Goal: Task Accomplishment & Management: Use online tool/utility

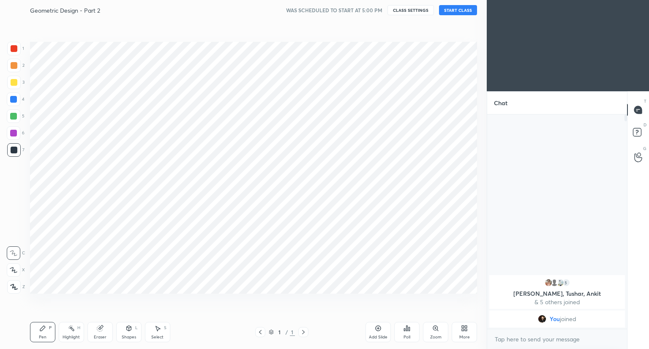
scroll to position [41970, 41812]
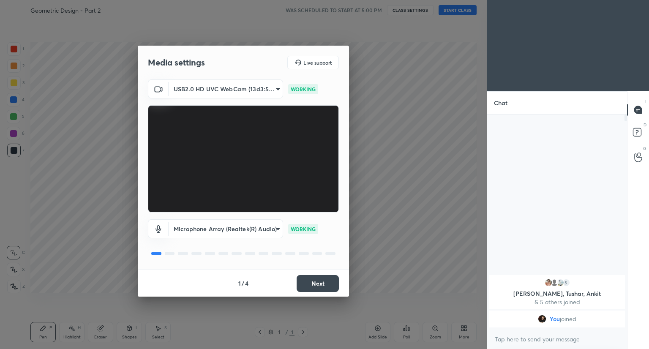
click at [320, 283] on button "Next" at bounding box center [318, 283] width 42 height 17
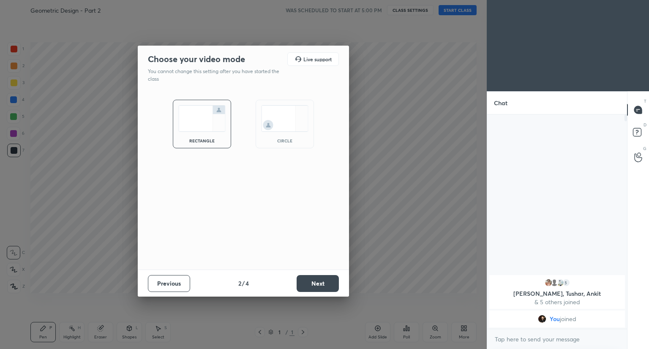
click at [320, 283] on button "Next" at bounding box center [318, 283] width 42 height 17
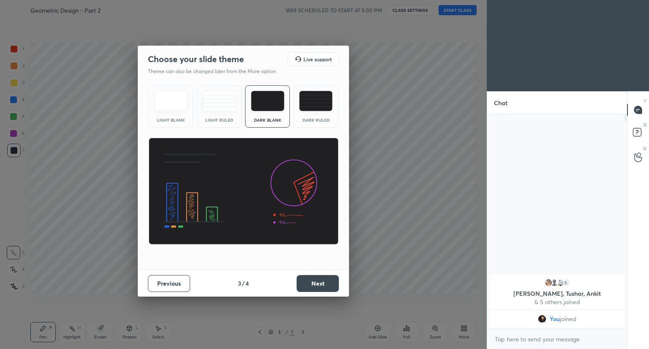
click at [320, 283] on button "Next" at bounding box center [318, 283] width 42 height 17
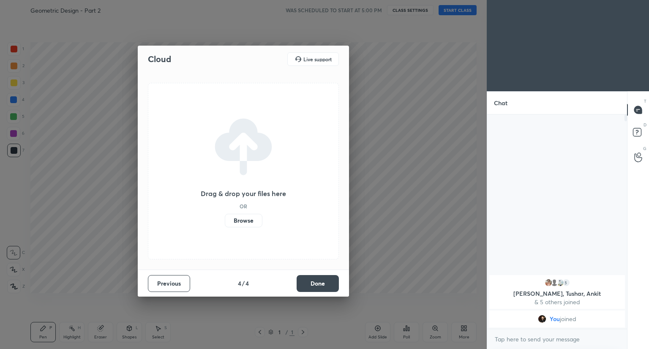
click at [320, 283] on button "Done" at bounding box center [318, 283] width 42 height 17
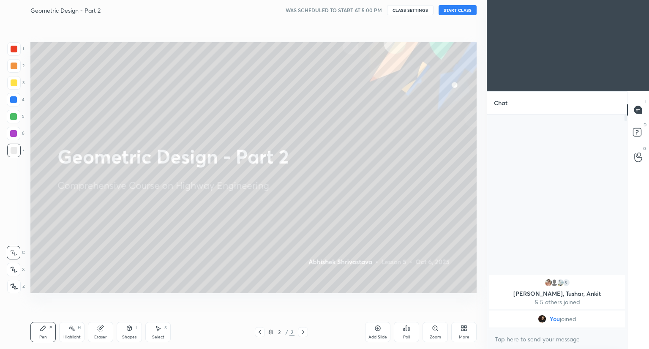
click at [460, 12] on button "START CLASS" at bounding box center [458, 10] width 38 height 10
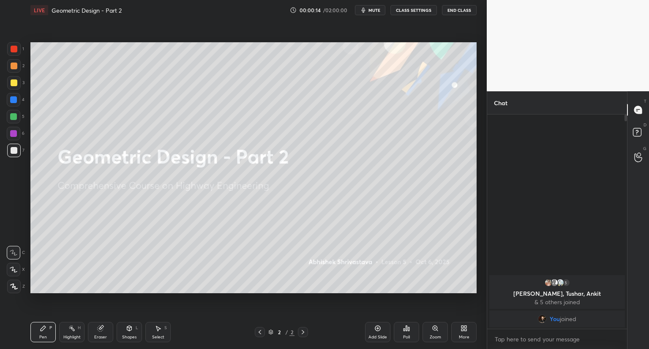
click at [466, 331] on icon at bounding box center [465, 330] width 2 height 2
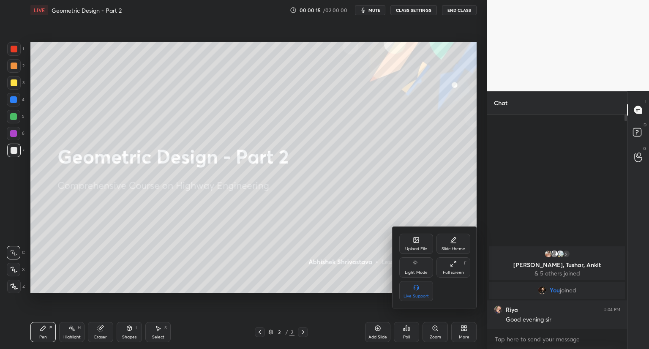
click at [415, 241] on icon at bounding box center [416, 240] width 5 height 5
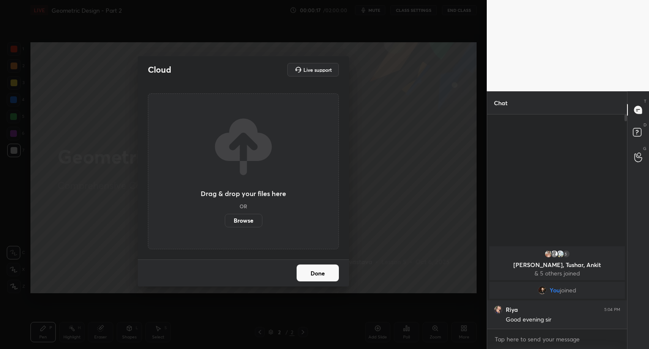
click at [236, 221] on label "Browse" at bounding box center [244, 221] width 38 height 14
click at [225, 221] on input "Browse" at bounding box center [225, 221] width 0 height 14
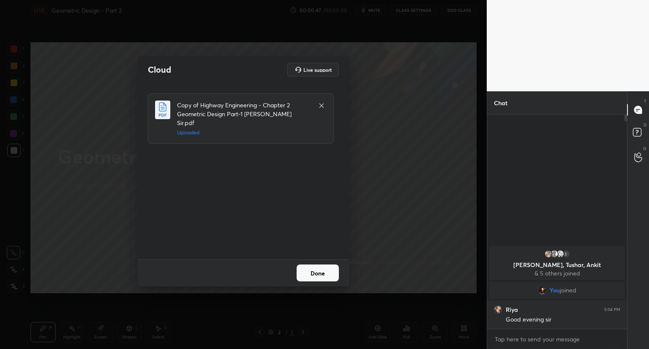
click at [311, 275] on button "Done" at bounding box center [318, 273] width 42 height 17
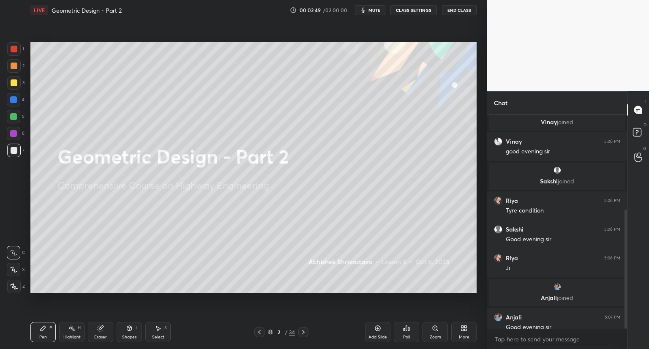
scroll to position [178, 0]
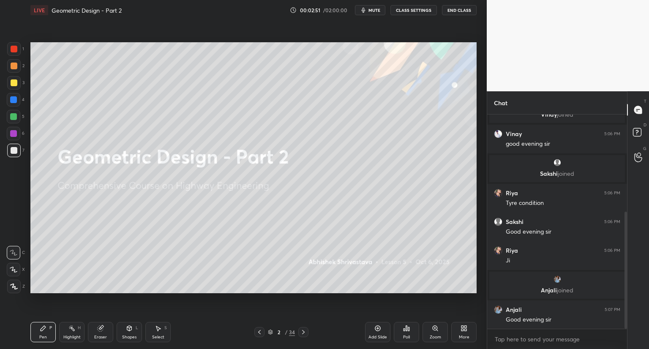
click at [0, 0] on html "1 2 3 4 5 6 7 C X Z C X Z E E Erase all H H LIVE Geometric Design - Part 2 00:0…" at bounding box center [324, 0] width 649 height 0
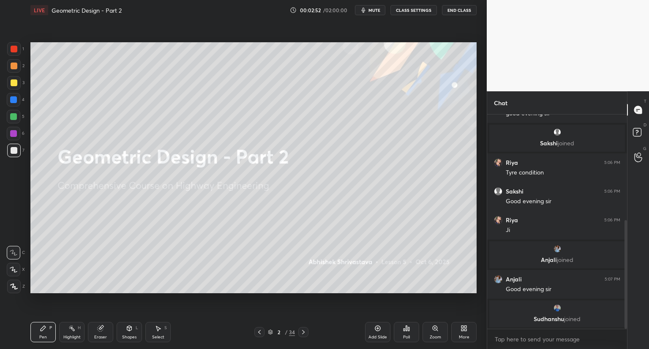
click at [129, 331] on icon at bounding box center [129, 328] width 7 height 7
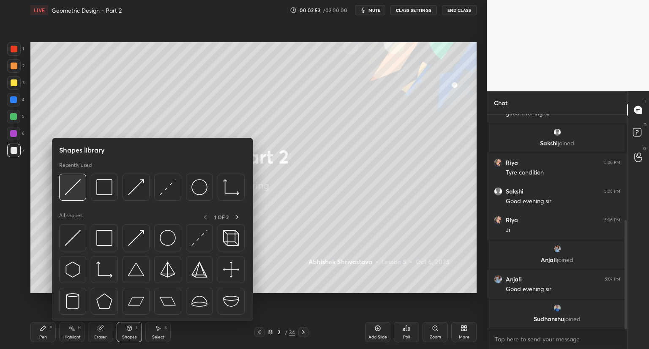
click at [79, 186] on img at bounding box center [73, 187] width 16 height 16
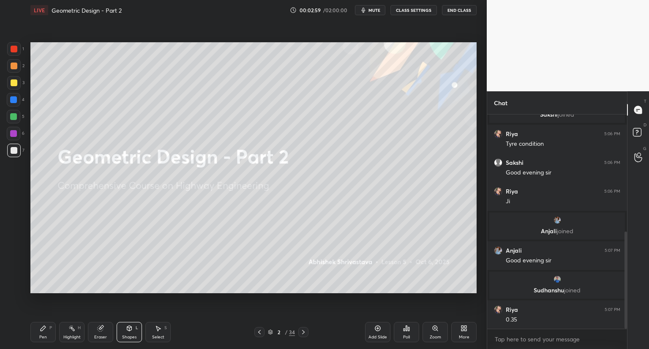
scroll to position [287, 0]
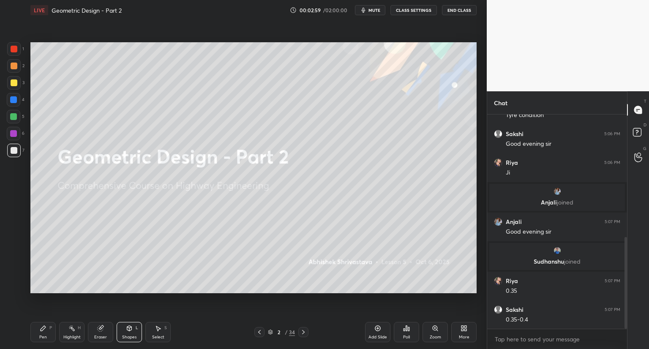
drag, startPoint x: 44, startPoint y: 335, endPoint x: 52, endPoint y: 326, distance: 12.9
click at [45, 335] on div "Pen" at bounding box center [43, 337] width 8 height 4
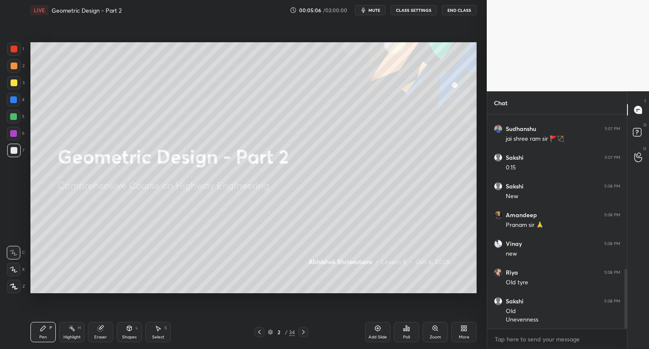
scroll to position [555, 0]
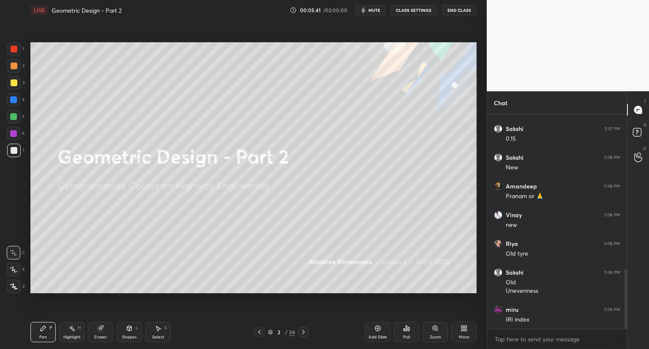
click at [270, 333] on icon at bounding box center [270, 332] width 5 height 5
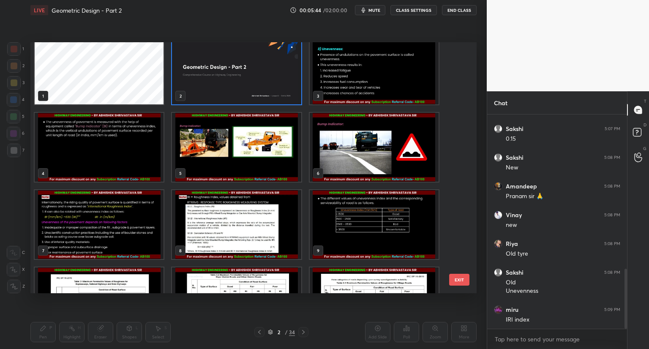
scroll to position [0, 0]
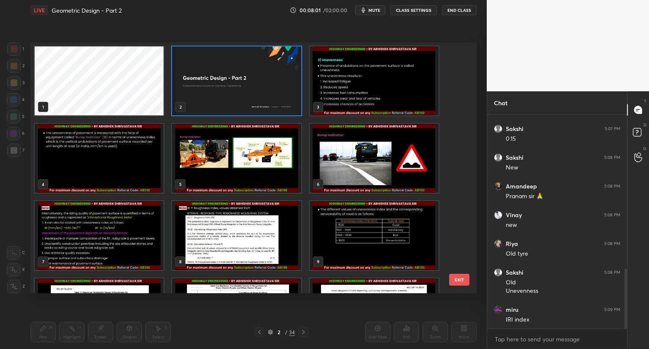
click at [409, 104] on img "grid" at bounding box center [374, 80] width 129 height 69
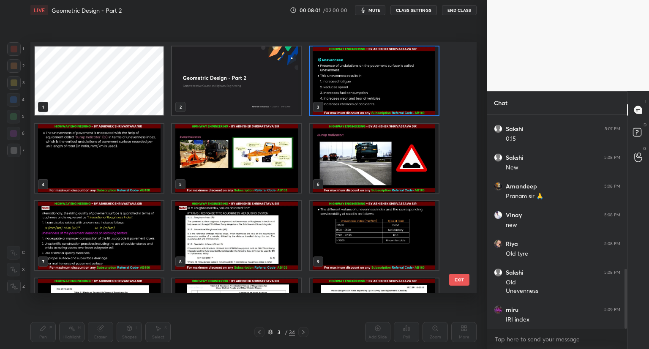
click at [409, 104] on img "grid" at bounding box center [374, 80] width 129 height 69
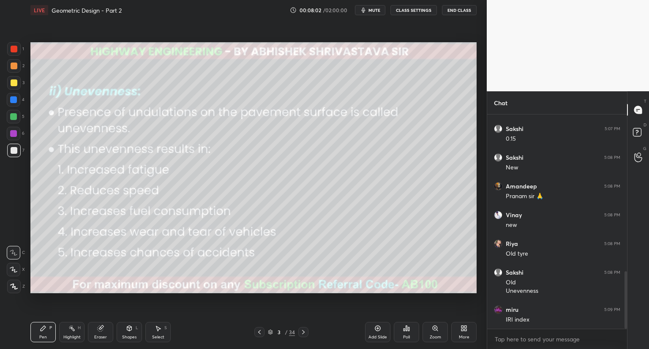
scroll to position [585, 0]
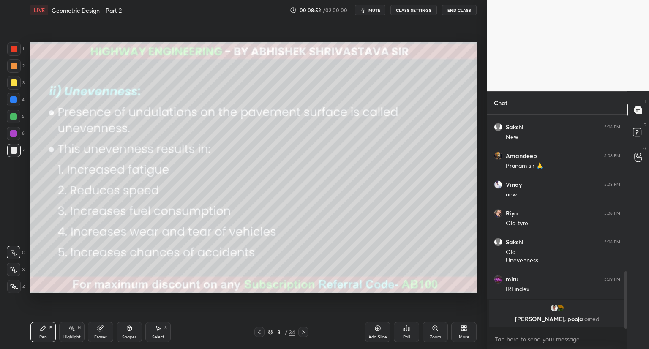
click at [272, 331] on icon at bounding box center [270, 332] width 5 height 5
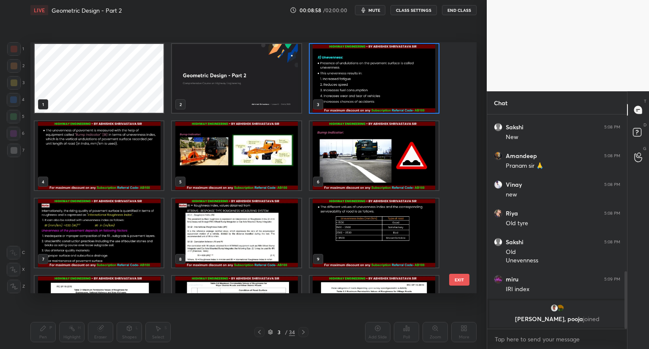
scroll to position [0, 0]
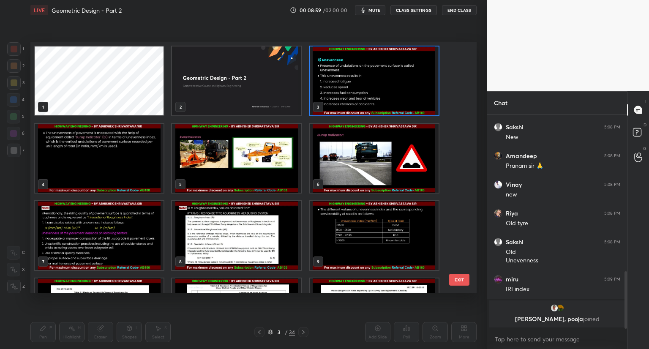
click at [406, 98] on img "grid" at bounding box center [374, 80] width 129 height 69
click at [407, 100] on img "grid" at bounding box center [374, 80] width 129 height 69
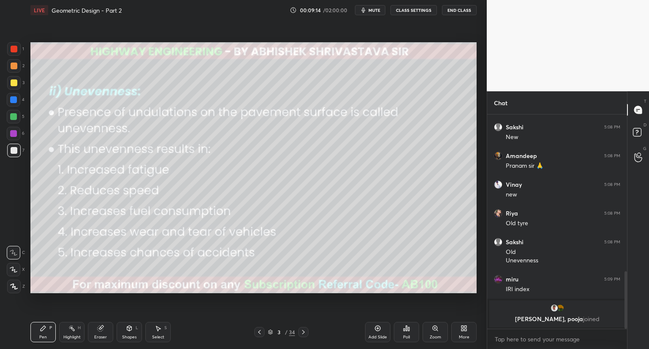
click at [15, 83] on div at bounding box center [14, 82] width 7 height 7
click at [383, 9] on button "mute" at bounding box center [370, 10] width 30 height 10
click at [364, 9] on button "unmute" at bounding box center [370, 10] width 30 height 10
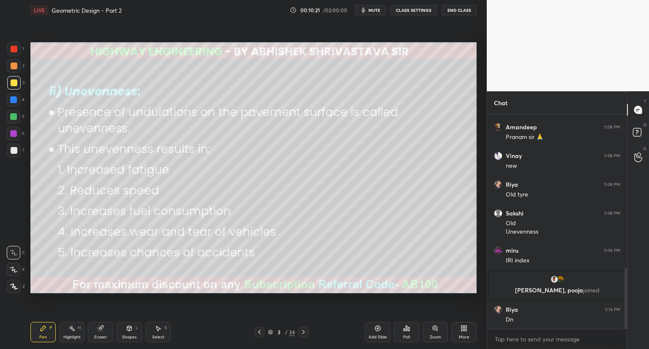
scroll to position [573, 0]
click at [303, 331] on icon at bounding box center [303, 332] width 7 height 7
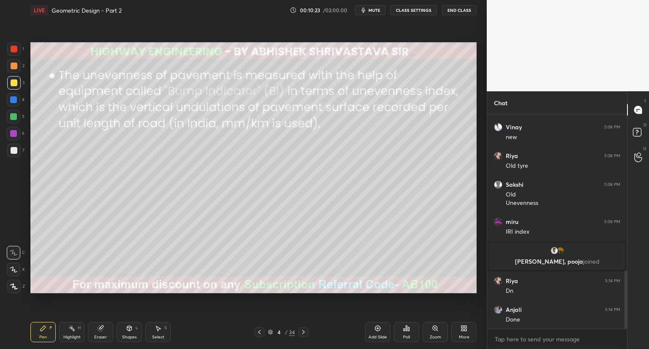
scroll to position [602, 0]
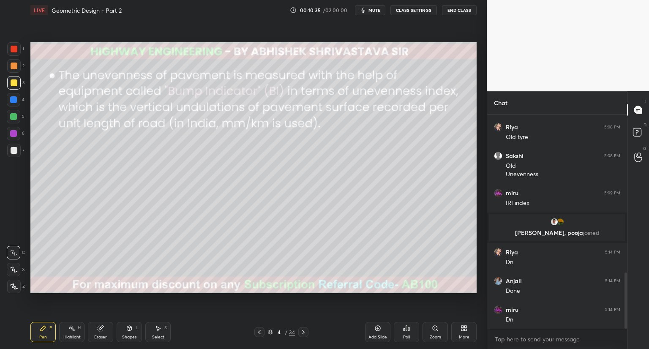
click at [131, 331] on div "Shapes L" at bounding box center [129, 332] width 25 height 20
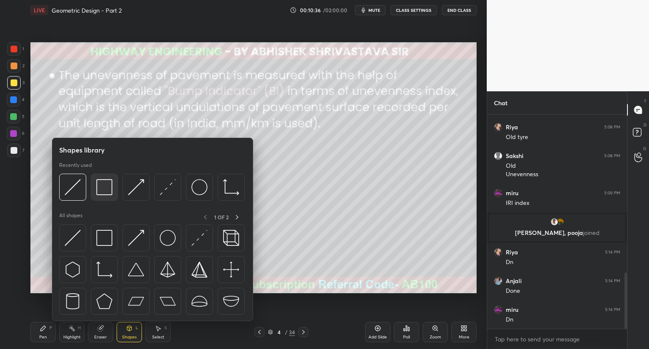
click at [107, 194] on img at bounding box center [104, 187] width 16 height 16
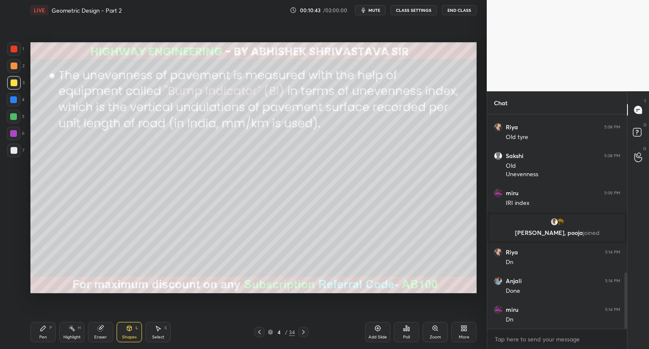
click at [44, 333] on div "Pen P" at bounding box center [42, 332] width 25 height 20
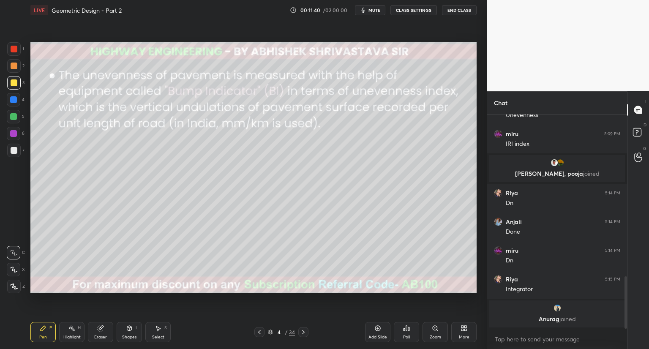
scroll to position [648, 0]
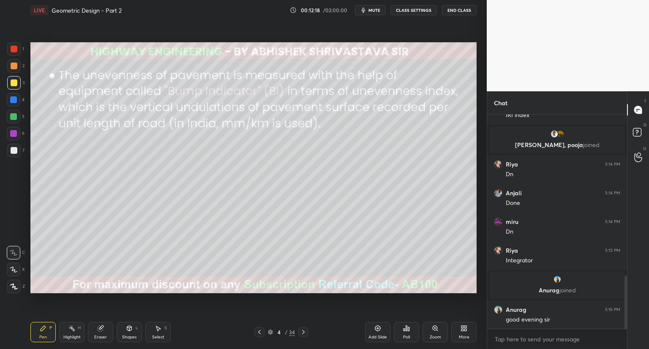
drag, startPoint x: 128, startPoint y: 335, endPoint x: 131, endPoint y: 325, distance: 10.2
click at [127, 335] on div "Shapes" at bounding box center [129, 337] width 14 height 4
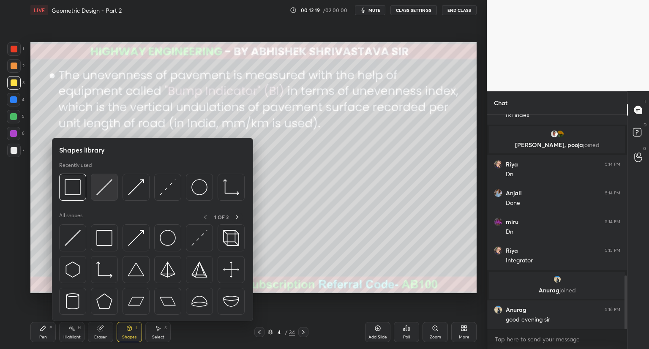
click at [99, 188] on img at bounding box center [104, 187] width 16 height 16
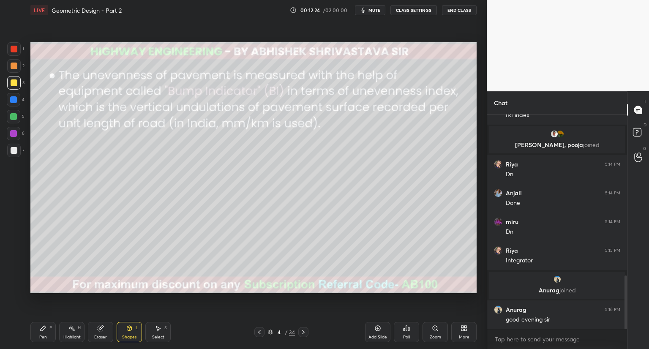
click at [42, 335] on div "Pen" at bounding box center [43, 337] width 8 height 4
click at [15, 49] on div at bounding box center [14, 49] width 7 height 7
click at [128, 337] on div "Shapes" at bounding box center [129, 337] width 14 height 4
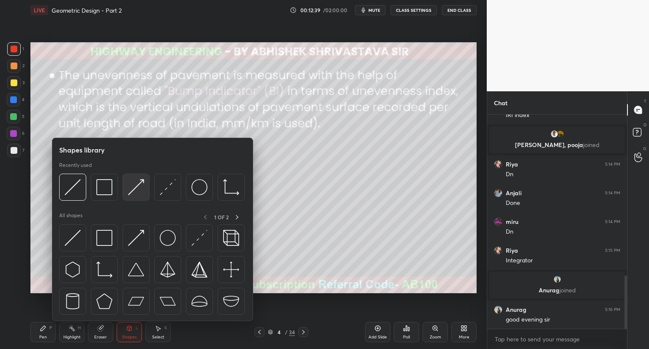
click at [137, 193] on img at bounding box center [136, 187] width 16 height 16
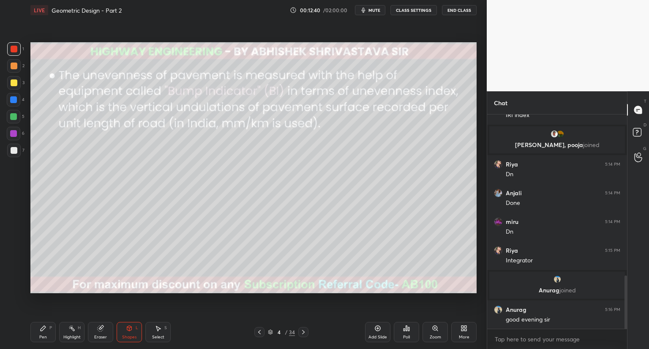
drag, startPoint x: 15, startPoint y: 151, endPoint x: 23, endPoint y: 158, distance: 11.4
click at [15, 151] on div at bounding box center [14, 150] width 7 height 7
click at [44, 330] on icon at bounding box center [43, 328] width 7 height 7
click at [303, 333] on icon at bounding box center [303, 332] width 7 height 7
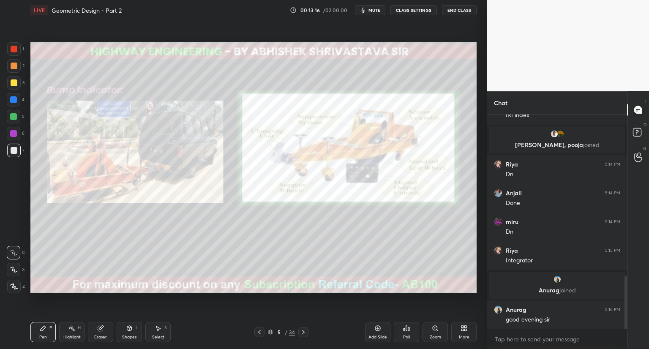
click at [17, 50] on div at bounding box center [14, 49] width 7 height 7
click at [305, 333] on icon at bounding box center [303, 332] width 7 height 7
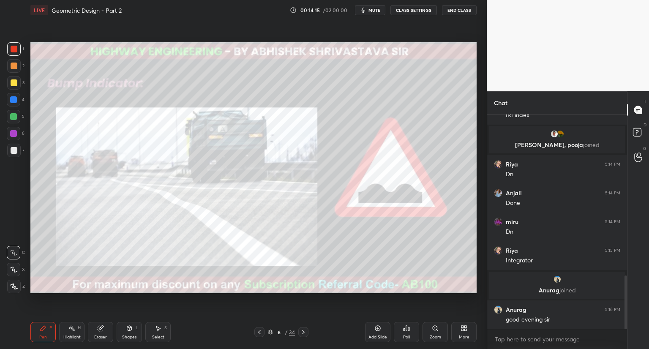
drag, startPoint x: 373, startPoint y: 8, endPoint x: 370, endPoint y: 14, distance: 6.6
click at [373, 8] on span "mute" at bounding box center [375, 10] width 12 height 6
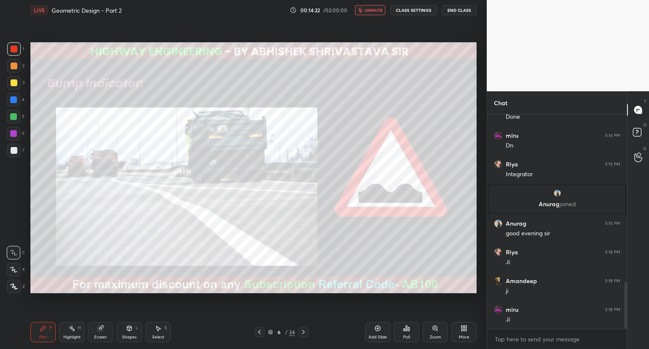
scroll to position [763, 0]
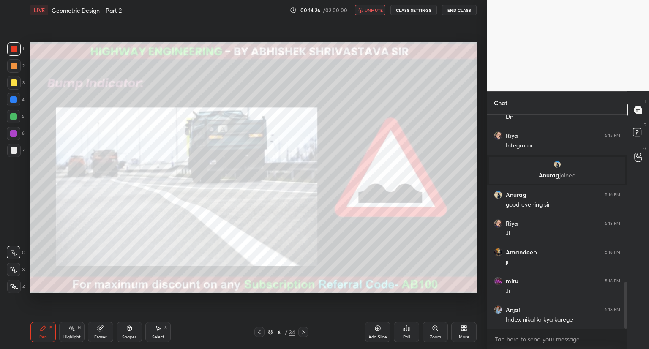
click at [377, 13] on button "unmute" at bounding box center [370, 10] width 30 height 10
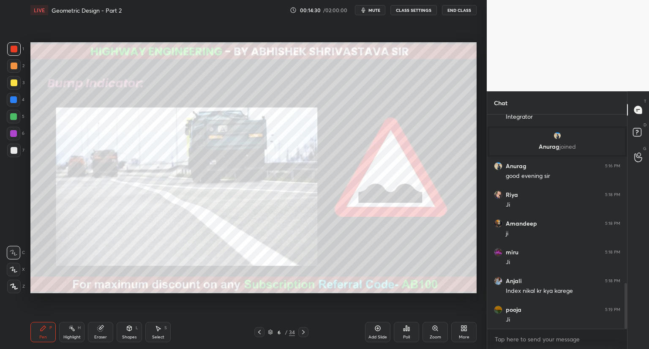
click at [374, 13] on button "mute" at bounding box center [370, 10] width 30 height 10
click at [369, 8] on span "unmute" at bounding box center [374, 10] width 18 height 6
click at [373, 8] on span "mute" at bounding box center [375, 10] width 12 height 6
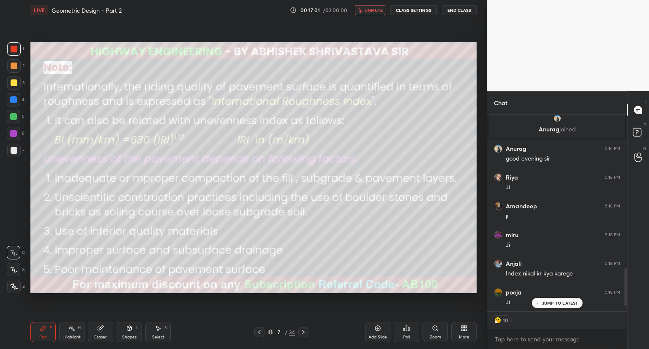
scroll to position [809, 0]
click at [553, 301] on p "JUMP TO LATEST" at bounding box center [560, 303] width 36 height 5
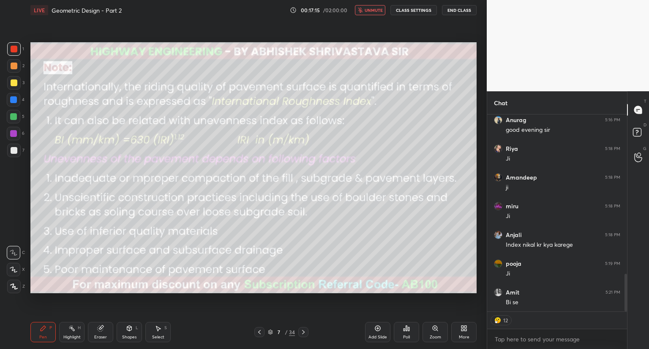
type textarea "x"
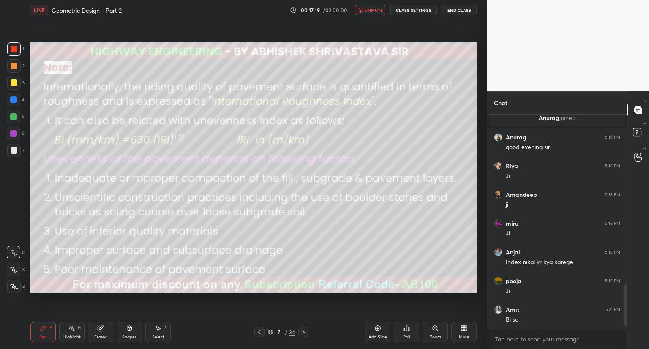
scroll to position [850, 0]
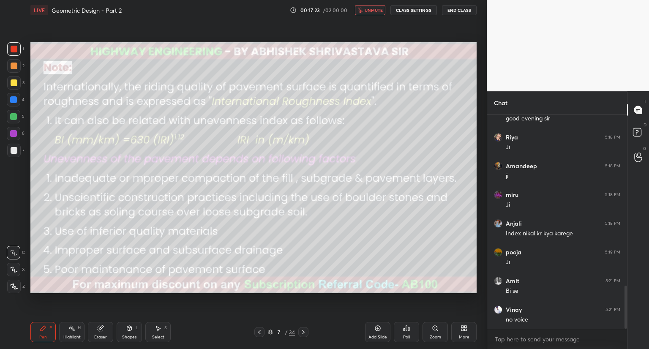
click at [374, 12] on span "unmute" at bounding box center [374, 10] width 18 height 6
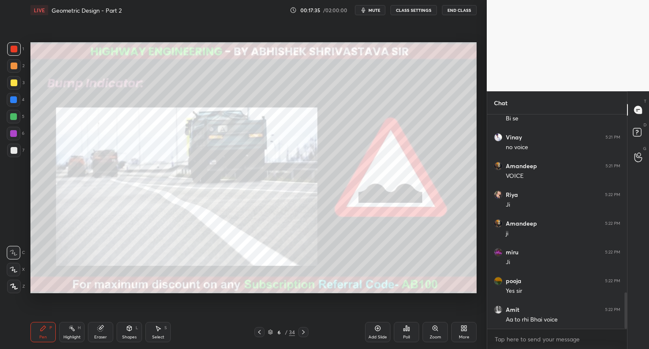
scroll to position [1058, 0]
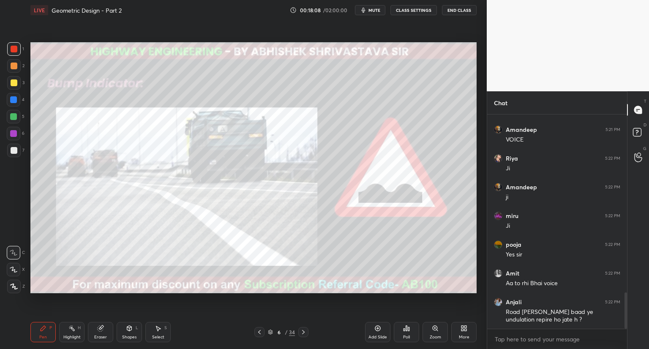
click at [305, 332] on icon at bounding box center [303, 332] width 7 height 7
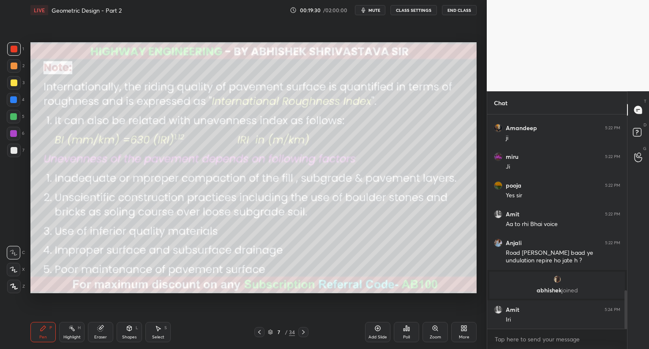
scroll to position [984, 0]
click at [131, 335] on div "Shapes" at bounding box center [129, 337] width 14 height 4
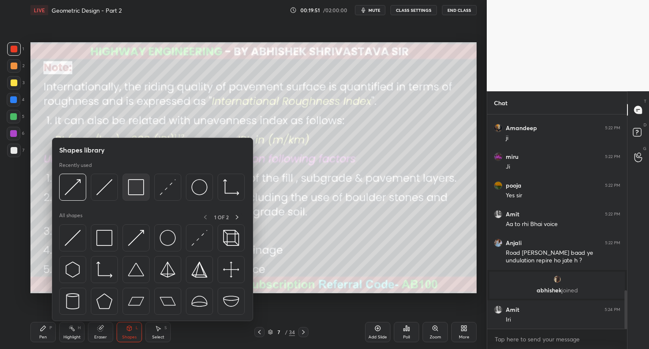
click at [137, 191] on img at bounding box center [136, 187] width 16 height 16
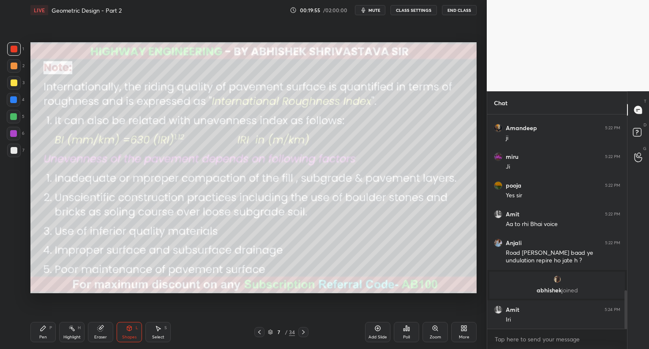
click at [42, 333] on div "Pen P" at bounding box center [42, 332] width 25 height 20
click at [304, 333] on icon at bounding box center [303, 332] width 7 height 7
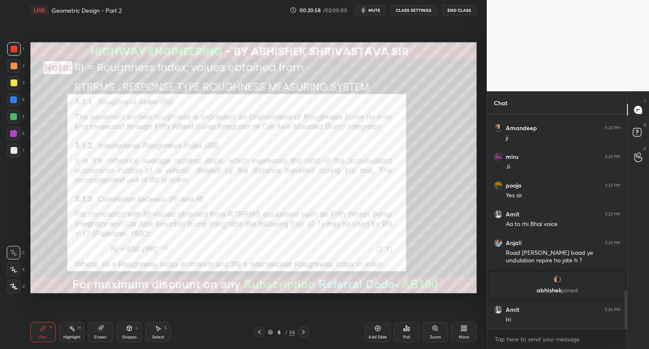
click at [132, 331] on icon at bounding box center [129, 328] width 7 height 7
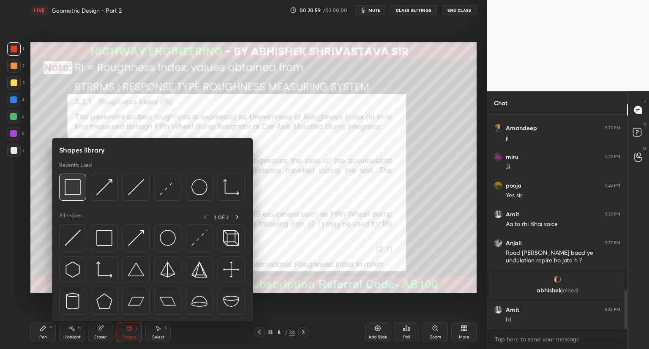
click at [79, 197] on div at bounding box center [72, 187] width 27 height 27
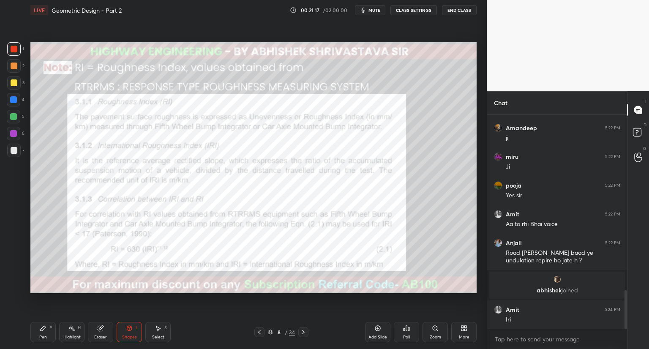
click at [44, 332] on div "Pen P" at bounding box center [42, 332] width 25 height 20
click at [304, 331] on icon at bounding box center [303, 332] width 7 height 7
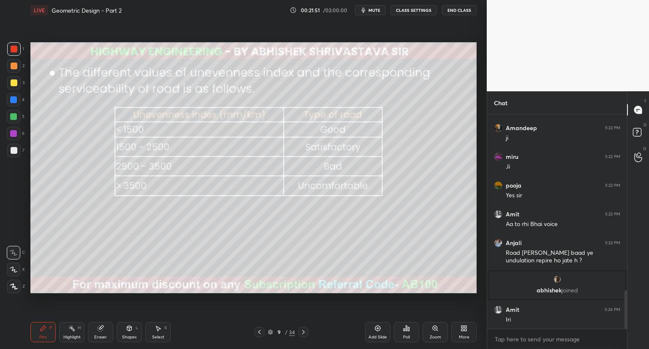
click at [303, 332] on icon at bounding box center [303, 332] width 7 height 7
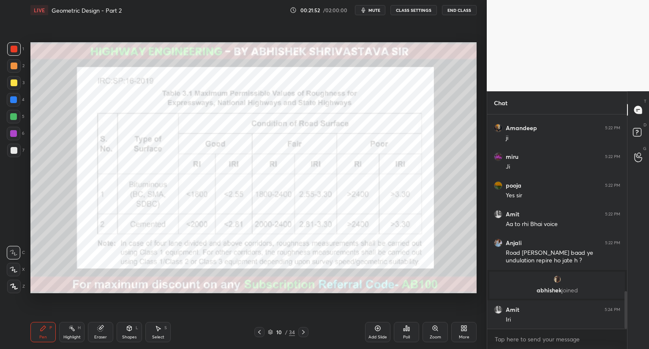
scroll to position [1013, 0]
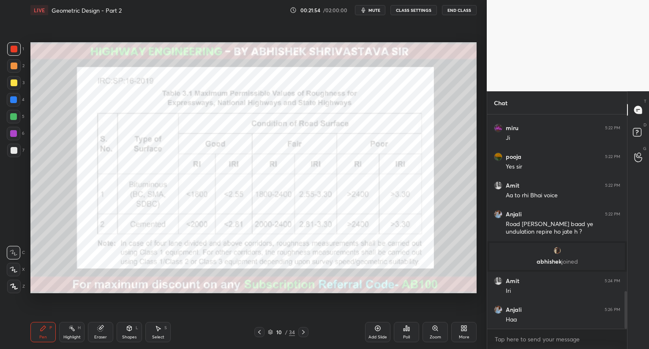
click at [303, 333] on icon at bounding box center [303, 332] width 7 height 7
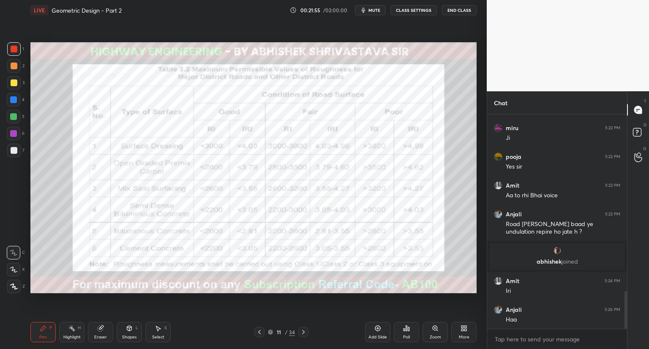
click at [302, 333] on icon at bounding box center [303, 332] width 7 height 7
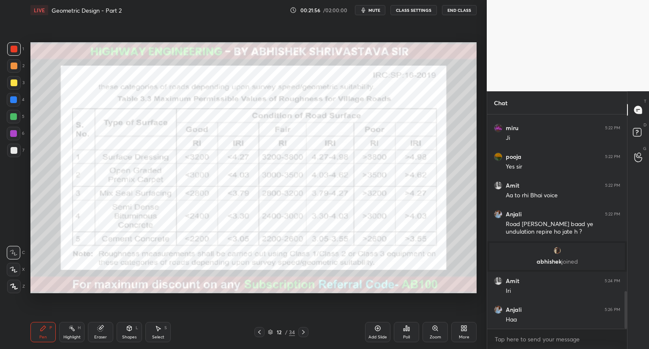
click at [301, 333] on icon at bounding box center [303, 332] width 7 height 7
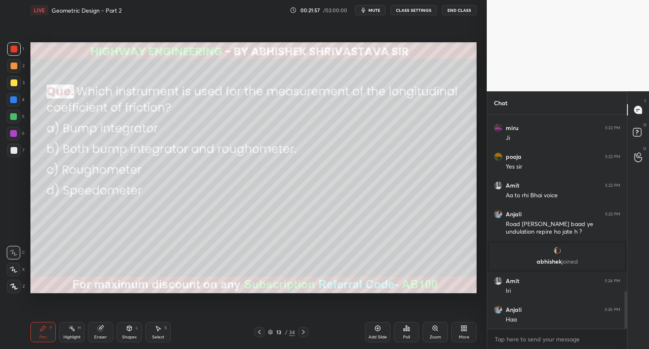
click at [259, 333] on icon at bounding box center [259, 332] width 7 height 7
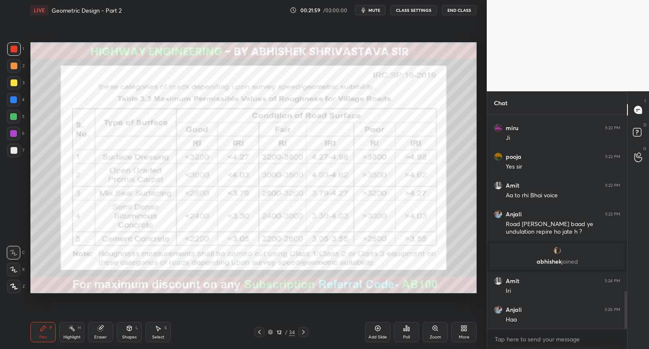
click at [258, 334] on icon at bounding box center [259, 332] width 7 height 7
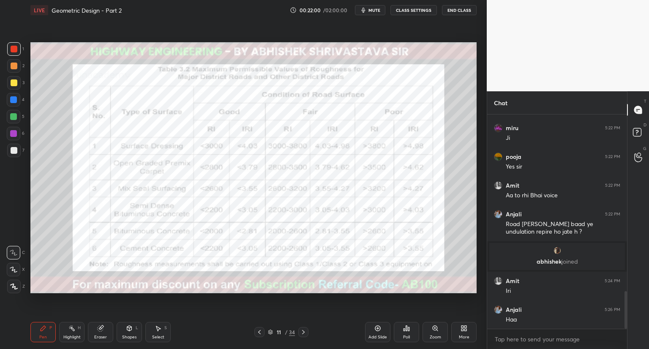
click at [259, 334] on icon at bounding box center [259, 332] width 7 height 7
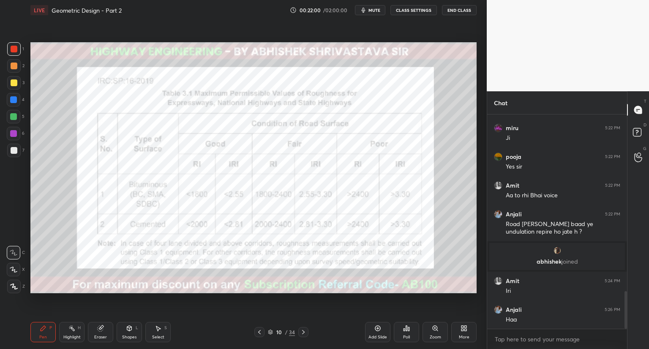
click at [259, 334] on icon at bounding box center [259, 332] width 7 height 7
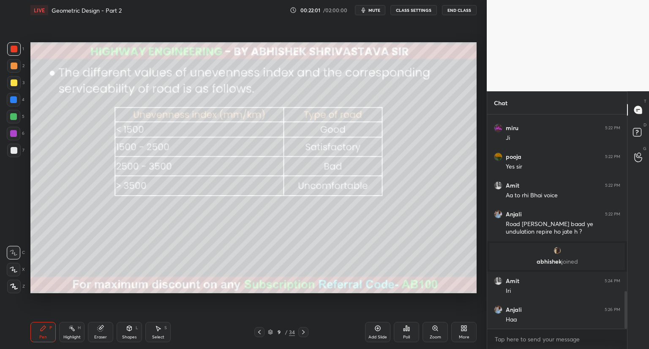
click at [259, 333] on icon at bounding box center [259, 332] width 7 height 7
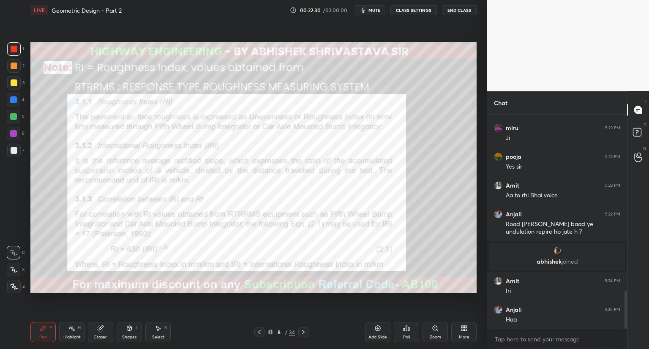
click at [130, 331] on icon at bounding box center [129, 328] width 7 height 7
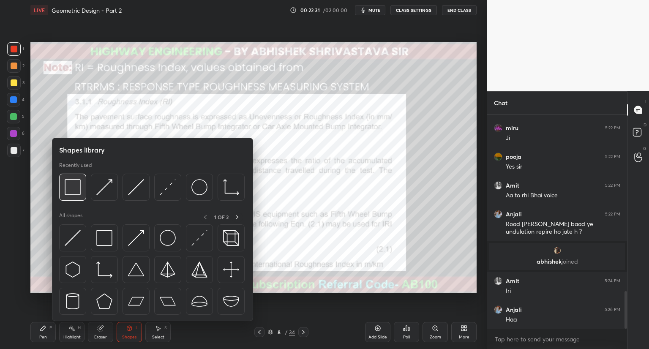
click at [74, 194] on img at bounding box center [73, 187] width 16 height 16
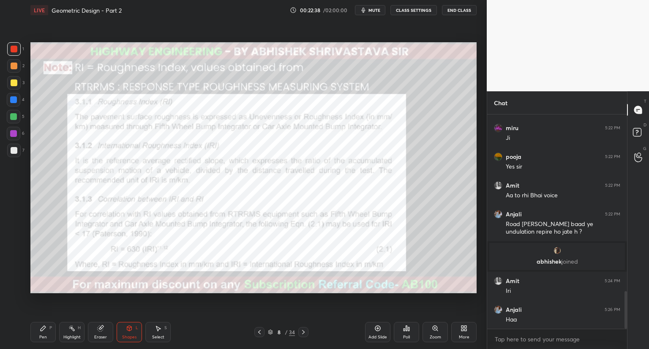
click at [48, 331] on div "Pen P" at bounding box center [42, 332] width 25 height 20
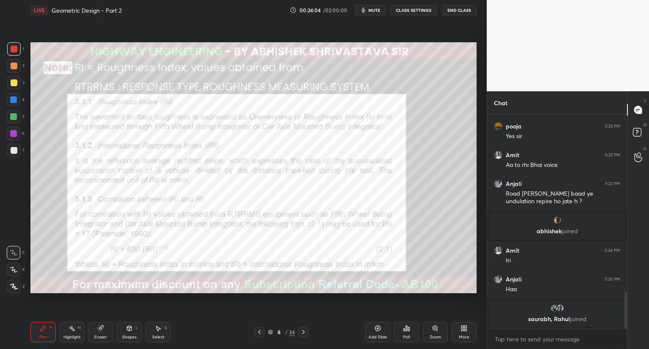
click at [260, 333] on icon at bounding box center [259, 332] width 7 height 7
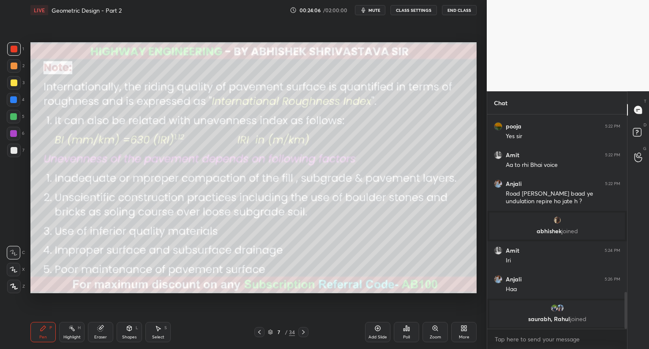
click at [303, 332] on icon at bounding box center [303, 332] width 7 height 7
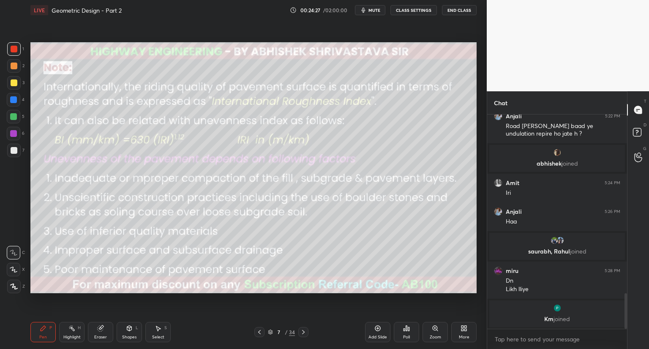
scroll to position [1100, 0]
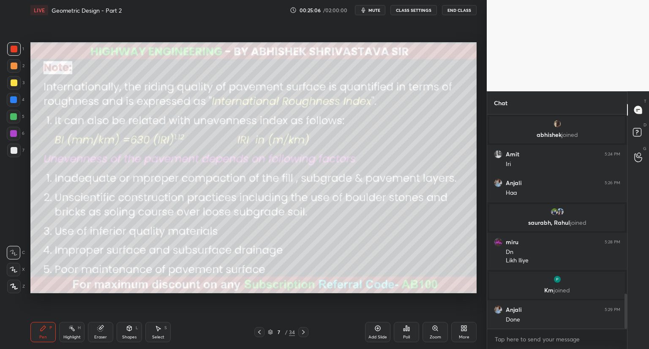
drag, startPoint x: 14, startPoint y: 269, endPoint x: 14, endPoint y: 263, distance: 6.3
click at [14, 267] on icon at bounding box center [14, 270] width 8 height 6
click at [14, 150] on div at bounding box center [14, 150] width 7 height 7
click at [14, 49] on div at bounding box center [14, 49] width 7 height 7
drag, startPoint x: 15, startPoint y: 253, endPoint x: 19, endPoint y: 249, distance: 5.4
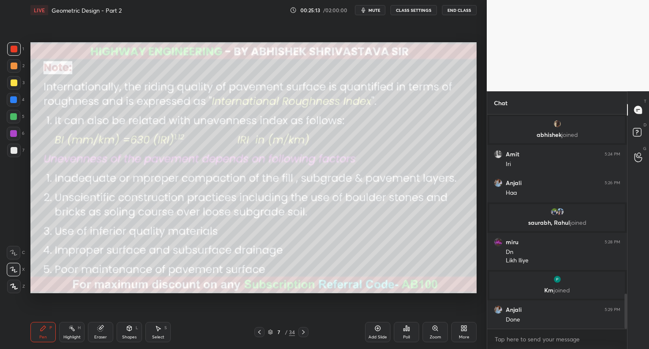
click at [18, 251] on div at bounding box center [14, 253] width 14 height 14
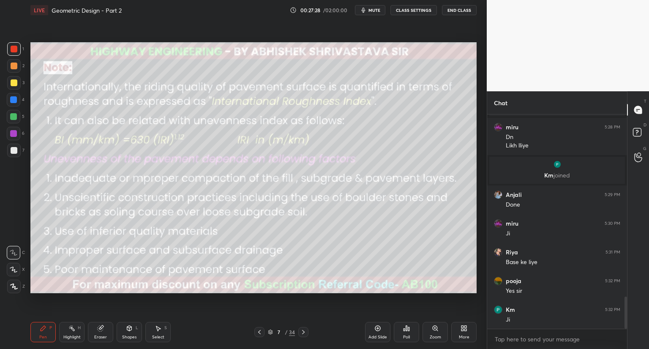
scroll to position [1243, 0]
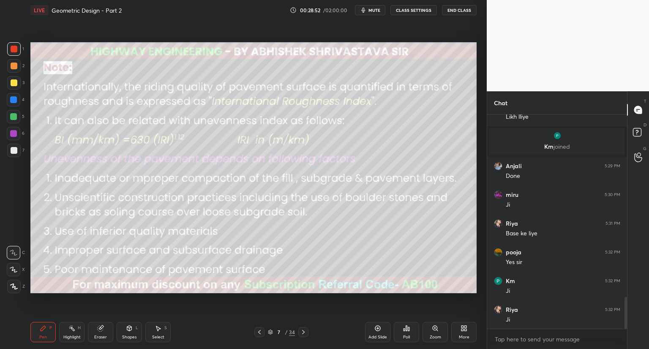
click at [377, 8] on span "mute" at bounding box center [375, 10] width 12 height 6
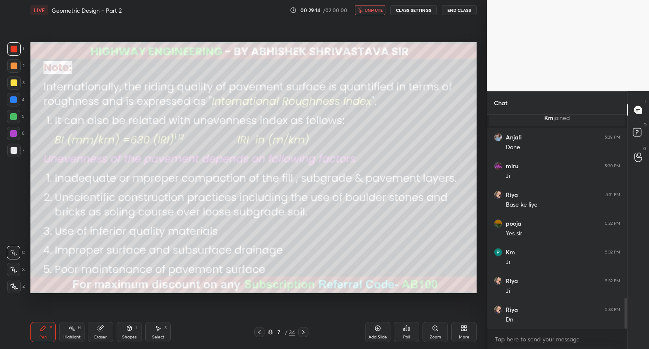
click at [369, 12] on span "unmute" at bounding box center [374, 10] width 18 height 6
click at [270, 333] on icon at bounding box center [270, 332] width 4 height 1
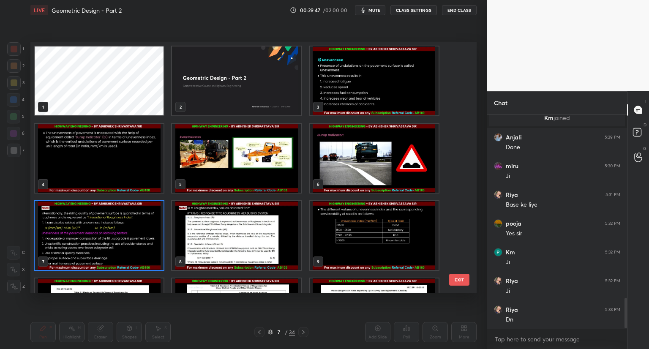
scroll to position [1301, 0]
click at [251, 246] on img "grid" at bounding box center [236, 235] width 129 height 69
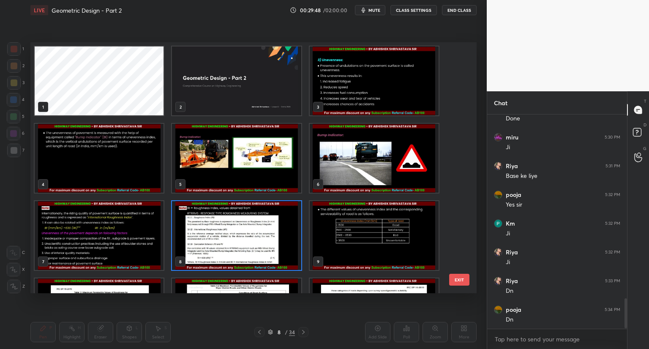
scroll to position [1330, 0]
click at [254, 246] on img "grid" at bounding box center [236, 235] width 129 height 69
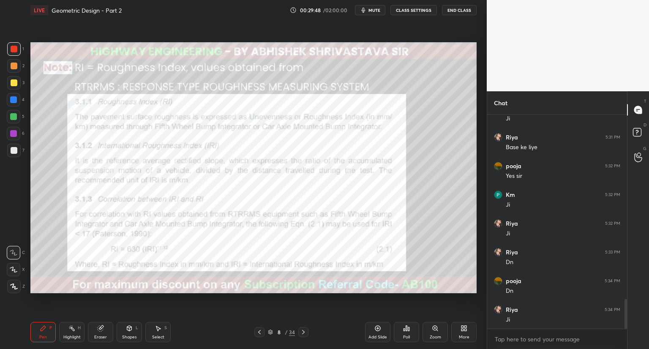
click at [255, 246] on img "grid" at bounding box center [236, 235] width 129 height 69
click at [303, 333] on icon at bounding box center [303, 332] width 7 height 7
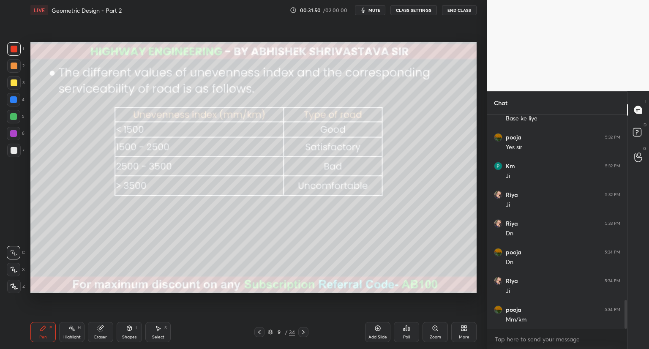
scroll to position [1387, 0]
click at [12, 271] on icon at bounding box center [14, 270] width 8 height 6
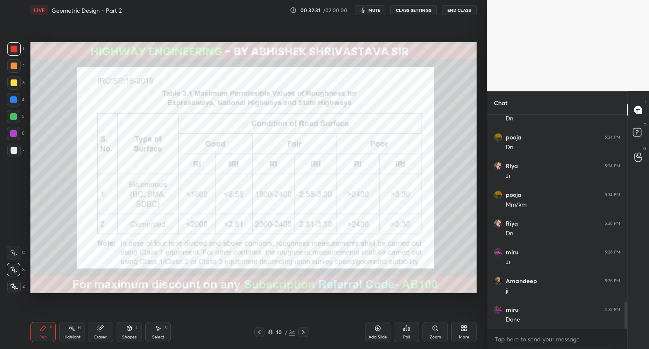
scroll to position [1502, 0]
click at [304, 333] on icon at bounding box center [303, 332] width 7 height 7
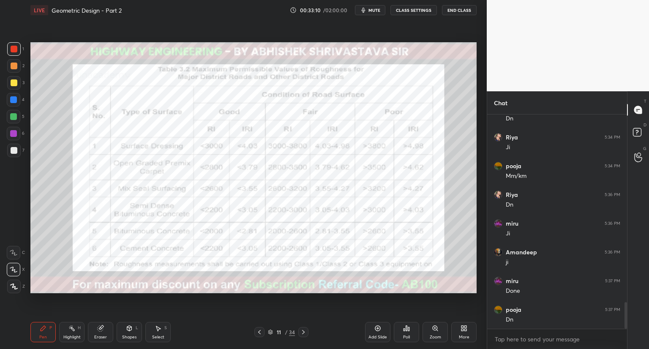
click at [304, 333] on icon at bounding box center [303, 332] width 7 height 7
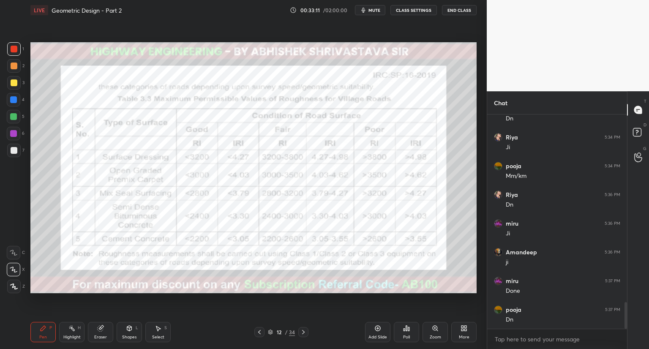
click at [260, 332] on icon at bounding box center [259, 332] width 7 height 7
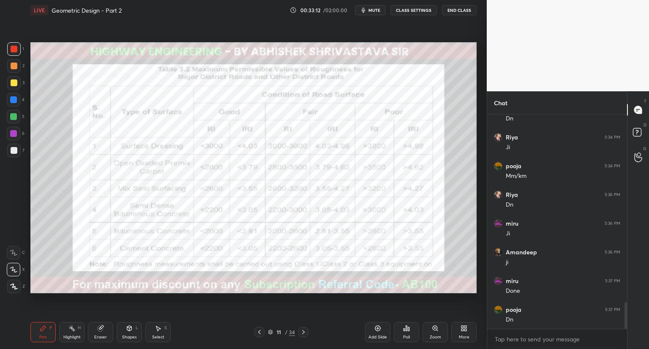
click at [260, 333] on icon at bounding box center [259, 332] width 7 height 7
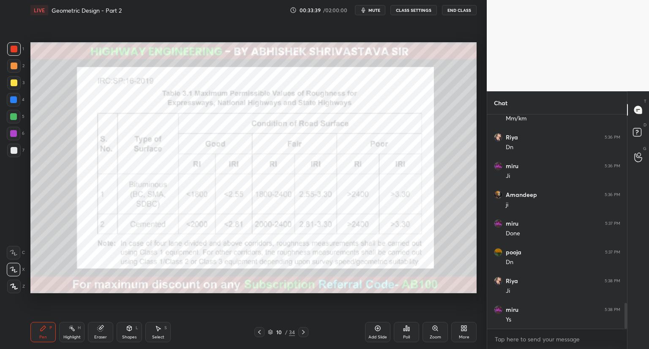
scroll to position [1588, 0]
click at [259, 334] on icon at bounding box center [259, 332] width 7 height 7
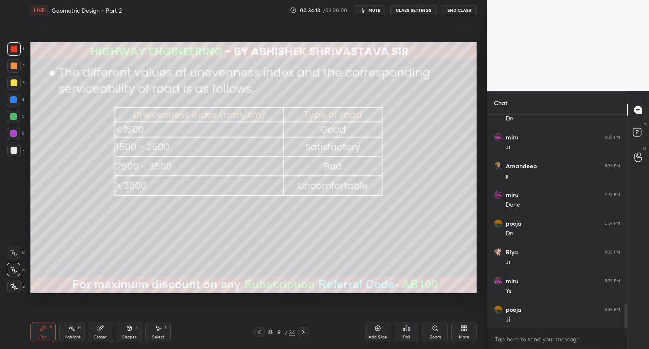
click at [303, 334] on icon at bounding box center [303, 332] width 7 height 7
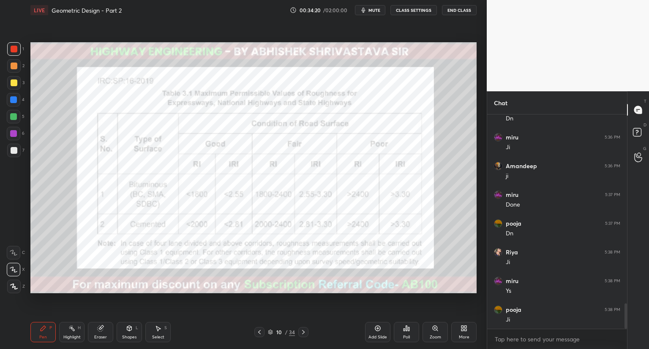
drag, startPoint x: 258, startPoint y: 330, endPoint x: 258, endPoint y: 322, distance: 7.2
click at [258, 330] on icon at bounding box center [259, 332] width 7 height 7
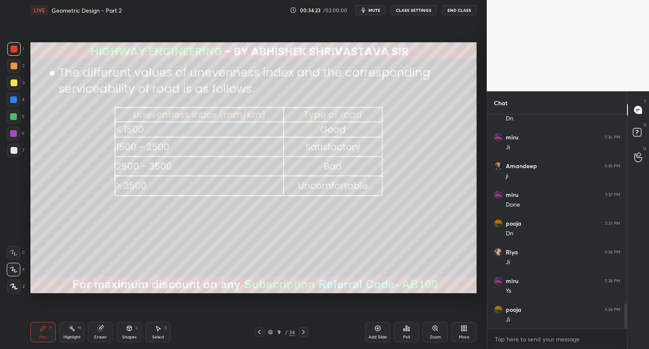
click at [96, 325] on div "Eraser" at bounding box center [100, 332] width 25 height 20
drag, startPoint x: 44, startPoint y: 333, endPoint x: 47, endPoint y: 327, distance: 6.8
click at [46, 329] on div "Pen P" at bounding box center [42, 332] width 25 height 20
click at [304, 333] on icon at bounding box center [303, 332] width 7 height 7
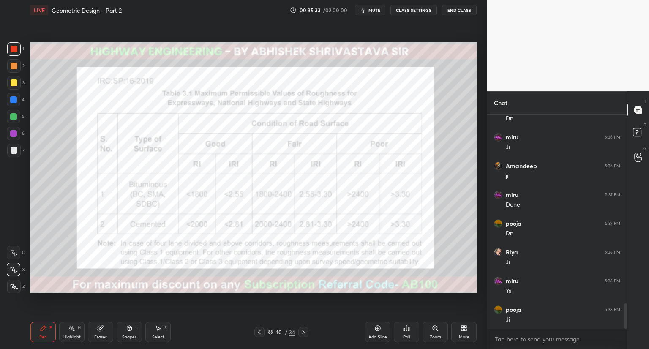
click at [257, 334] on icon at bounding box center [259, 332] width 7 height 7
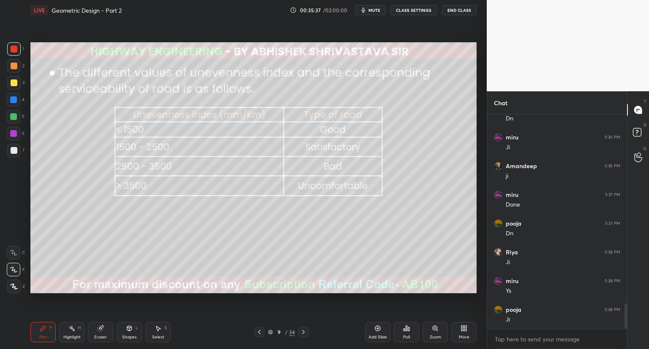
click at [303, 333] on icon at bounding box center [303, 332] width 3 height 4
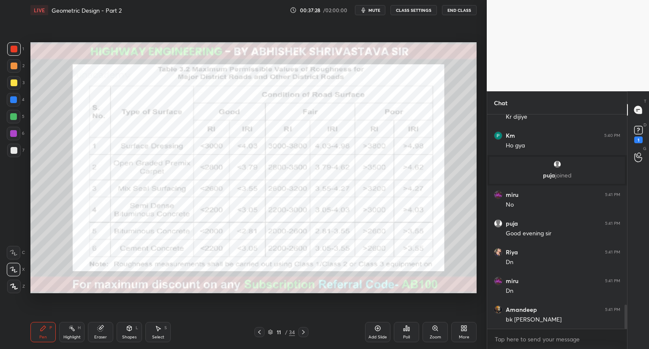
scroll to position [1683, 0]
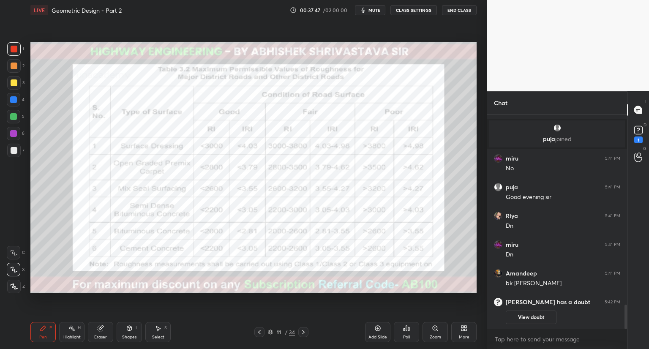
click at [256, 332] on icon at bounding box center [259, 332] width 7 height 7
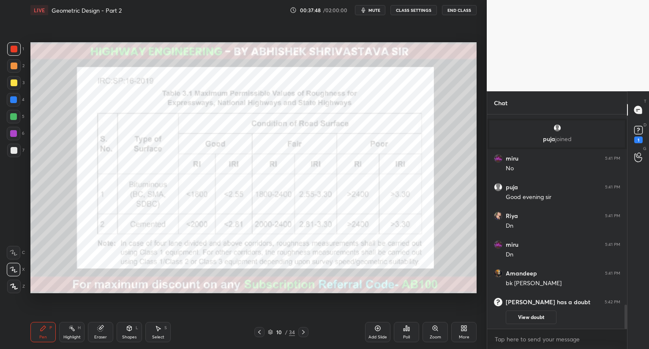
click at [516, 317] on button "View doubt" at bounding box center [531, 318] width 51 height 14
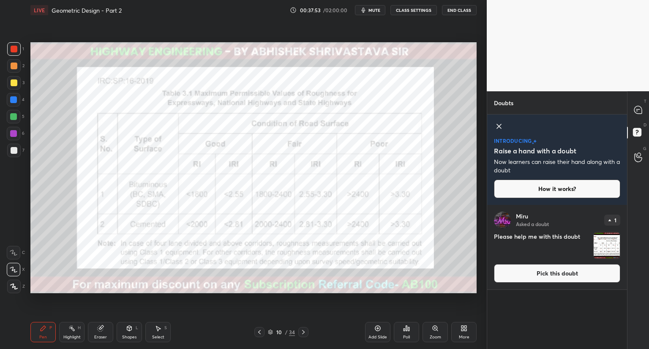
click at [497, 126] on icon at bounding box center [499, 126] width 10 height 10
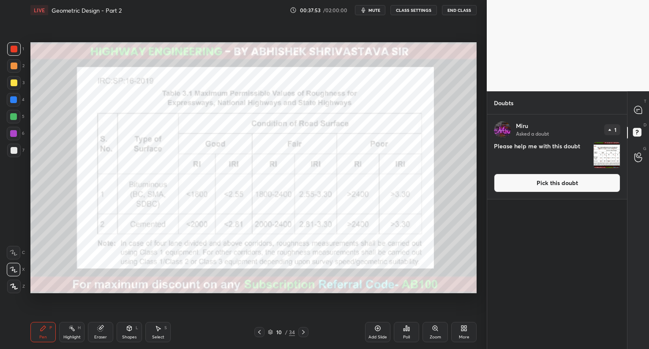
scroll to position [232, 137]
click at [637, 112] on icon at bounding box center [638, 110] width 8 height 8
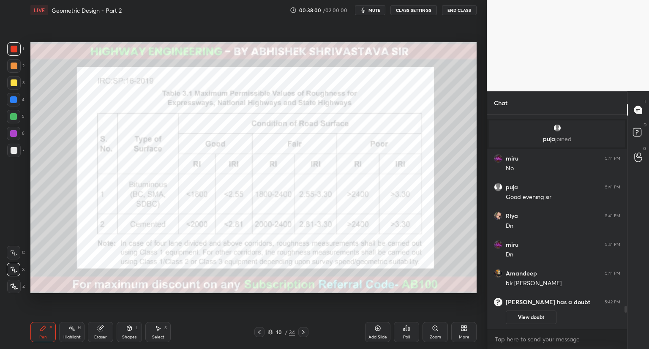
scroll to position [1824, 0]
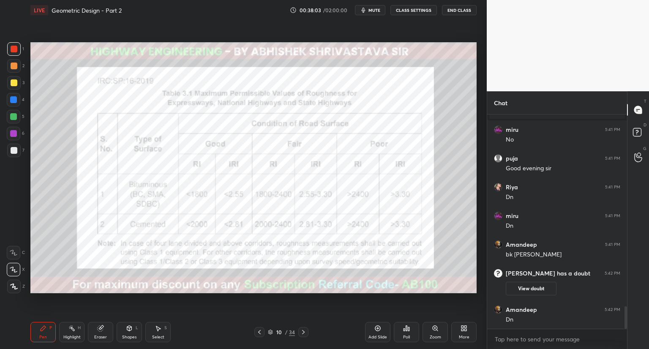
click at [304, 333] on icon at bounding box center [303, 332] width 7 height 7
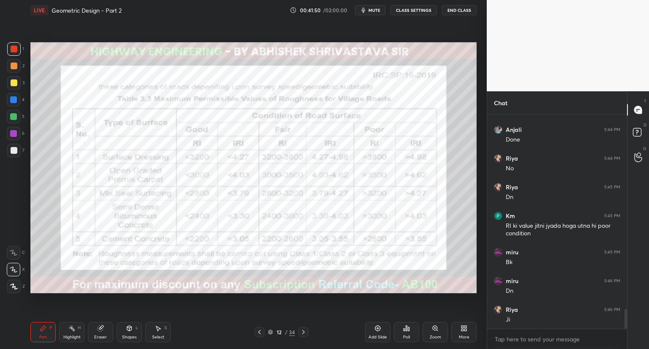
scroll to position [2136, 0]
click at [270, 332] on icon at bounding box center [270, 331] width 4 height 2
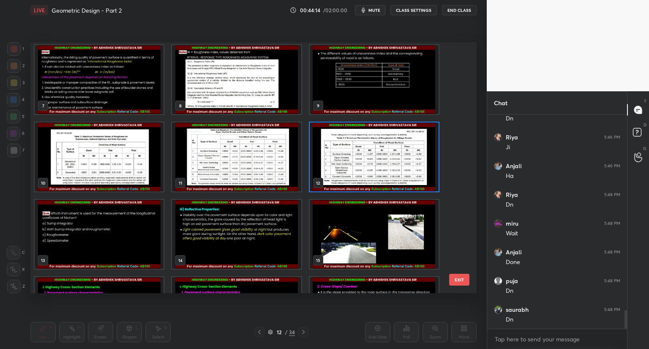
scroll to position [2309, 0]
click at [101, 170] on img "grid" at bounding box center [99, 157] width 129 height 69
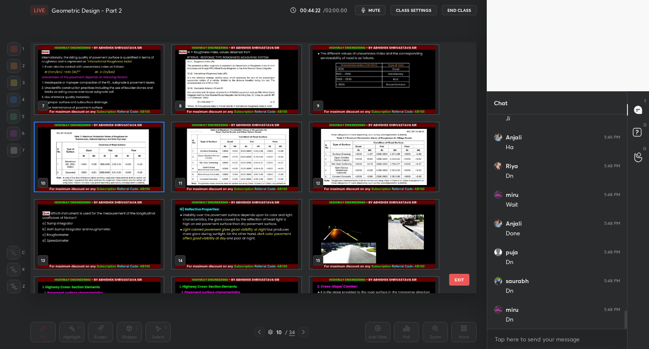
click at [101, 170] on img "grid" at bounding box center [99, 157] width 129 height 69
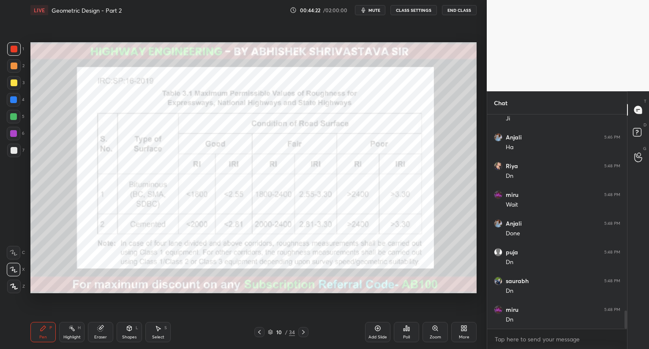
click at [101, 170] on img "grid" at bounding box center [99, 157] width 129 height 69
click at [259, 333] on icon at bounding box center [259, 332] width 7 height 7
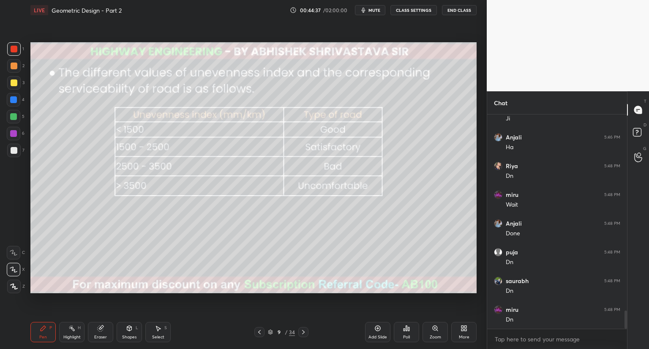
scroll to position [2337, 0]
click at [104, 331] on div "Eraser" at bounding box center [100, 332] width 25 height 20
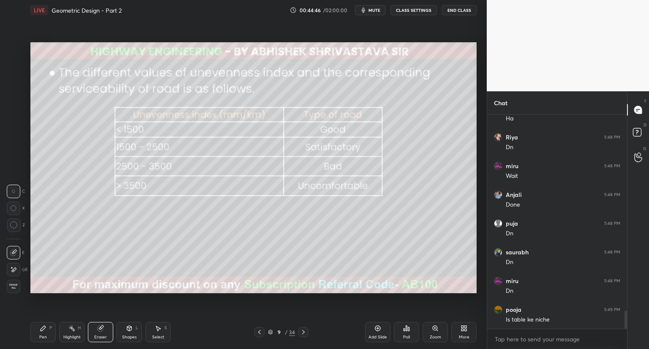
click at [40, 333] on div "Pen P" at bounding box center [42, 332] width 25 height 20
click at [11, 115] on div at bounding box center [13, 116] width 7 height 7
click at [15, 149] on div at bounding box center [14, 150] width 7 height 7
click at [302, 332] on icon at bounding box center [303, 332] width 7 height 7
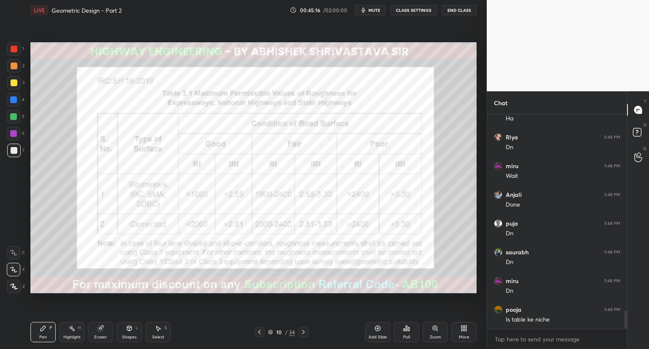
click at [260, 332] on icon at bounding box center [259, 332] width 7 height 7
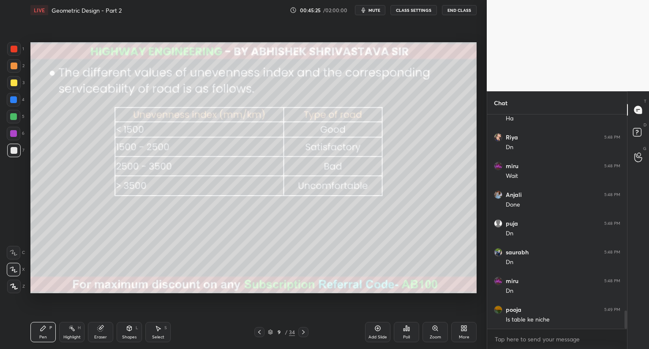
drag, startPoint x: 298, startPoint y: 335, endPoint x: 299, endPoint y: 344, distance: 8.6
click at [302, 344] on div "Pen P Highlight H Eraser Shapes L Select S 9 / 34 Add Slide Poll Zoom More" at bounding box center [253, 332] width 446 height 34
click at [304, 332] on icon at bounding box center [303, 332] width 7 height 7
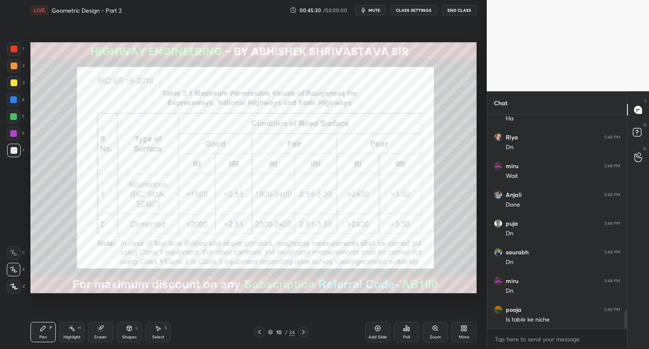
click at [260, 332] on icon at bounding box center [259, 332] width 7 height 7
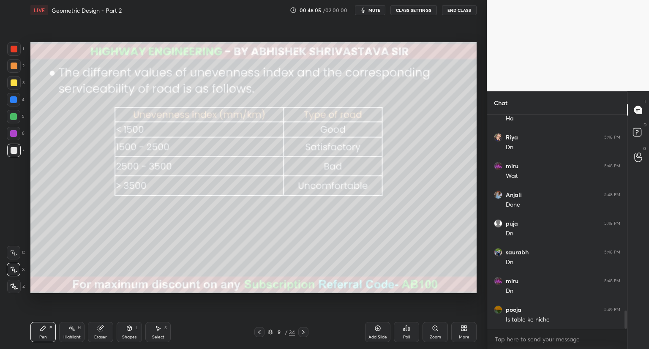
drag, startPoint x: 14, startPoint y: 80, endPoint x: 26, endPoint y: 83, distance: 12.6
click at [17, 80] on div at bounding box center [14, 83] width 14 height 14
drag, startPoint x: 14, startPoint y: 156, endPoint x: 19, endPoint y: 160, distance: 6.6
click at [15, 156] on div at bounding box center [14, 151] width 14 height 14
click at [15, 83] on div at bounding box center [14, 82] width 7 height 7
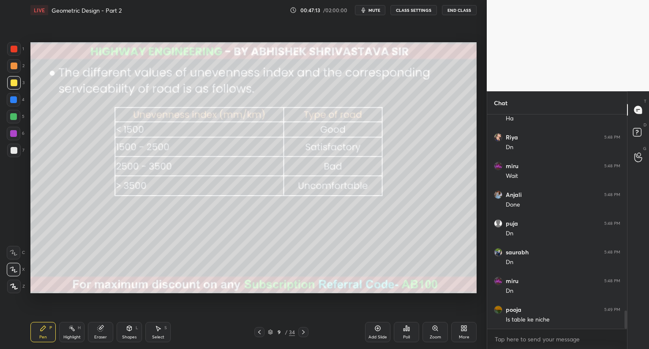
click at [308, 319] on div "Pen P Highlight H Eraser Shapes L Select S 9 / 34 Add Slide Poll Zoom More" at bounding box center [253, 332] width 446 height 34
click at [303, 331] on icon at bounding box center [303, 332] width 7 height 7
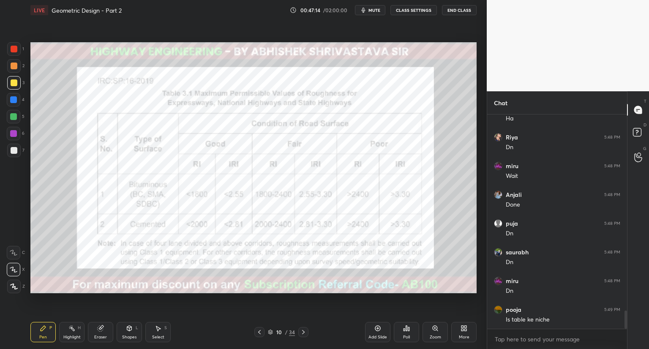
click at [303, 332] on icon at bounding box center [303, 332] width 3 height 4
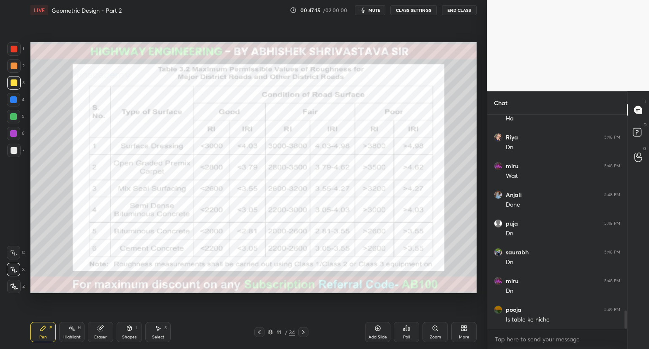
click at [304, 329] on icon at bounding box center [303, 332] width 7 height 7
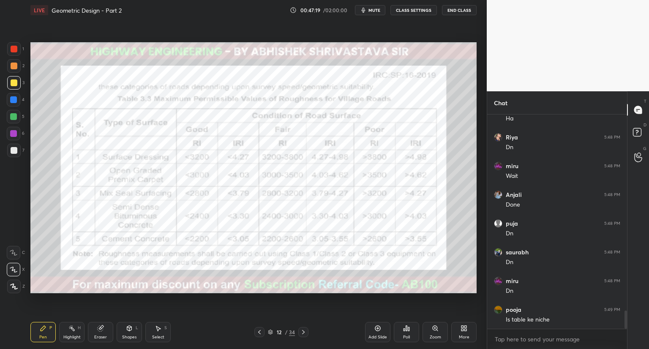
drag, startPoint x: 257, startPoint y: 331, endPoint x: 263, endPoint y: 326, distance: 7.8
click at [257, 332] on icon at bounding box center [259, 332] width 7 height 7
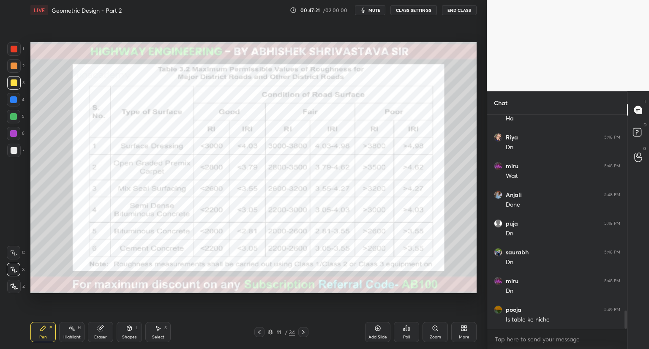
drag, startPoint x: 262, startPoint y: 331, endPoint x: 271, endPoint y: 327, distance: 10.0
click at [262, 331] on icon at bounding box center [259, 332] width 7 height 7
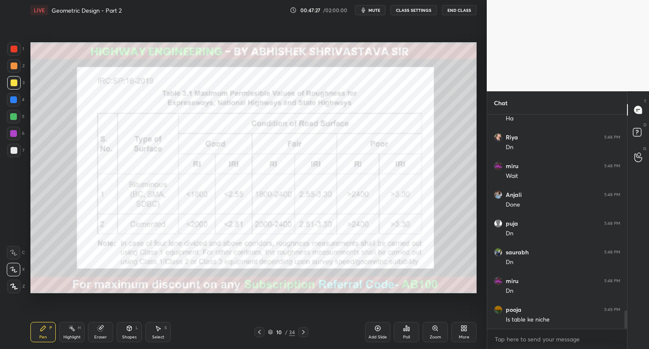
click at [259, 333] on icon at bounding box center [259, 332] width 7 height 7
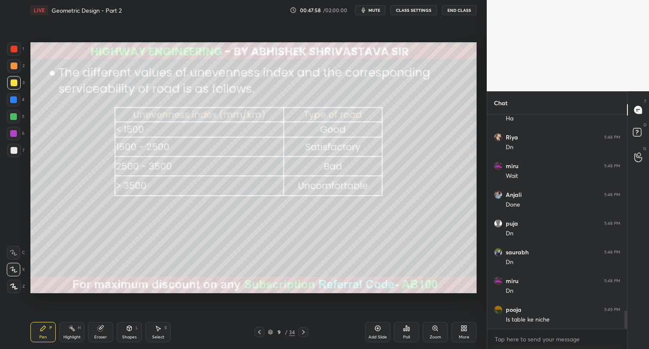
scroll to position [2366, 0]
click at [301, 331] on icon at bounding box center [303, 332] width 7 height 7
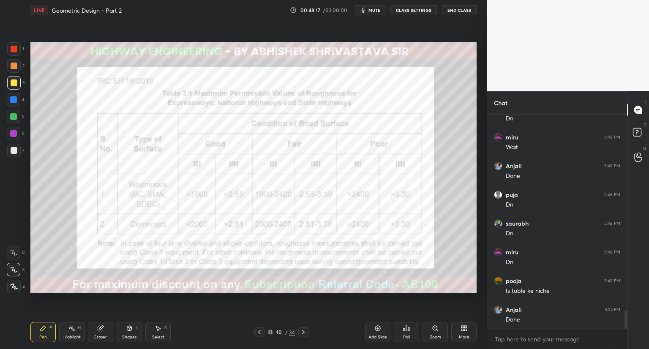
scroll to position [2395, 0]
click at [303, 333] on icon at bounding box center [303, 332] width 7 height 7
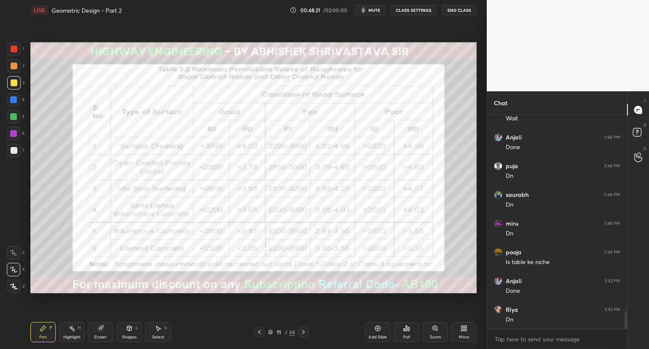
click at [303, 332] on icon at bounding box center [303, 332] width 7 height 7
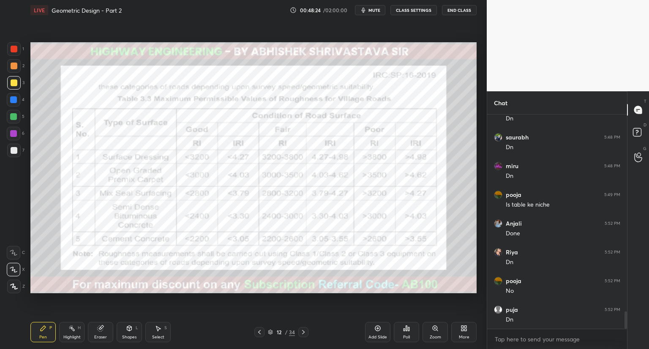
scroll to position [2481, 0]
click at [301, 332] on icon at bounding box center [303, 332] width 7 height 7
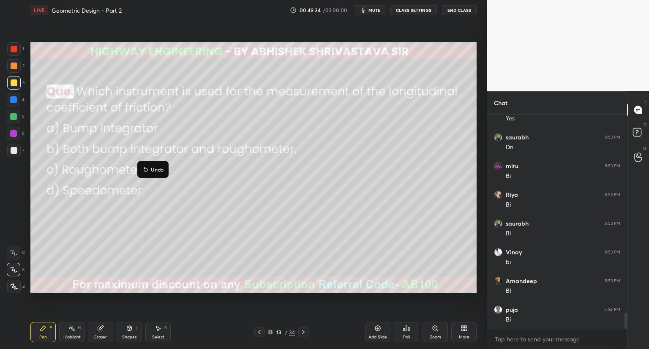
scroll to position [2711, 0]
click at [404, 333] on div "Poll" at bounding box center [406, 332] width 25 height 20
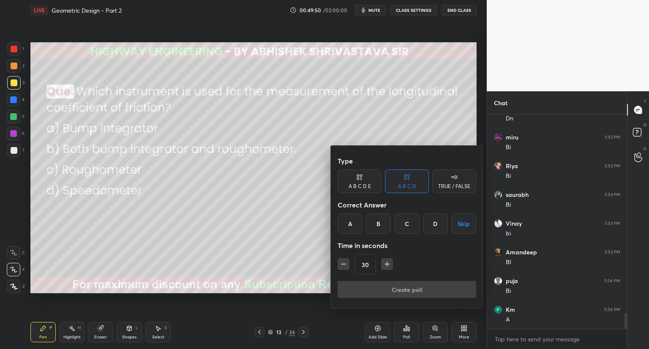
click at [379, 224] on div "B" at bounding box center [378, 223] width 25 height 20
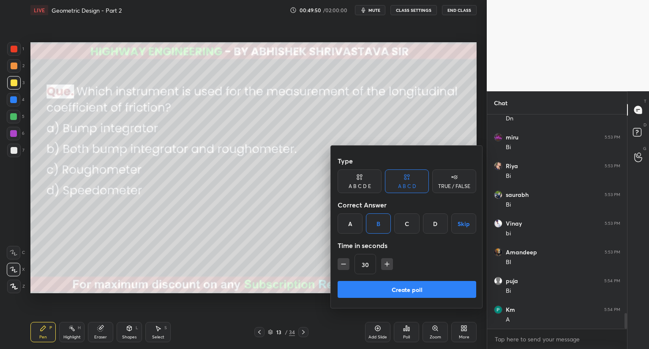
click at [363, 291] on button "Create poll" at bounding box center [407, 289] width 139 height 17
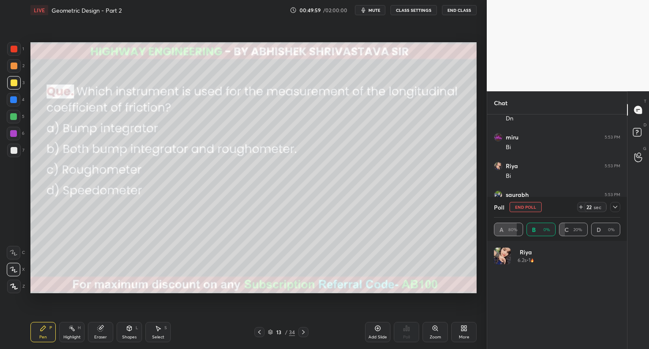
scroll to position [99, 124]
click at [270, 332] on icon at bounding box center [270, 331] width 4 height 2
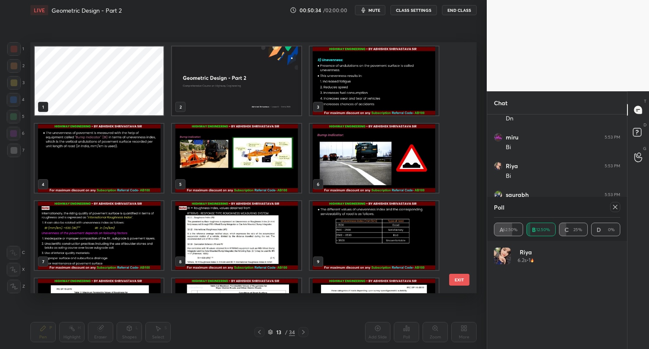
scroll to position [249, 442]
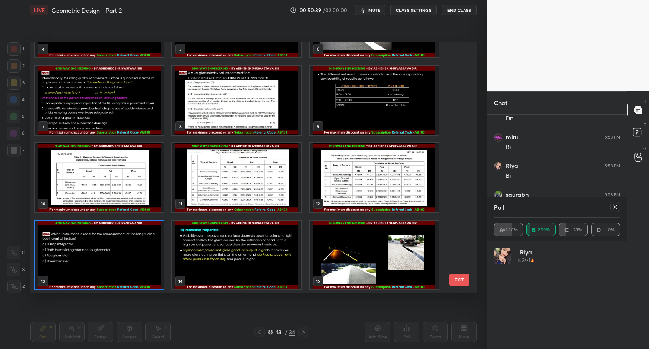
click at [615, 207] on icon at bounding box center [615, 207] width 4 height 4
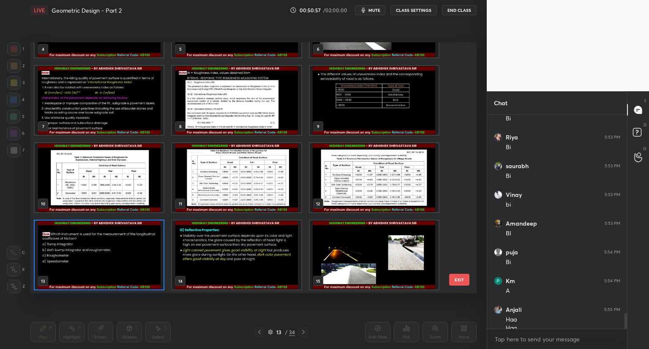
scroll to position [2748, 0]
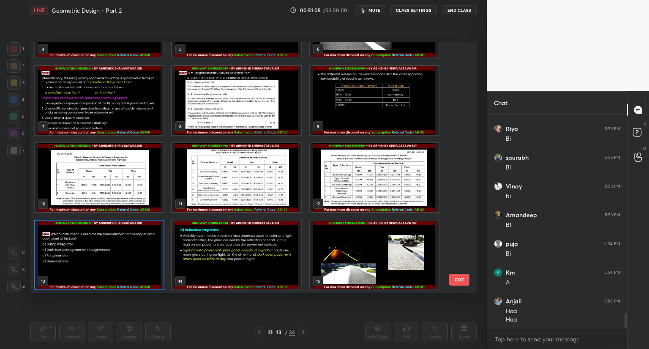
click at [221, 266] on img "grid" at bounding box center [236, 255] width 129 height 69
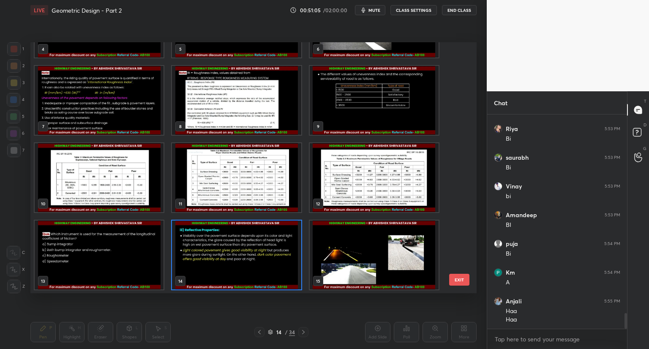
click at [221, 267] on img "grid" at bounding box center [236, 255] width 129 height 69
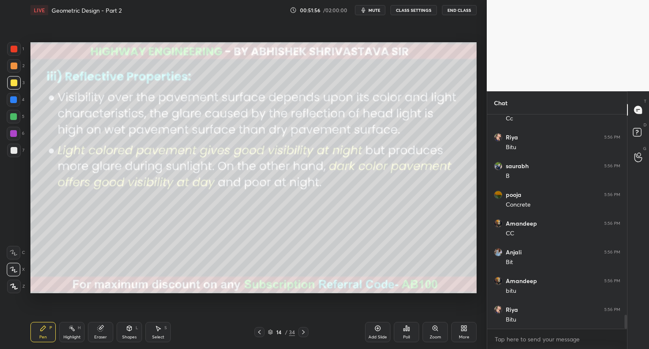
scroll to position [3122, 0]
drag, startPoint x: 97, startPoint y: 335, endPoint x: 125, endPoint y: 298, distance: 46.2
click at [97, 335] on div "Eraser" at bounding box center [100, 337] width 13 height 4
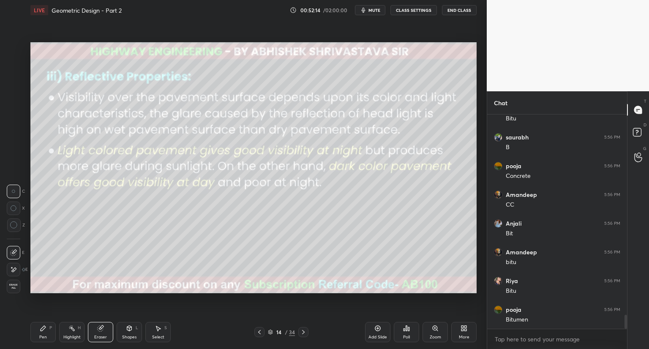
click at [40, 337] on div "Pen" at bounding box center [43, 337] width 8 height 4
click at [271, 332] on icon at bounding box center [270, 332] width 5 height 5
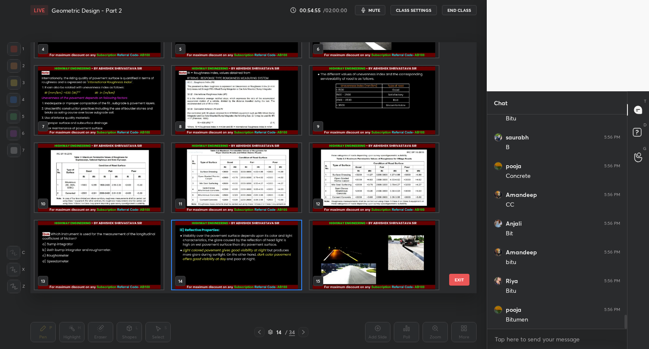
scroll to position [3150, 0]
click at [369, 233] on img "grid" at bounding box center [374, 255] width 129 height 69
click at [370, 232] on img "grid" at bounding box center [374, 255] width 129 height 69
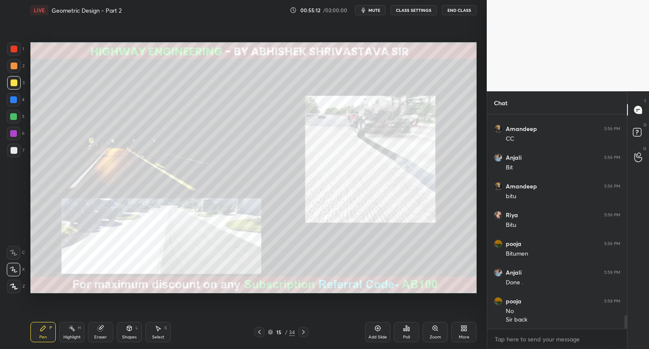
scroll to position [3216, 0]
click at [260, 332] on icon at bounding box center [259, 332] width 7 height 7
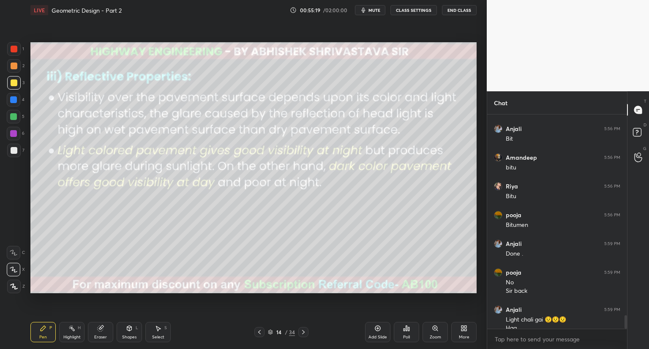
scroll to position [3225, 0]
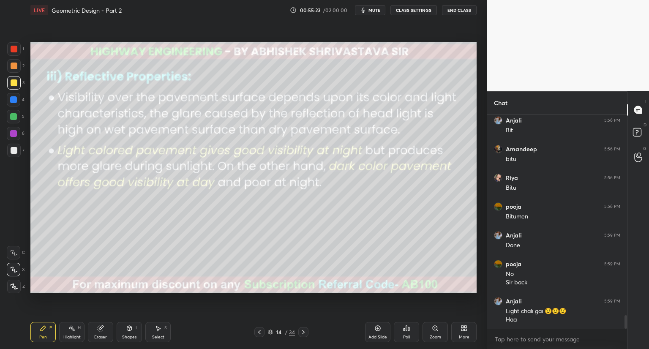
click at [272, 333] on icon at bounding box center [270, 332] width 5 height 5
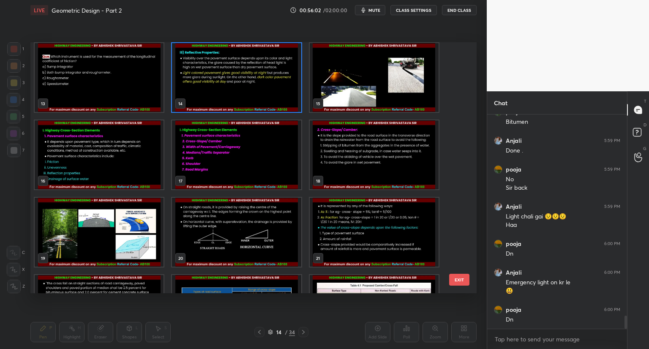
scroll to position [3348, 0]
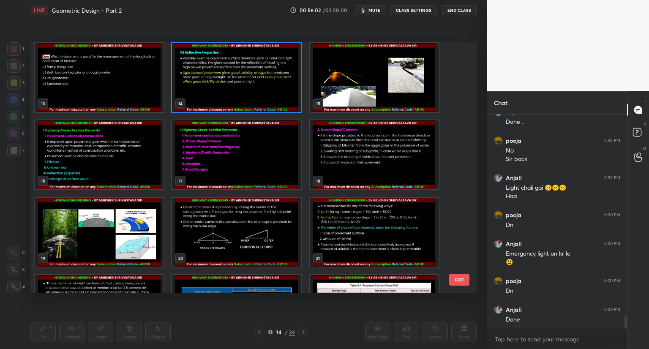
click at [136, 168] on img "grid" at bounding box center [99, 154] width 129 height 69
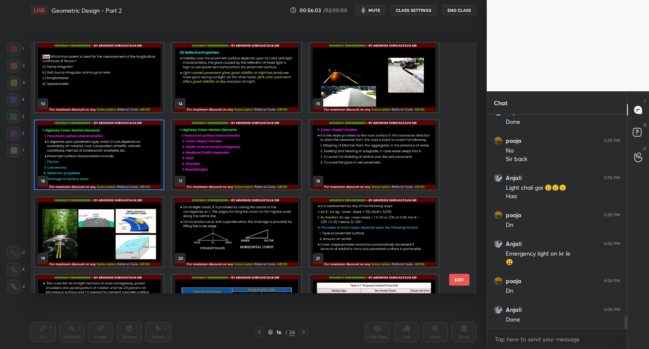
click at [136, 169] on img "grid" at bounding box center [99, 154] width 129 height 69
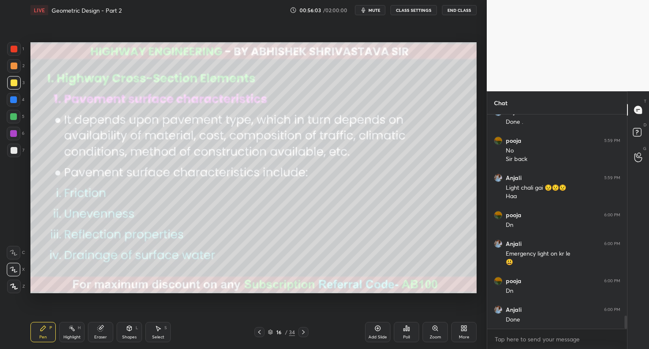
click at [138, 168] on img "grid" at bounding box center [99, 154] width 129 height 69
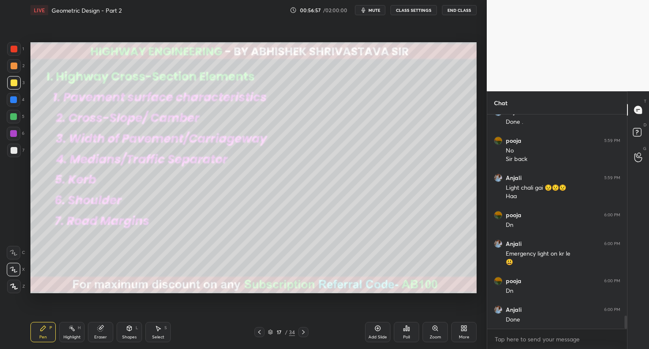
scroll to position [3377, 0]
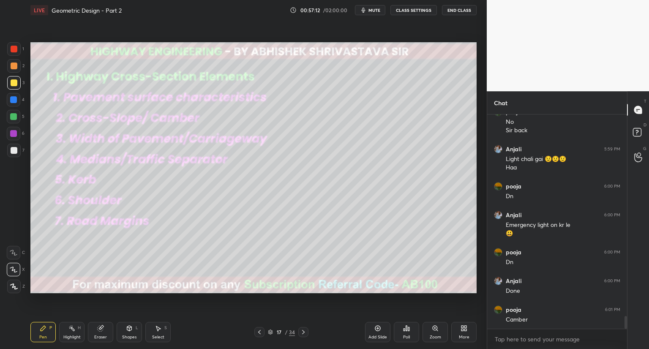
click at [272, 332] on icon at bounding box center [270, 332] width 5 height 5
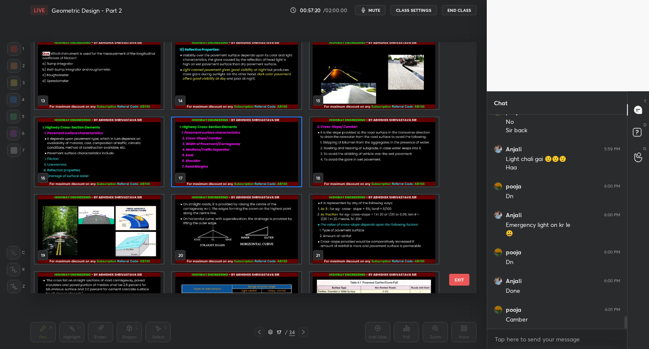
scroll to position [317, 0]
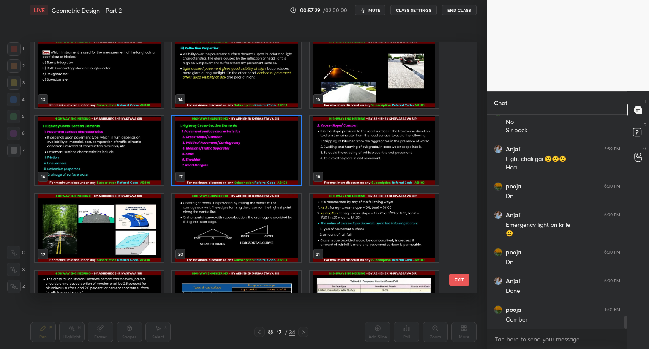
click at [94, 248] on img "grid" at bounding box center [99, 228] width 129 height 69
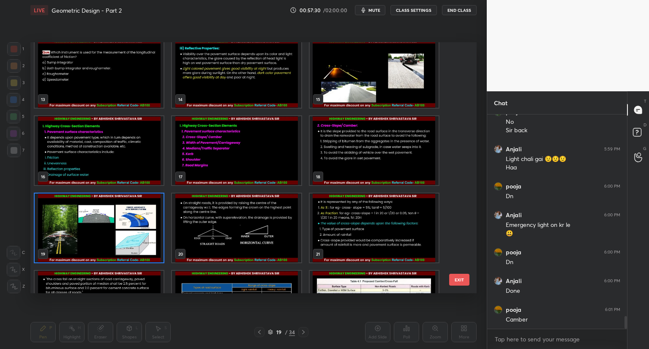
click at [94, 249] on img "grid" at bounding box center [99, 228] width 129 height 69
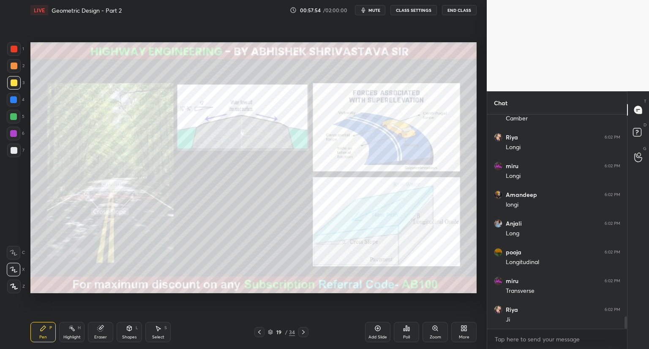
scroll to position [3607, 0]
click at [132, 328] on icon at bounding box center [129, 328] width 7 height 7
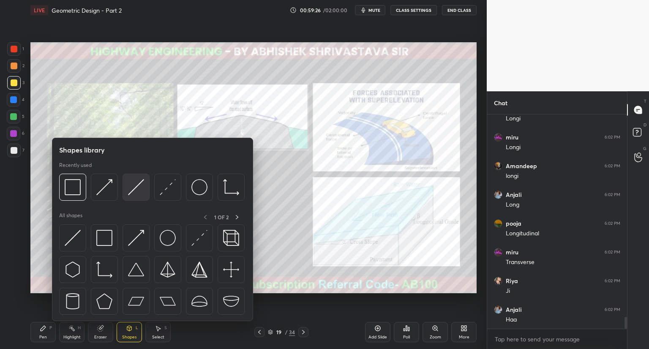
click at [137, 197] on div at bounding box center [136, 187] width 27 height 27
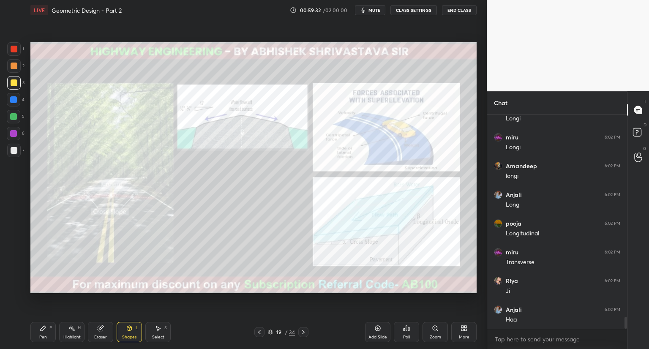
drag, startPoint x: 38, startPoint y: 333, endPoint x: 49, endPoint y: 323, distance: 14.1
click at [40, 332] on div "Pen P" at bounding box center [42, 332] width 25 height 20
drag, startPoint x: 126, startPoint y: 331, endPoint x: 124, endPoint y: 322, distance: 9.9
click at [124, 331] on div "Shapes L" at bounding box center [129, 332] width 25 height 20
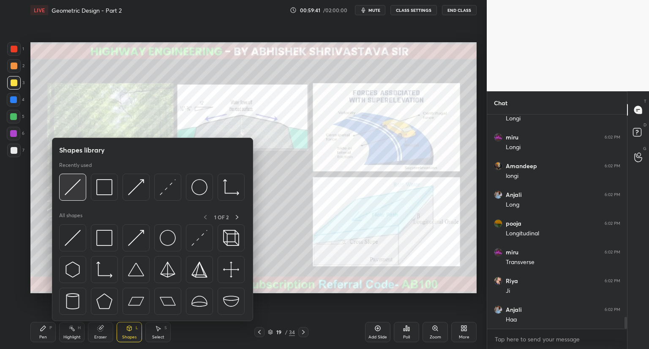
click at [71, 192] on img at bounding box center [73, 187] width 16 height 16
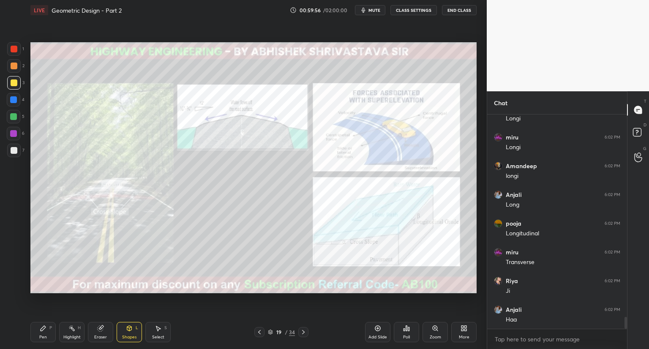
click at [45, 330] on div "Pen P" at bounding box center [42, 332] width 25 height 20
click at [14, 98] on div at bounding box center [13, 99] width 7 height 7
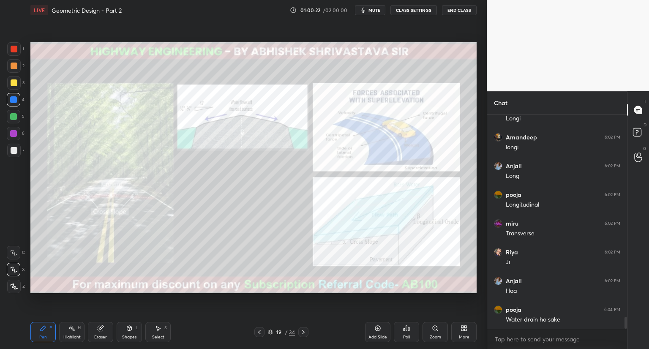
scroll to position [3664, 0]
click at [16, 151] on div at bounding box center [14, 150] width 7 height 7
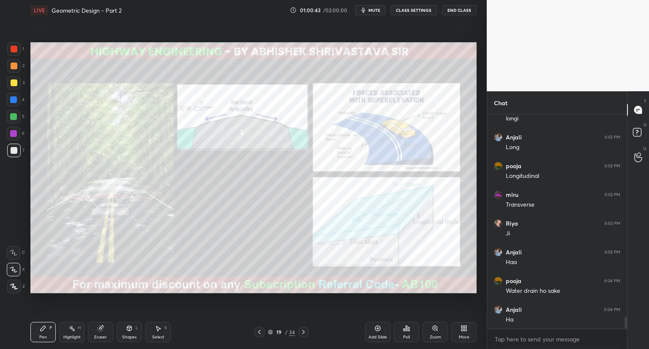
click at [271, 332] on icon at bounding box center [270, 332] width 5 height 5
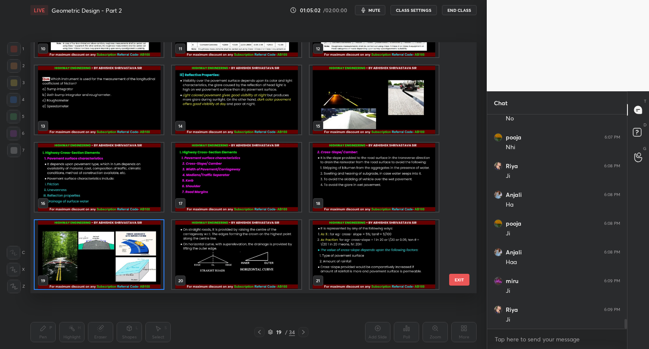
scroll to position [4670, 0]
click at [371, 178] on img "grid" at bounding box center [374, 177] width 129 height 69
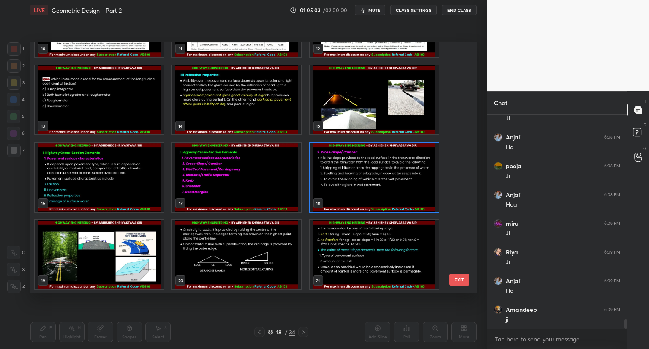
click at [371, 178] on img "grid" at bounding box center [374, 177] width 129 height 69
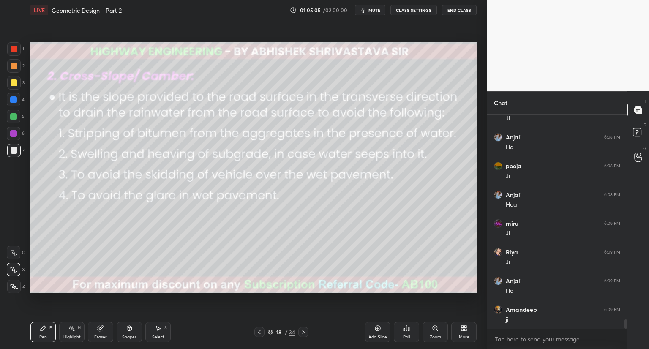
scroll to position [4699, 0]
drag, startPoint x: 14, startPoint y: 284, endPoint x: 11, endPoint y: 244, distance: 39.8
click at [14, 284] on icon at bounding box center [14, 287] width 8 height 6
drag, startPoint x: 15, startPoint y: 134, endPoint x: 22, endPoint y: 131, distance: 7.8
click at [16, 134] on div at bounding box center [13, 133] width 7 height 7
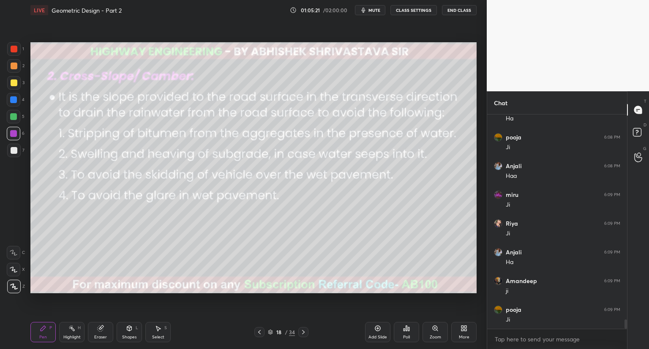
drag, startPoint x: 15, startPoint y: 151, endPoint x: 17, endPoint y: 159, distance: 8.2
click at [15, 151] on div at bounding box center [14, 150] width 7 height 7
click at [14, 268] on icon at bounding box center [14, 270] width 8 height 6
drag, startPoint x: 130, startPoint y: 331, endPoint x: 132, endPoint y: 327, distance: 4.6
click at [131, 331] on icon at bounding box center [129, 328] width 7 height 7
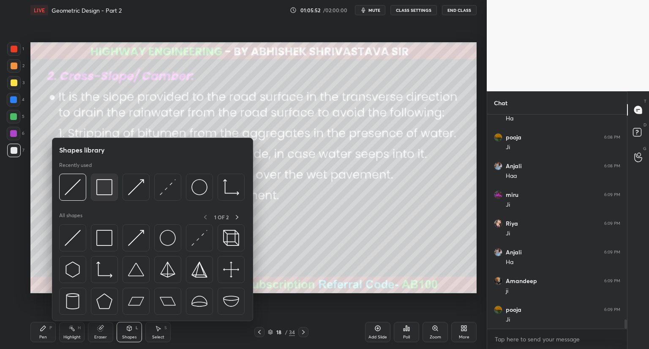
click at [103, 192] on img at bounding box center [104, 187] width 16 height 16
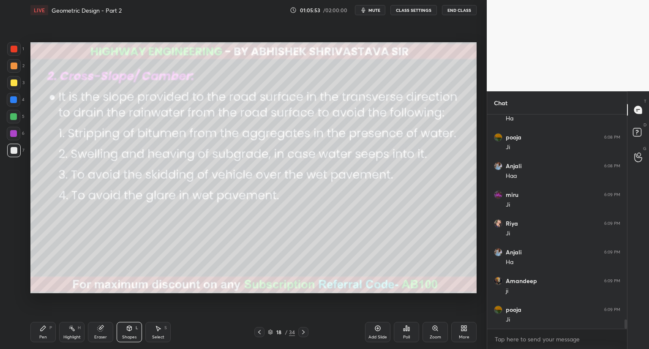
click at [14, 46] on div at bounding box center [14, 49] width 7 height 7
click at [43, 333] on div "Pen P" at bounding box center [42, 332] width 25 height 20
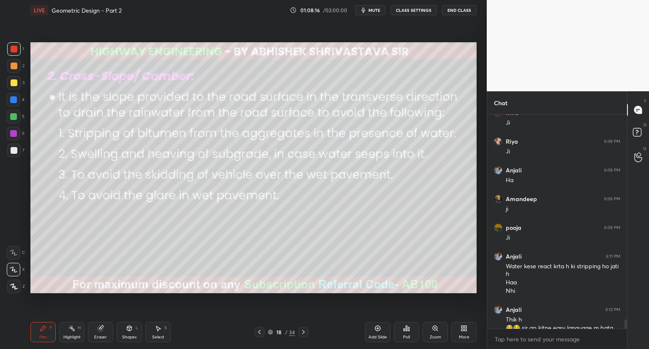
scroll to position [4797, 0]
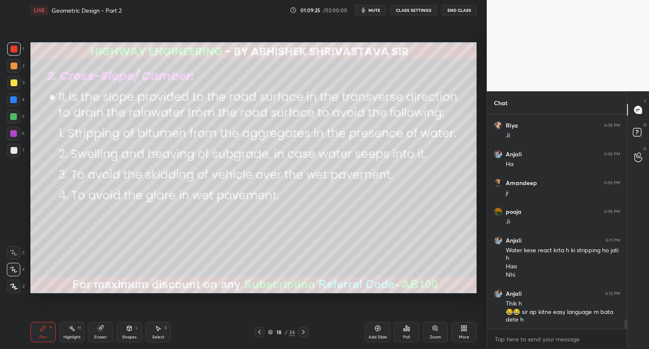
click at [275, 331] on div "18" at bounding box center [279, 332] width 8 height 5
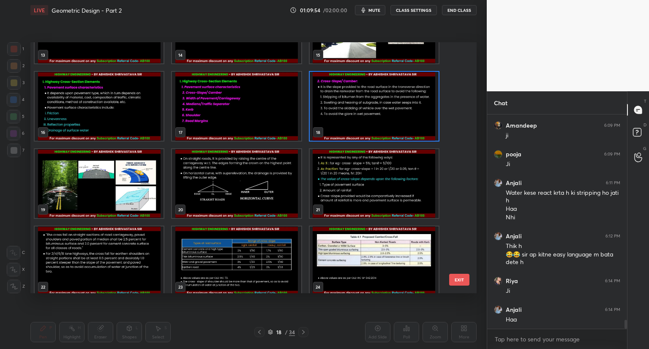
scroll to position [4883, 0]
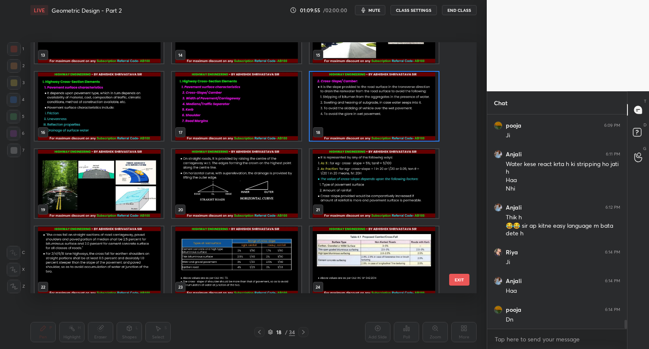
click at [247, 190] on img "grid" at bounding box center [236, 183] width 129 height 69
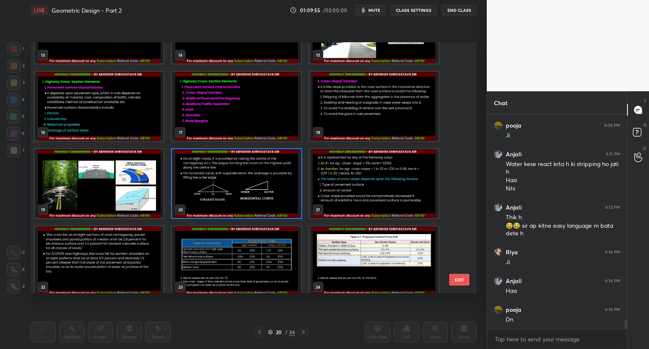
click at [247, 190] on img "grid" at bounding box center [236, 183] width 129 height 69
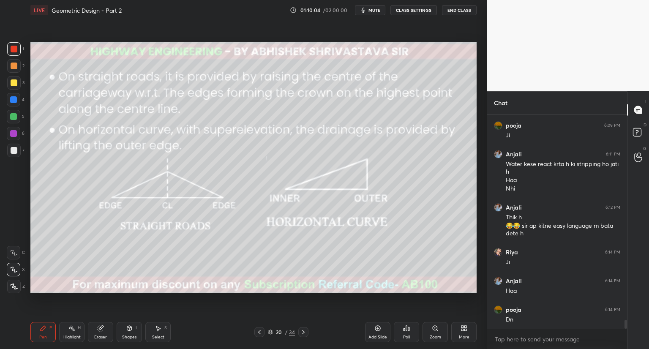
click at [270, 331] on icon at bounding box center [270, 332] width 5 height 5
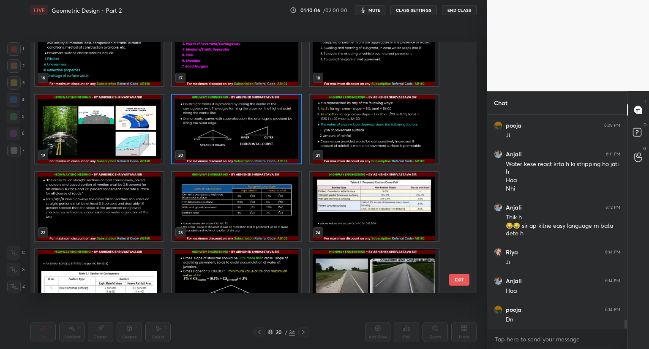
scroll to position [417, 0]
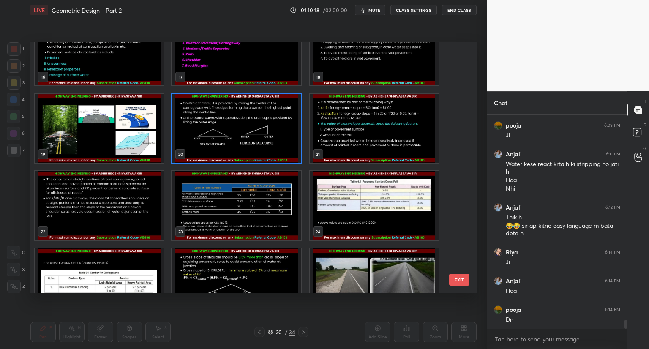
click at [255, 130] on img "grid" at bounding box center [236, 128] width 129 height 69
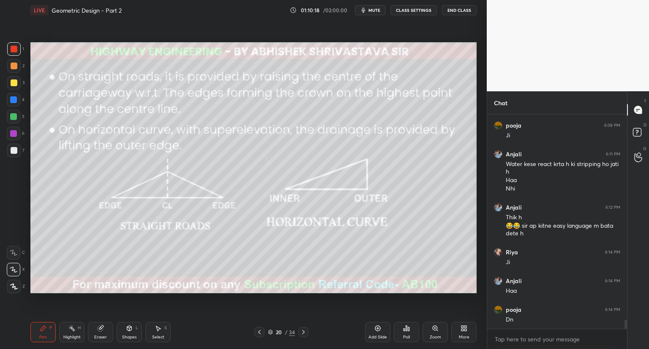
click at [255, 130] on img "grid" at bounding box center [236, 128] width 129 height 69
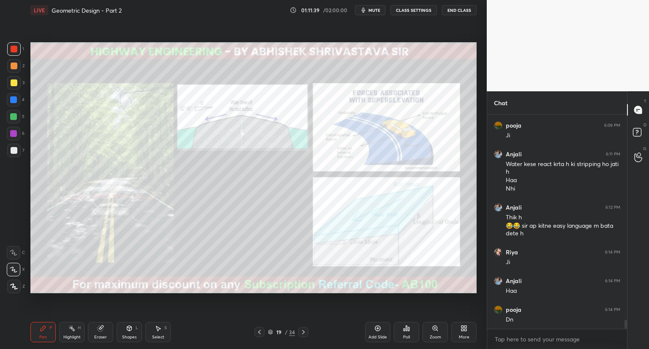
drag, startPoint x: 305, startPoint y: 331, endPoint x: 305, endPoint y: 325, distance: 6.4
click at [304, 332] on icon at bounding box center [303, 332] width 7 height 7
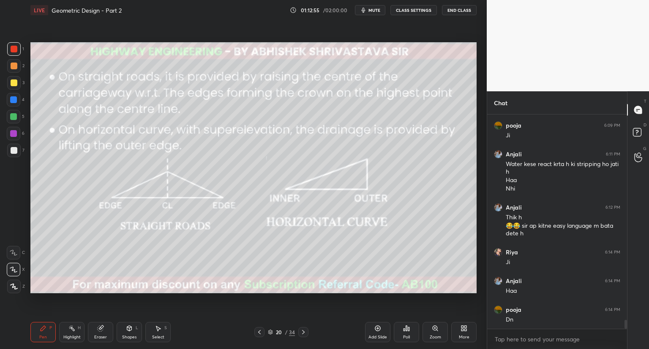
scroll to position [4912, 0]
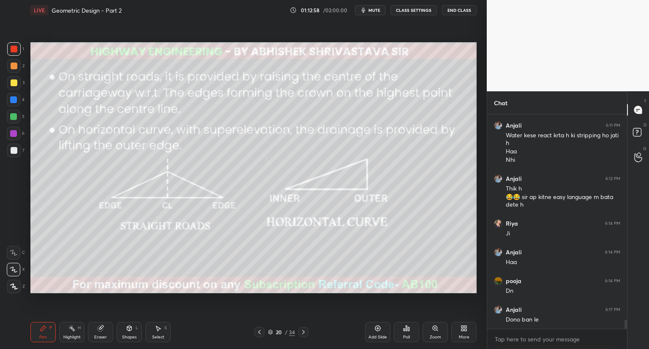
click at [270, 332] on icon at bounding box center [270, 332] width 5 height 5
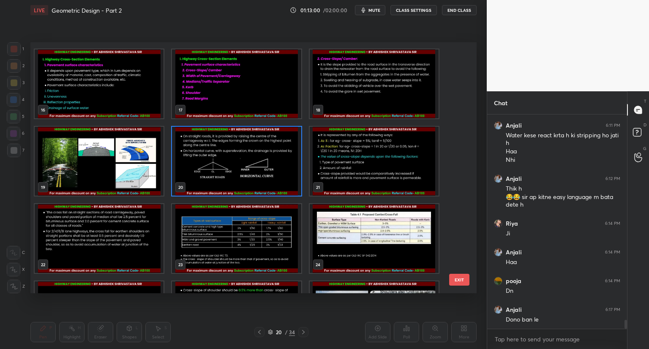
scroll to position [394, 0]
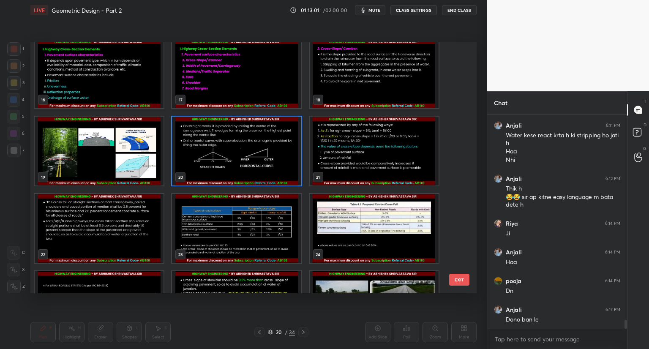
click at [257, 166] on img "grid" at bounding box center [236, 151] width 129 height 69
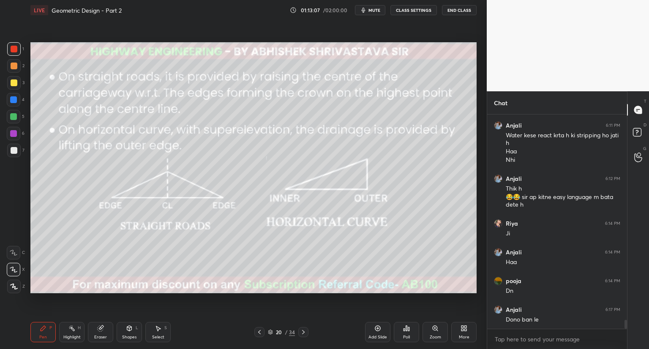
drag, startPoint x: 71, startPoint y: 336, endPoint x: 89, endPoint y: 337, distance: 17.8
click at [73, 339] on div "Highlight" at bounding box center [71, 337] width 17 height 4
click at [124, 332] on div "Shapes L" at bounding box center [129, 332] width 25 height 20
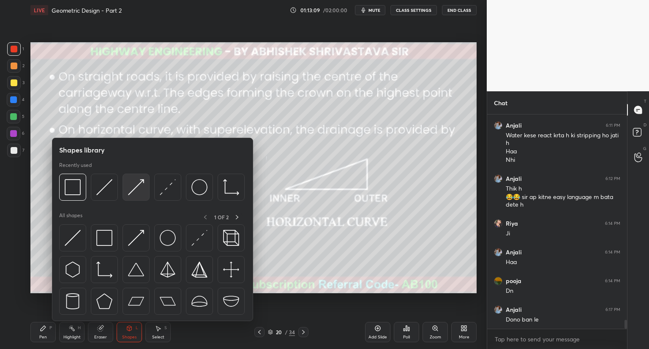
click at [140, 194] on img at bounding box center [136, 187] width 16 height 16
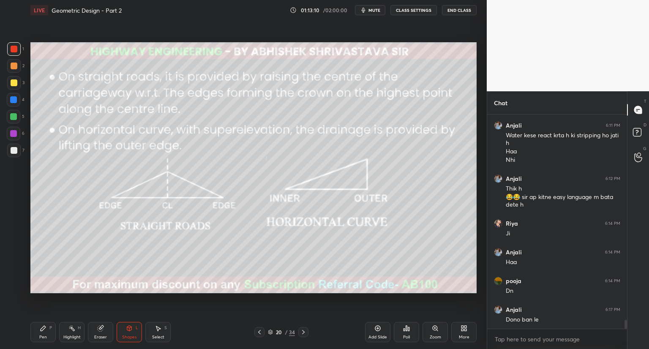
drag, startPoint x: 12, startPoint y: 99, endPoint x: 25, endPoint y: 106, distance: 15.1
click at [14, 99] on div at bounding box center [13, 99] width 7 height 7
click at [271, 332] on icon at bounding box center [270, 332] width 5 height 5
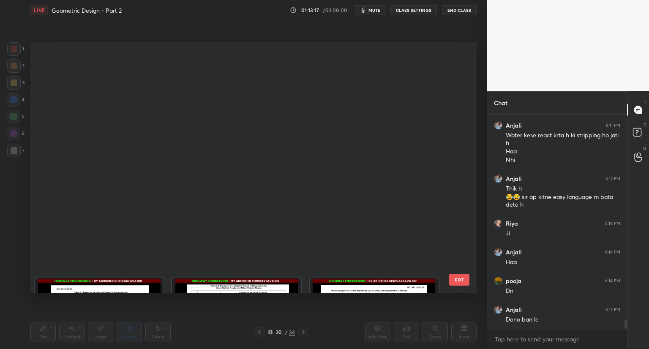
scroll to position [249, 442]
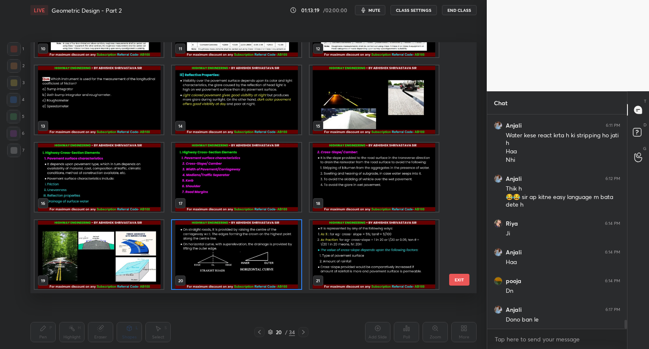
drag, startPoint x: 457, startPoint y: 153, endPoint x: 457, endPoint y: 172, distance: 19.0
click at [457, 172] on div "10 11 12 13 14 15 16 17 18 19 20 21 22 23 24 25 26 27" at bounding box center [246, 167] width 432 height 251
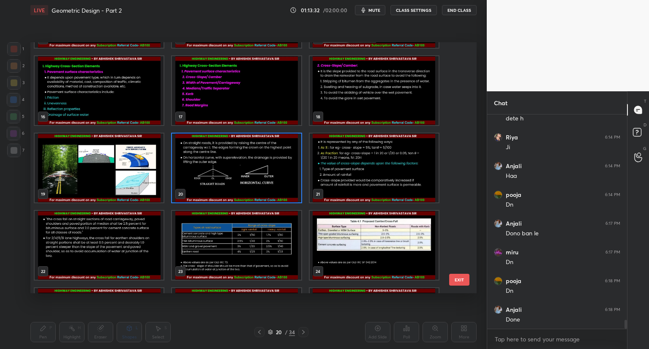
scroll to position [3, 3]
click at [354, 182] on img "grid" at bounding box center [374, 168] width 129 height 69
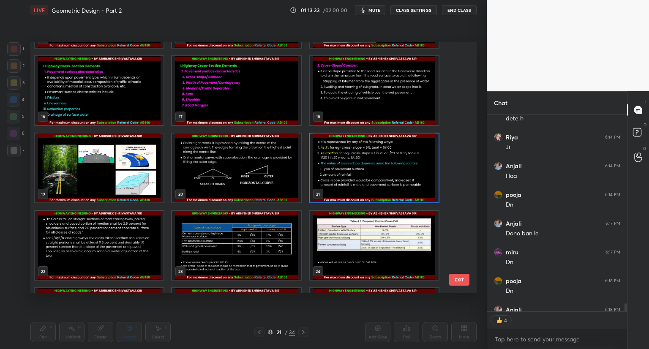
click at [356, 183] on img "grid" at bounding box center [374, 168] width 129 height 69
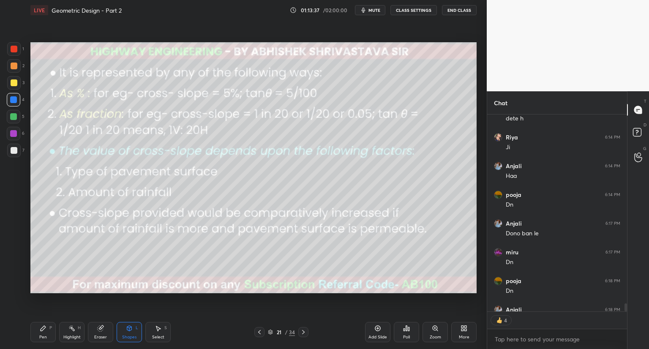
click at [259, 332] on icon at bounding box center [259, 332] width 7 height 7
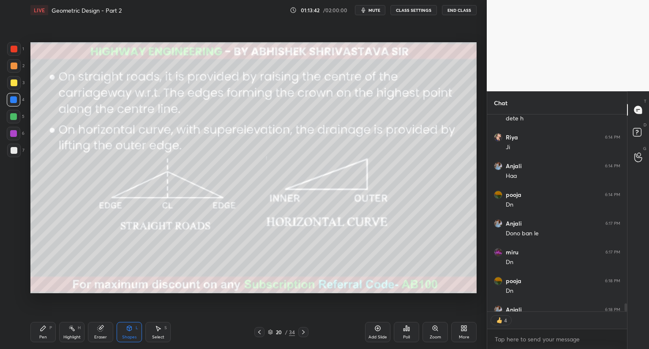
drag, startPoint x: 44, startPoint y: 328, endPoint x: 53, endPoint y: 325, distance: 9.7
click at [46, 328] on icon at bounding box center [43, 328] width 7 height 7
click at [304, 335] on icon at bounding box center [303, 332] width 7 height 7
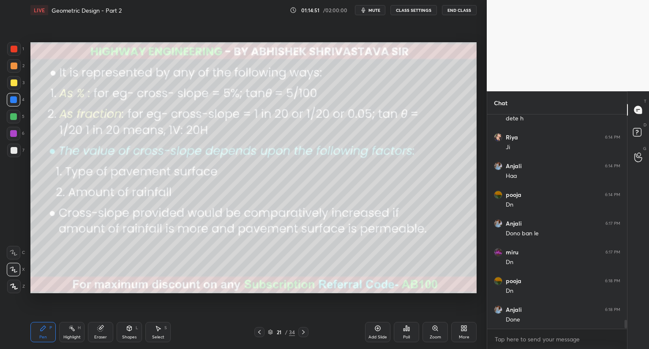
click at [377, 12] on span "mute" at bounding box center [375, 10] width 12 height 6
click at [377, 12] on span "unmute" at bounding box center [374, 10] width 18 height 6
click at [258, 333] on icon at bounding box center [259, 332] width 7 height 7
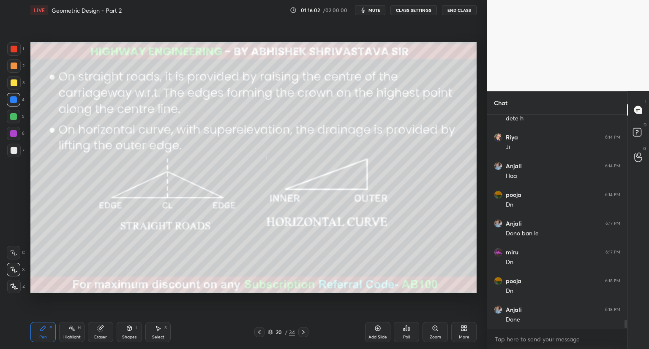
click at [259, 332] on icon at bounding box center [259, 332] width 7 height 7
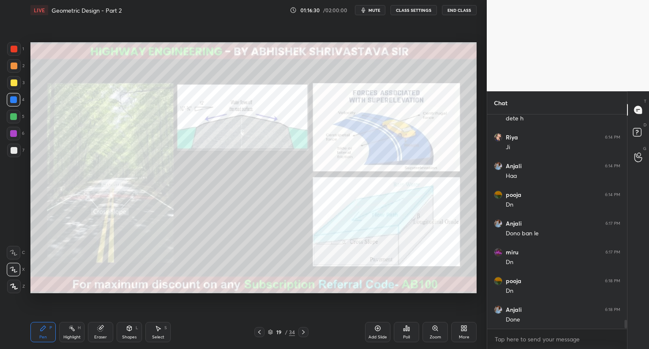
click at [304, 333] on icon at bounding box center [303, 332] width 7 height 7
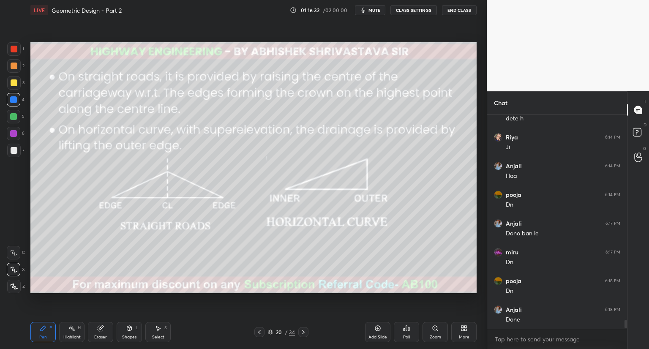
click at [304, 334] on icon at bounding box center [303, 332] width 7 height 7
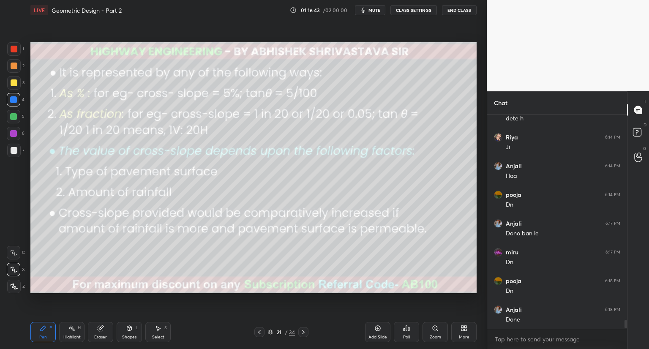
drag, startPoint x: 100, startPoint y: 331, endPoint x: 104, endPoint y: 305, distance: 27.0
click at [98, 330] on icon at bounding box center [100, 328] width 5 height 5
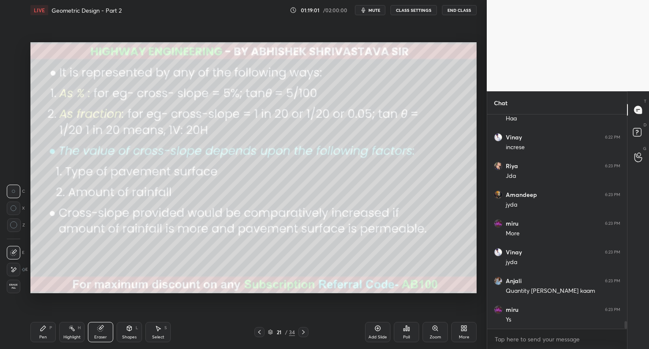
scroll to position [5975, 0]
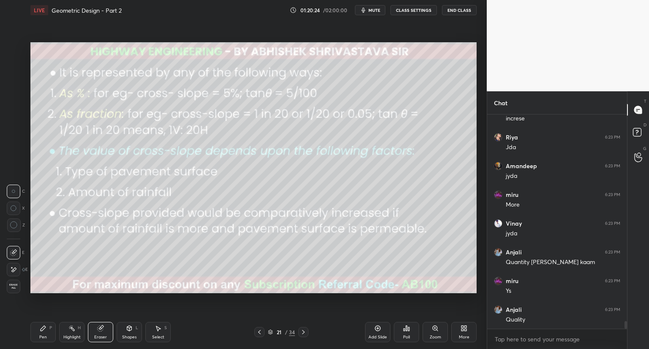
click at [269, 331] on icon at bounding box center [270, 331] width 4 height 2
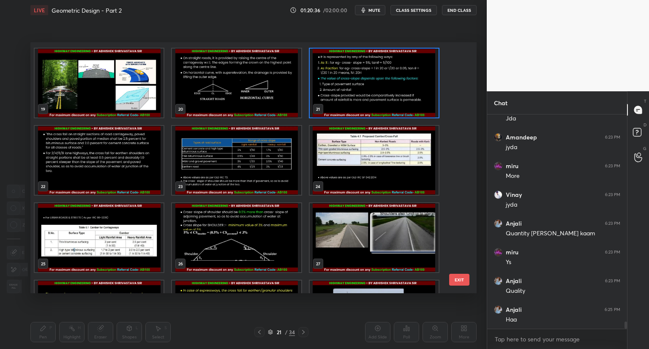
scroll to position [6033, 0]
click at [127, 162] on img "grid" at bounding box center [99, 160] width 129 height 69
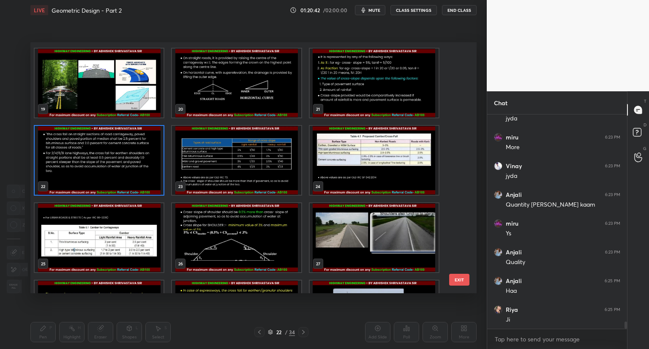
click at [127, 162] on img "grid" at bounding box center [99, 160] width 129 height 69
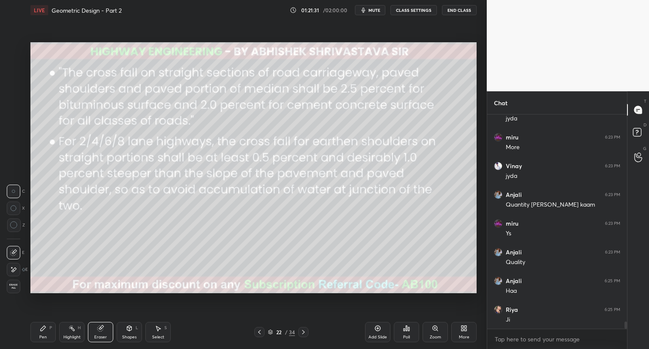
click at [132, 331] on div "Shapes L" at bounding box center [129, 332] width 25 height 20
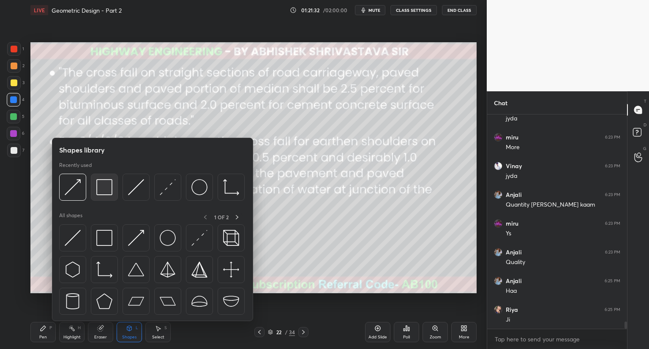
click at [107, 190] on img at bounding box center [104, 187] width 16 height 16
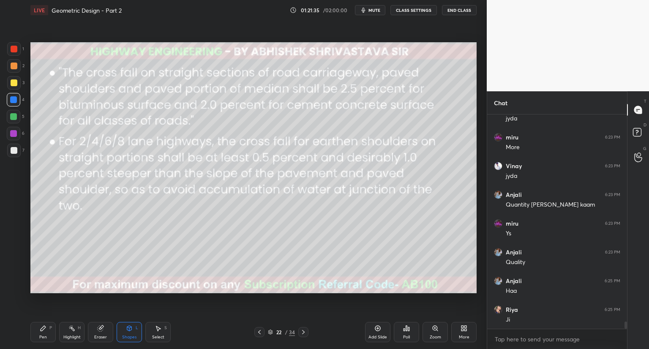
click at [14, 86] on div at bounding box center [14, 83] width 14 height 14
drag, startPoint x: 16, startPoint y: 43, endPoint x: 20, endPoint y: 49, distance: 6.9
click at [15, 46] on div at bounding box center [14, 49] width 14 height 14
drag, startPoint x: 35, startPoint y: 336, endPoint x: 41, endPoint y: 331, distance: 7.8
click at [36, 336] on div "Pen P" at bounding box center [42, 332] width 25 height 20
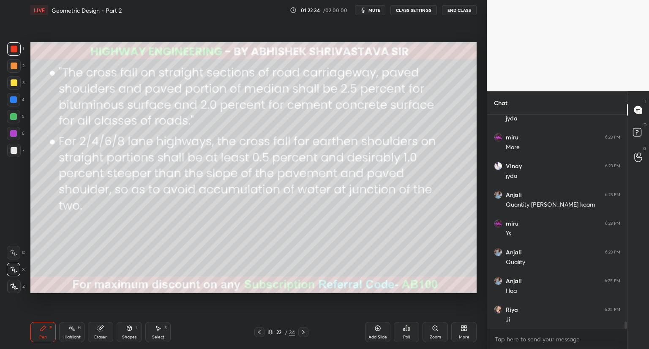
click at [272, 333] on icon at bounding box center [270, 332] width 5 height 5
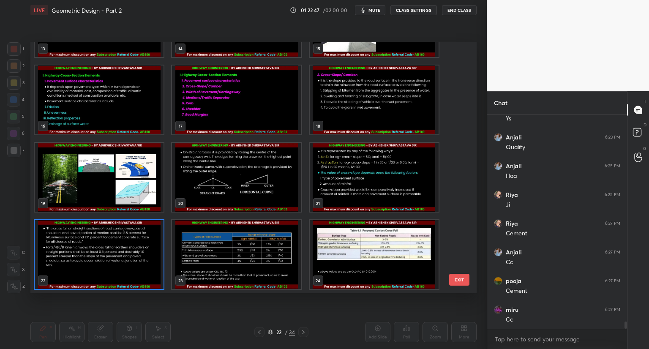
scroll to position [6177, 0]
click at [100, 261] on img "grid" at bounding box center [99, 254] width 129 height 69
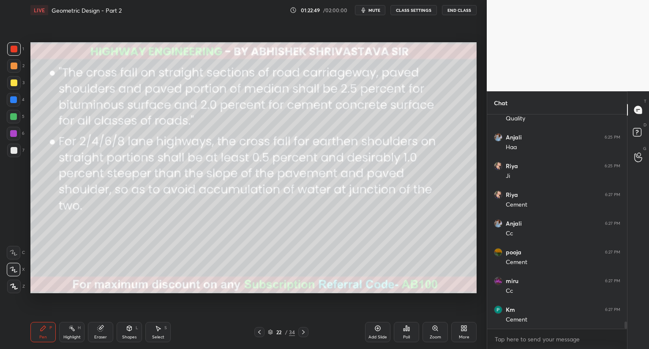
click at [100, 261] on img "grid" at bounding box center [99, 254] width 129 height 69
click at [100, 262] on img "grid" at bounding box center [99, 254] width 129 height 69
click at [129, 332] on div "Shapes L" at bounding box center [129, 332] width 25 height 20
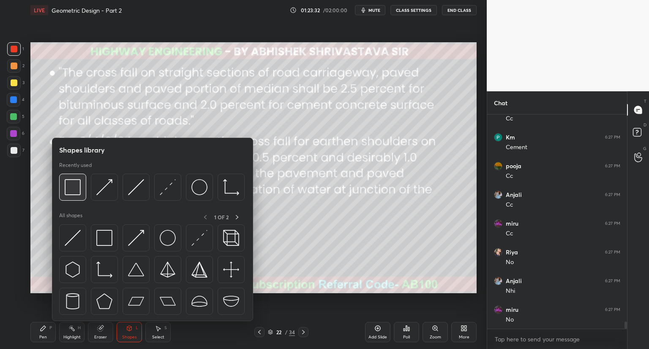
click at [81, 192] on div at bounding box center [72, 187] width 27 height 27
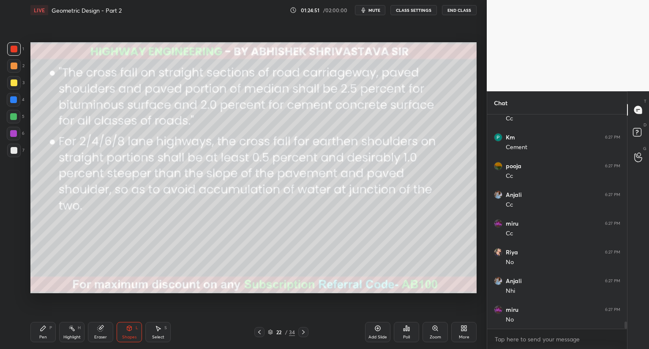
click at [44, 332] on div "Pen P" at bounding box center [42, 332] width 25 height 20
click at [270, 331] on icon at bounding box center [270, 332] width 5 height 5
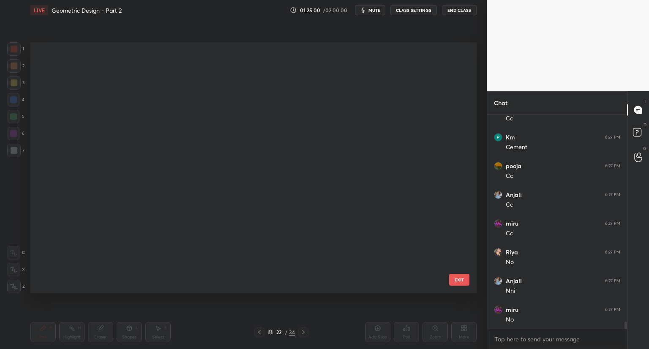
scroll to position [249, 442]
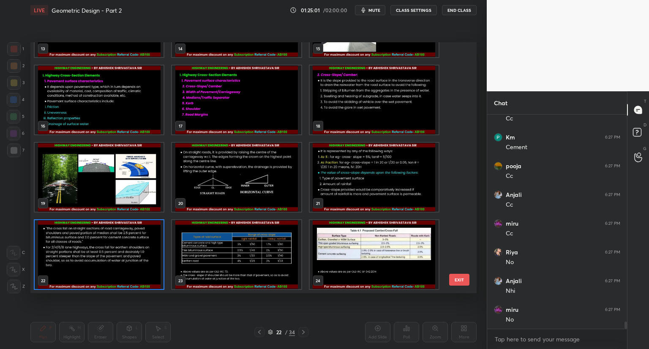
click at [433, 194] on img "grid" at bounding box center [374, 177] width 129 height 69
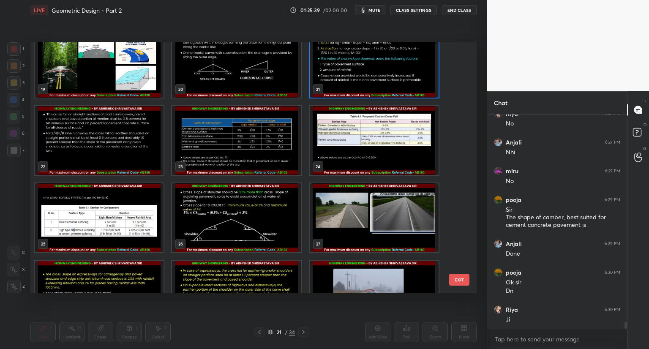
scroll to position [6516, 0]
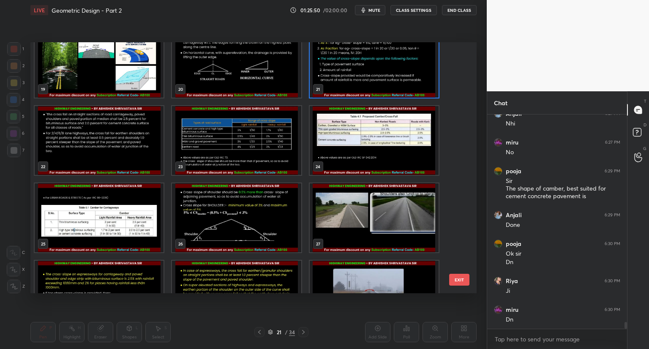
click at [359, 211] on img "grid" at bounding box center [374, 217] width 129 height 69
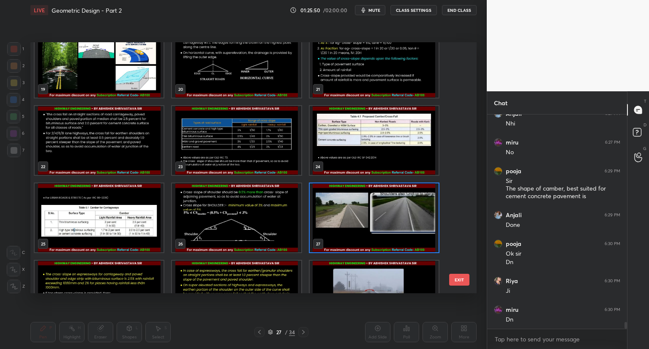
click at [359, 213] on img "grid" at bounding box center [374, 217] width 129 height 69
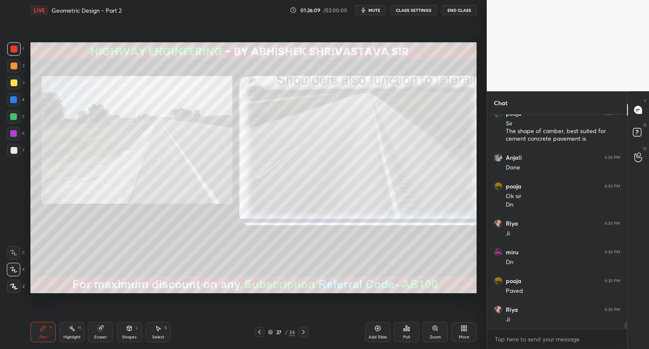
scroll to position [6603, 0]
click at [12, 84] on div at bounding box center [14, 82] width 7 height 7
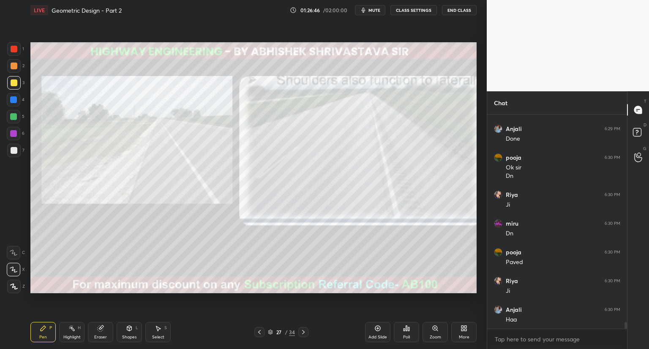
click at [127, 330] on div "Shapes L" at bounding box center [129, 332] width 25 height 20
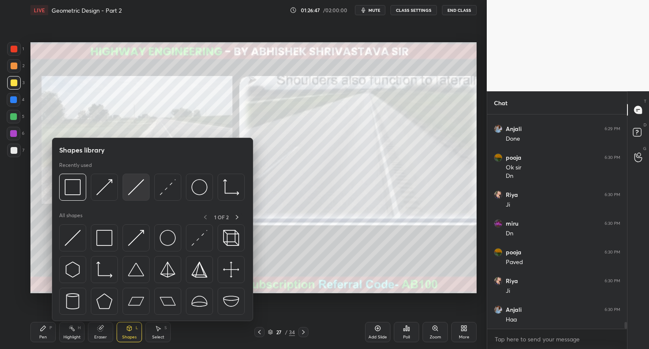
click at [137, 183] on img at bounding box center [136, 187] width 16 height 16
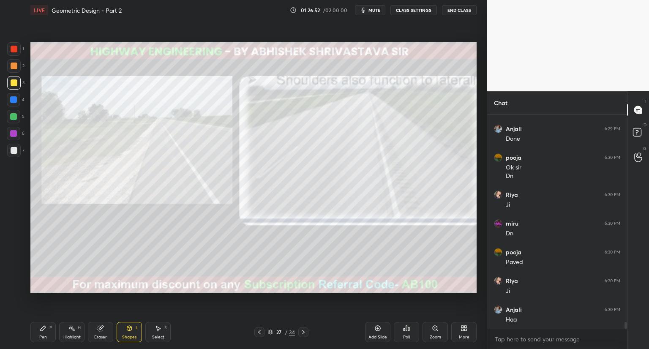
drag, startPoint x: 44, startPoint y: 330, endPoint x: 57, endPoint y: 298, distance: 35.0
click at [44, 328] on icon at bounding box center [43, 328] width 5 height 5
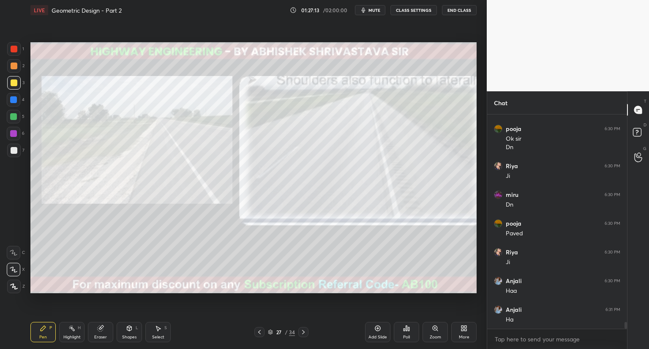
click at [128, 331] on icon at bounding box center [129, 328] width 7 height 7
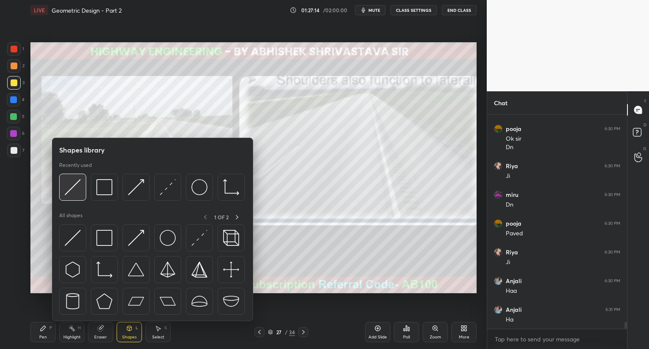
click at [75, 192] on img at bounding box center [73, 187] width 16 height 16
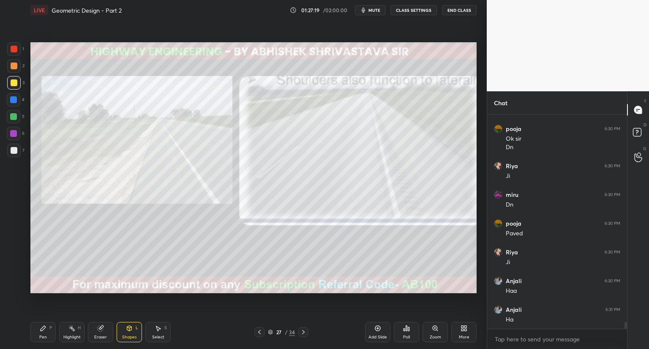
drag, startPoint x: 41, startPoint y: 336, endPoint x: 74, endPoint y: 294, distance: 53.9
click at [41, 336] on div "Pen" at bounding box center [43, 337] width 8 height 4
drag, startPoint x: 14, startPoint y: 102, endPoint x: 23, endPoint y: 102, distance: 8.9
click at [15, 102] on div at bounding box center [13, 99] width 7 height 7
click at [271, 332] on icon at bounding box center [270, 332] width 5 height 5
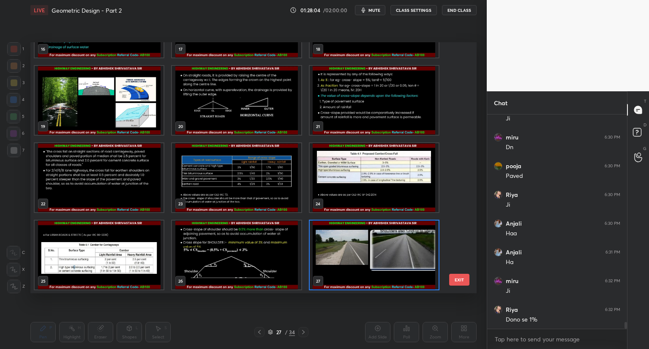
scroll to position [6718, 0]
click at [117, 195] on img "grid" at bounding box center [99, 177] width 129 height 69
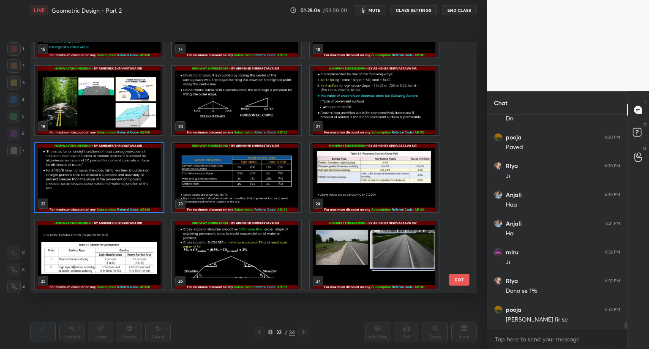
click at [117, 196] on img "grid" at bounding box center [99, 177] width 129 height 69
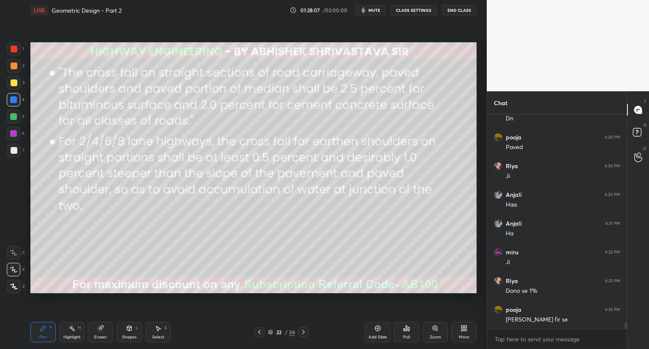
scroll to position [6746, 0]
drag, startPoint x: 102, startPoint y: 330, endPoint x: 108, endPoint y: 325, distance: 7.5
click at [105, 328] on div "Eraser" at bounding box center [100, 332] width 25 height 20
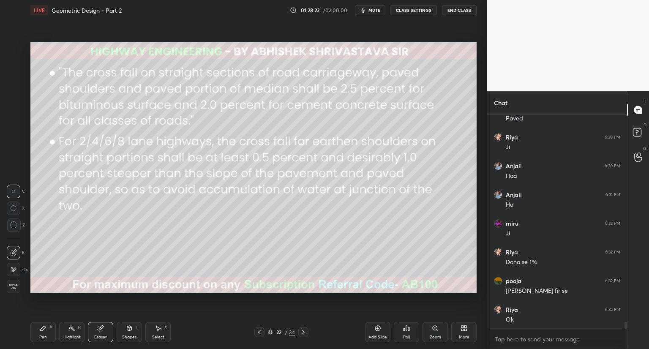
click at [271, 333] on icon at bounding box center [270, 332] width 4 height 1
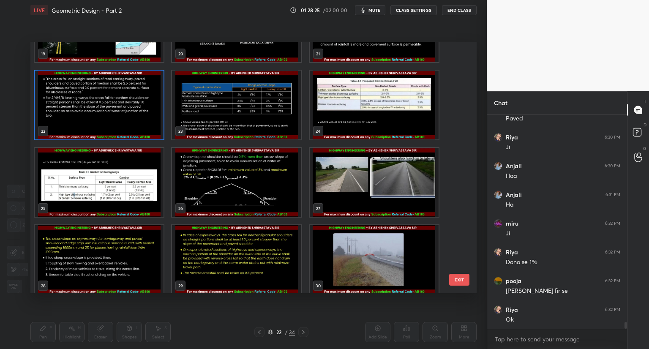
scroll to position [511, 0]
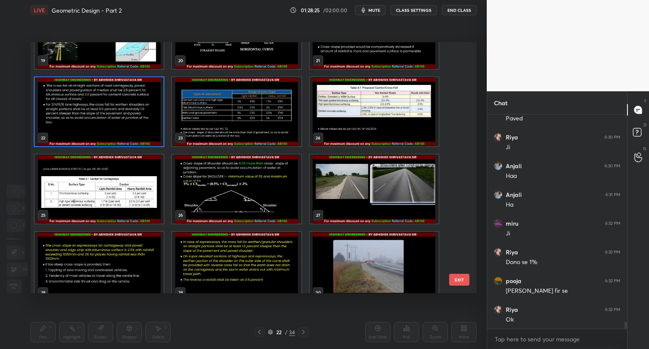
click at [385, 190] on img "grid" at bounding box center [374, 189] width 129 height 69
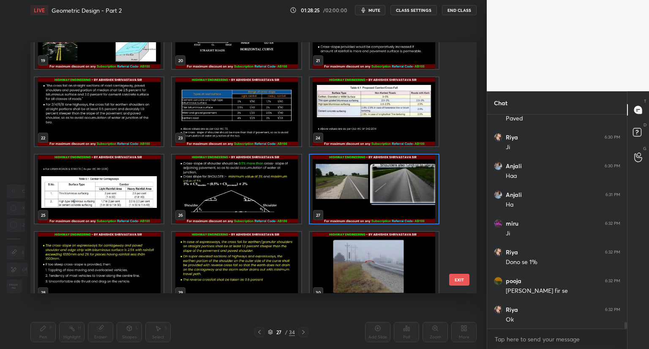
click at [386, 191] on img "grid" at bounding box center [374, 189] width 129 height 69
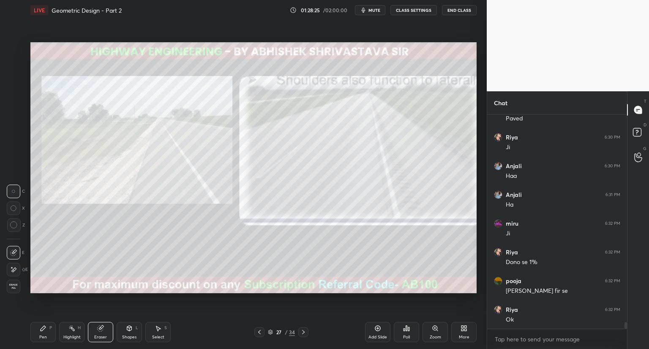
click at [388, 191] on img "grid" at bounding box center [374, 189] width 129 height 69
click at [17, 285] on span "Erase all" at bounding box center [13, 287] width 13 height 6
drag, startPoint x: 14, startPoint y: 82, endPoint x: 22, endPoint y: 105, distance: 25.0
click at [14, 83] on div at bounding box center [14, 82] width 7 height 7
drag, startPoint x: 129, startPoint y: 333, endPoint x: 128, endPoint y: 323, distance: 10.2
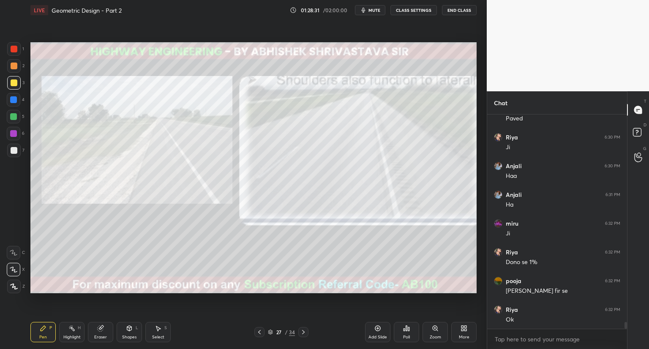
click at [129, 333] on div "Shapes L" at bounding box center [129, 332] width 25 height 20
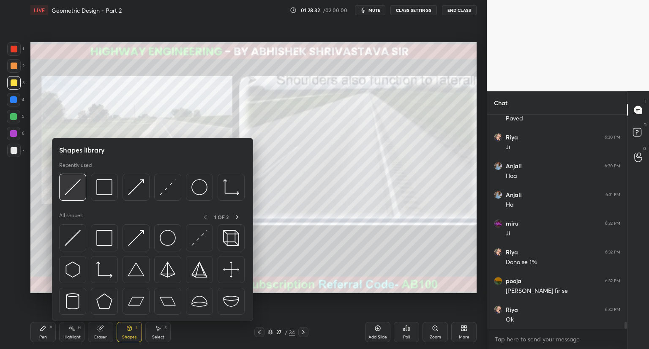
click at [77, 192] on img at bounding box center [73, 187] width 16 height 16
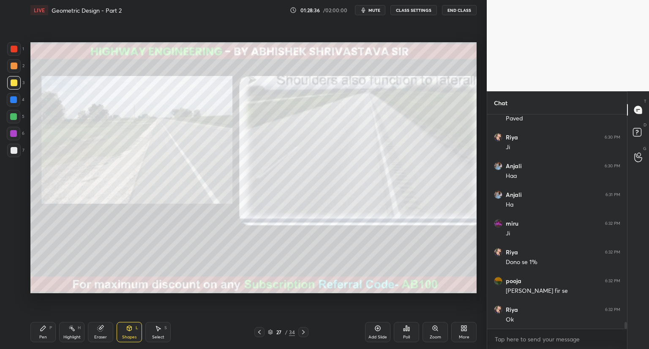
click at [45, 330] on div "Pen P" at bounding box center [42, 332] width 25 height 20
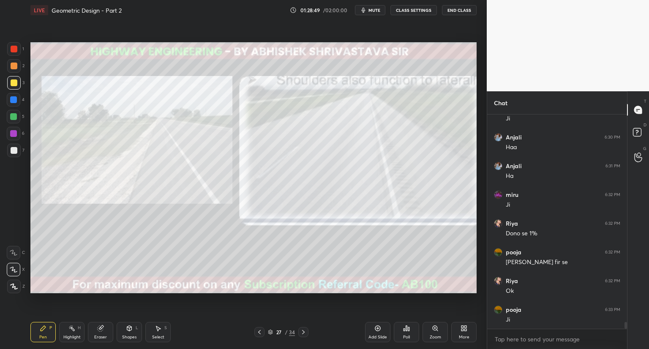
click at [129, 335] on div "Shapes" at bounding box center [129, 337] width 14 height 4
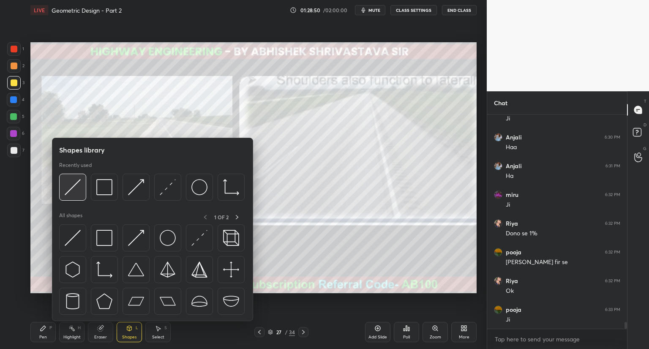
click at [77, 191] on img at bounding box center [73, 187] width 16 height 16
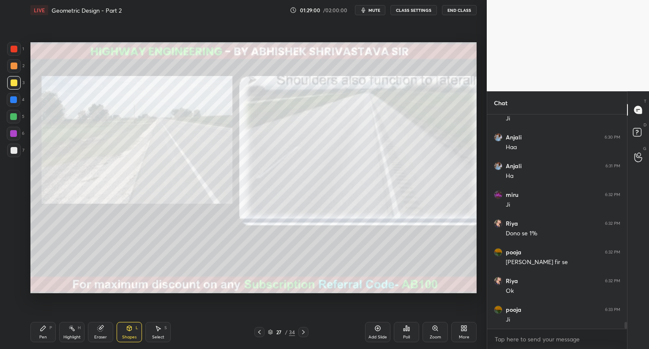
click at [39, 335] on div "Pen" at bounding box center [43, 337] width 8 height 4
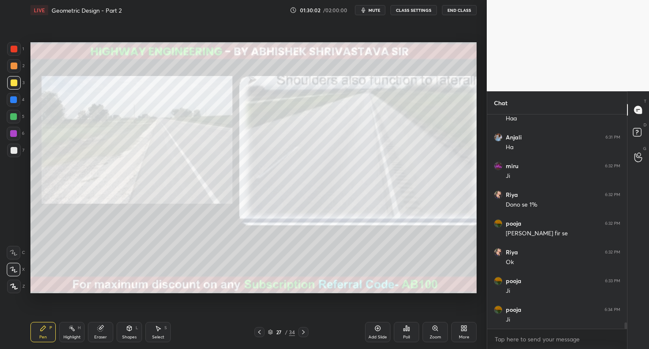
scroll to position [6833, 0]
click at [271, 331] on icon at bounding box center [270, 332] width 5 height 5
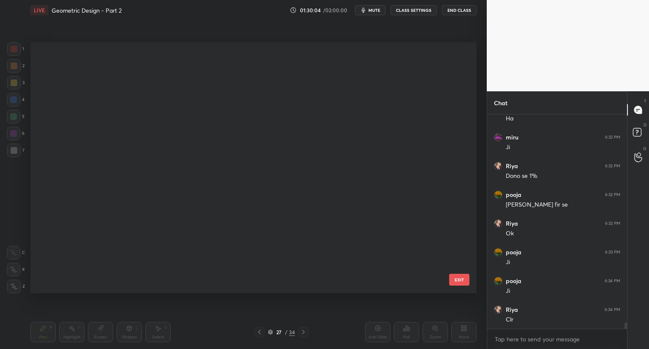
scroll to position [249, 442]
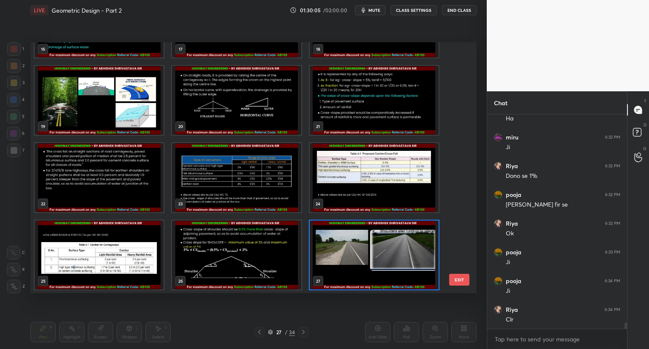
click at [103, 190] on img "grid" at bounding box center [99, 177] width 129 height 69
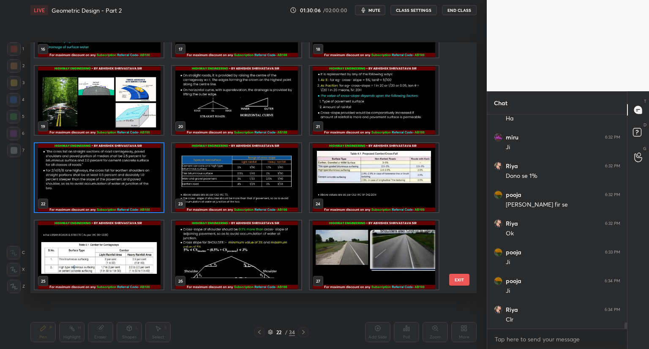
click at [76, 186] on img "grid" at bounding box center [99, 177] width 129 height 69
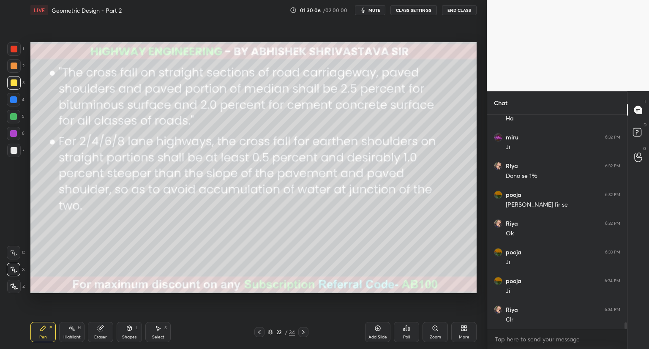
click at [77, 187] on img "grid" at bounding box center [99, 177] width 129 height 69
drag, startPoint x: 100, startPoint y: 331, endPoint x: 133, endPoint y: 294, distance: 49.7
click at [101, 328] on icon at bounding box center [100, 328] width 5 height 5
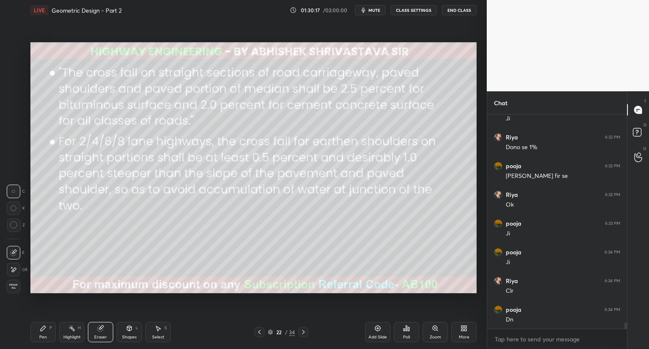
click at [299, 334] on div at bounding box center [303, 332] width 10 height 10
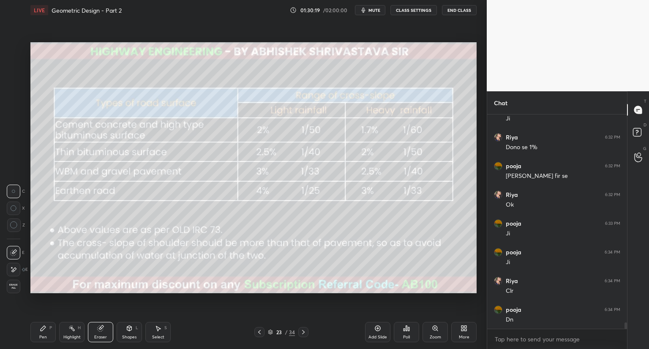
click at [41, 330] on icon at bounding box center [43, 328] width 5 height 5
drag, startPoint x: 128, startPoint y: 332, endPoint x: 129, endPoint y: 322, distance: 9.4
click at [128, 333] on div "Shapes L" at bounding box center [129, 332] width 25 height 20
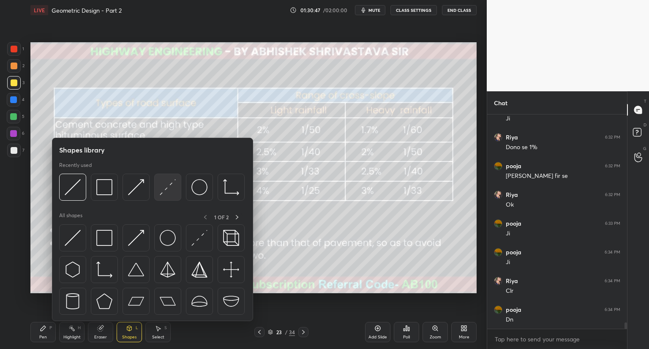
click at [166, 190] on img at bounding box center [168, 187] width 16 height 16
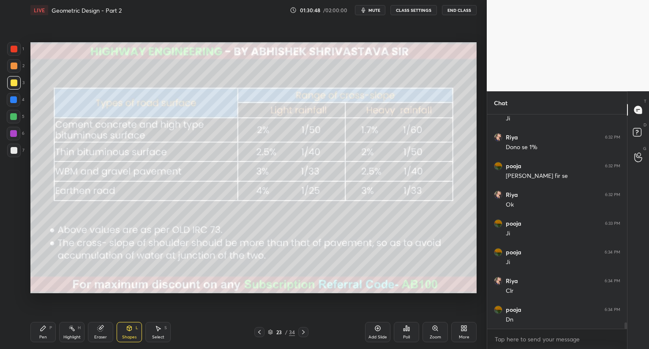
click at [14, 149] on div at bounding box center [14, 150] width 7 height 7
click at [304, 332] on icon at bounding box center [303, 332] width 7 height 7
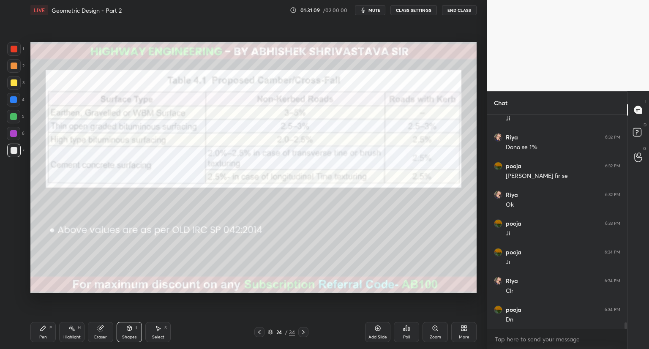
click at [304, 331] on icon at bounding box center [303, 332] width 7 height 7
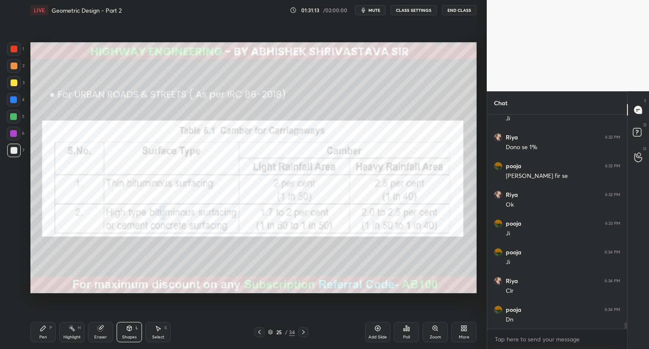
click at [260, 331] on icon at bounding box center [259, 332] width 7 height 7
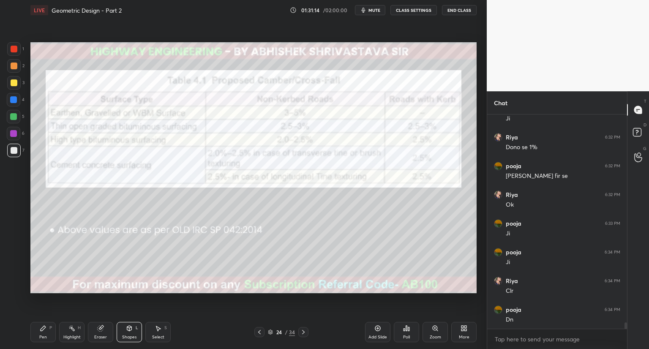
click at [260, 332] on icon at bounding box center [259, 332] width 7 height 7
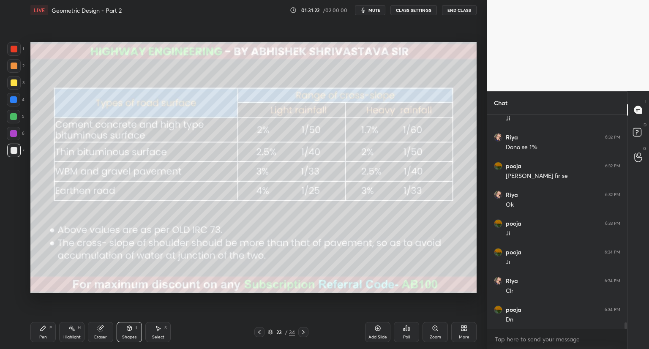
click at [44, 335] on div "Pen" at bounding box center [43, 337] width 8 height 4
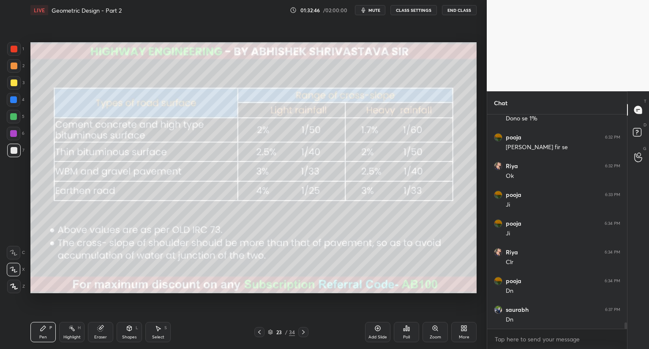
drag, startPoint x: 98, startPoint y: 328, endPoint x: 105, endPoint y: 306, distance: 23.8
click at [99, 325] on div "Eraser" at bounding box center [100, 332] width 25 height 20
click at [41, 297] on div "Setting up your live class Poll for secs No correct answer Start poll" at bounding box center [253, 167] width 453 height 295
click at [123, 327] on div "Shapes L" at bounding box center [129, 332] width 25 height 20
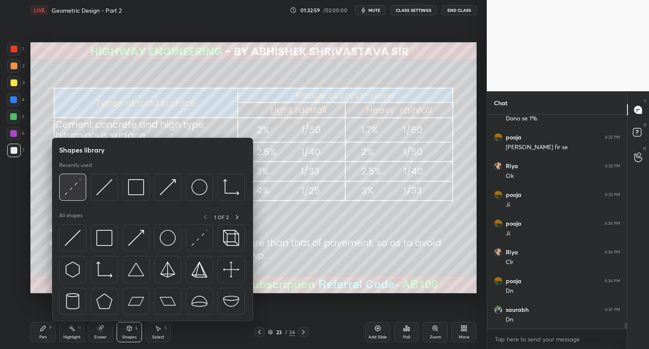
click at [77, 194] on img at bounding box center [73, 187] width 16 height 16
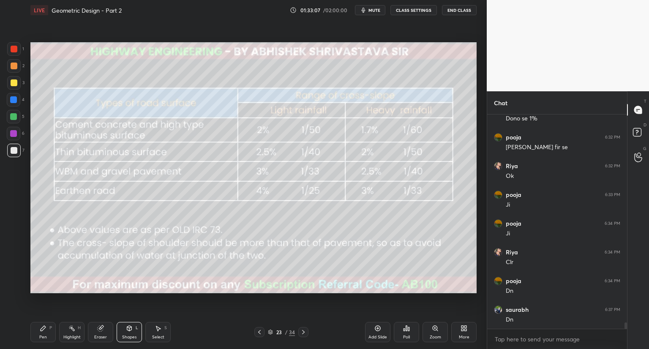
click at [41, 333] on div "Pen P" at bounding box center [42, 332] width 25 height 20
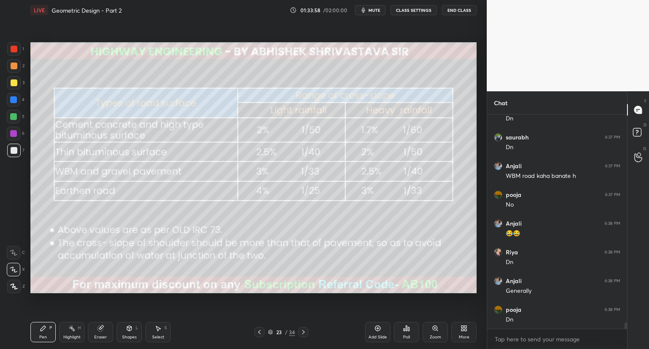
scroll to position [7091, 0]
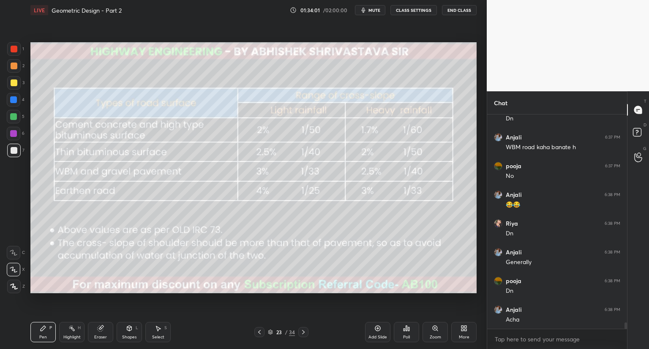
click at [125, 325] on div "Shapes L" at bounding box center [129, 332] width 25 height 20
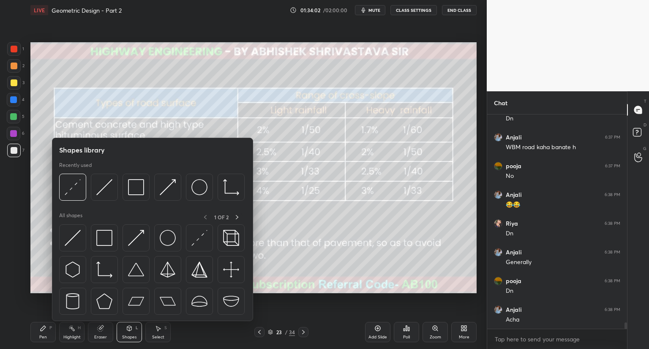
click at [15, 47] on div at bounding box center [14, 49] width 7 height 7
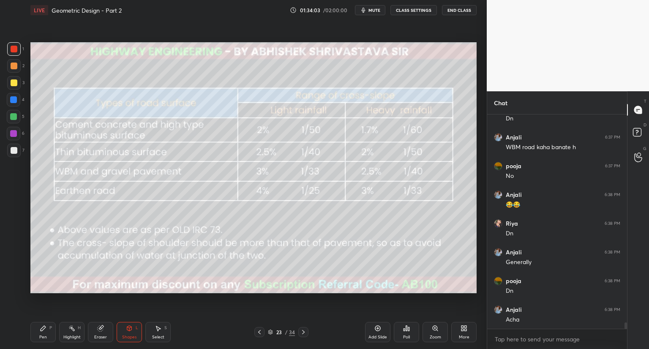
click at [128, 332] on div "Shapes L" at bounding box center [129, 332] width 25 height 20
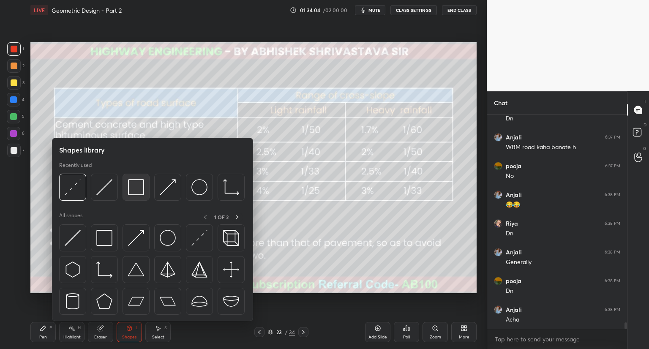
click at [144, 194] on img at bounding box center [136, 187] width 16 height 16
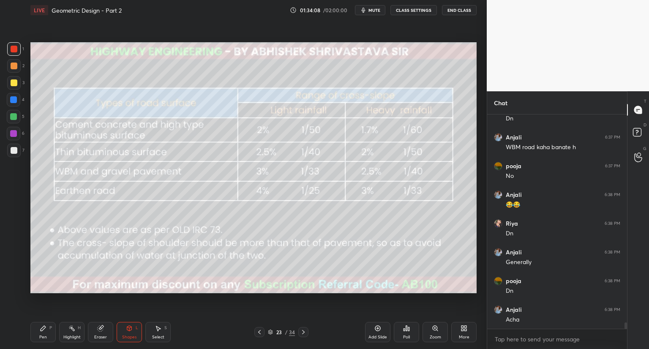
click at [46, 331] on icon at bounding box center [43, 328] width 7 height 7
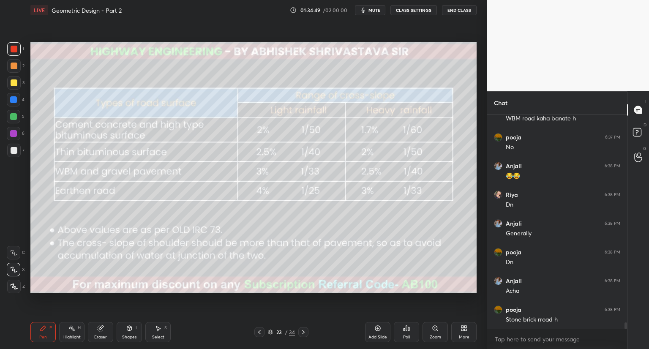
drag, startPoint x: 259, startPoint y: 332, endPoint x: 257, endPoint y: 328, distance: 4.8
click at [259, 332] on icon at bounding box center [259, 332] width 3 height 4
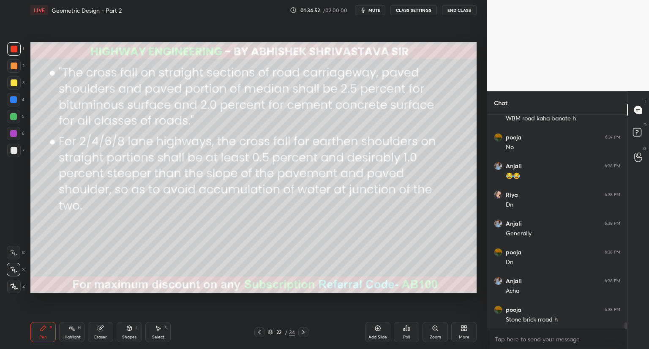
click at [302, 330] on icon at bounding box center [303, 332] width 7 height 7
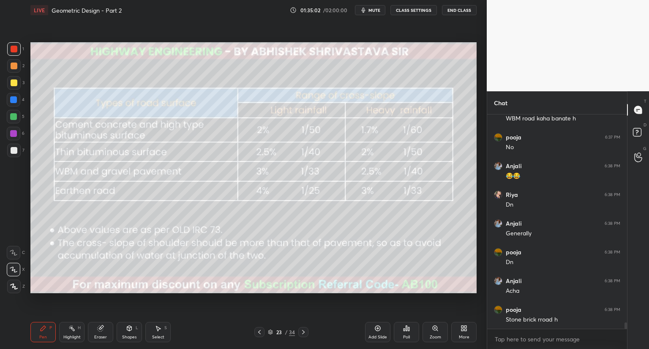
scroll to position [7149, 0]
click at [303, 332] on icon at bounding box center [303, 332] width 7 height 7
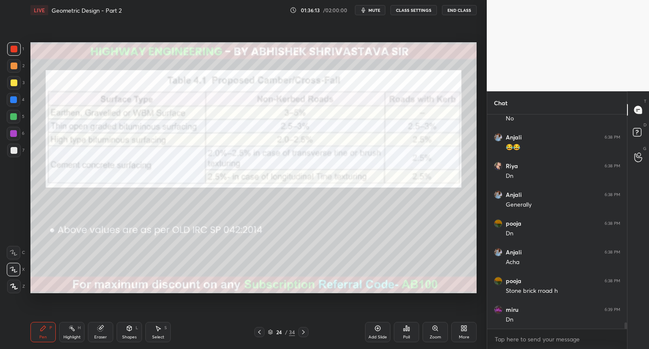
click at [271, 333] on icon at bounding box center [270, 332] width 5 height 5
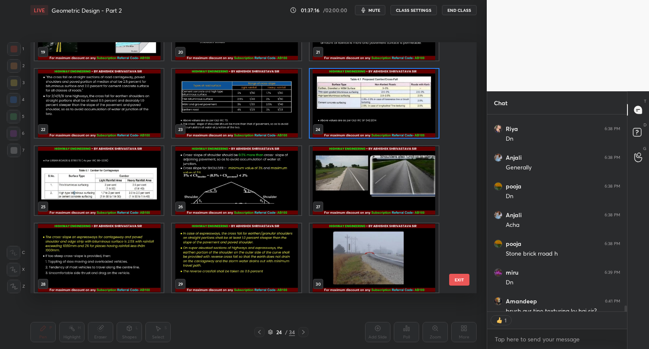
scroll to position [3, 3]
click at [126, 181] on img "grid" at bounding box center [99, 180] width 129 height 69
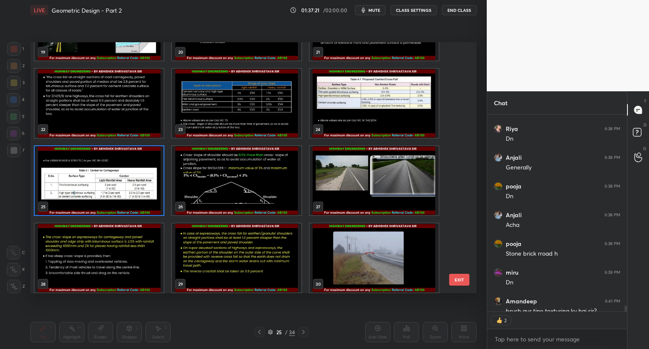
click at [126, 181] on img "grid" at bounding box center [99, 180] width 129 height 69
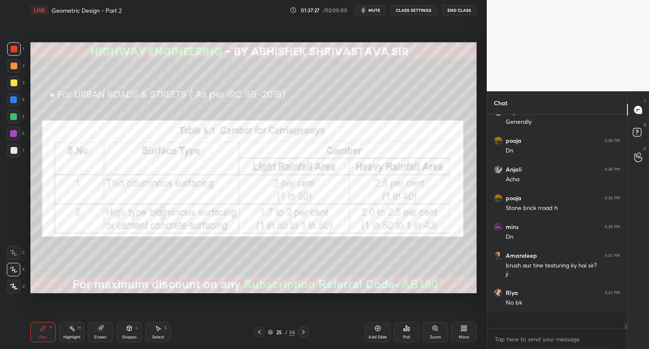
scroll to position [212, 137]
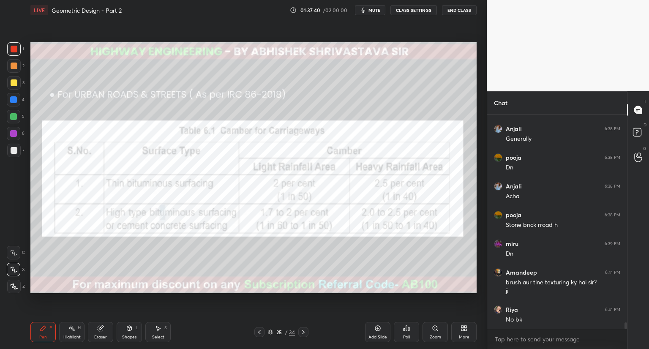
drag, startPoint x: 100, startPoint y: 336, endPoint x: 98, endPoint y: 306, distance: 30.1
click at [100, 333] on div "Eraser" at bounding box center [100, 332] width 25 height 20
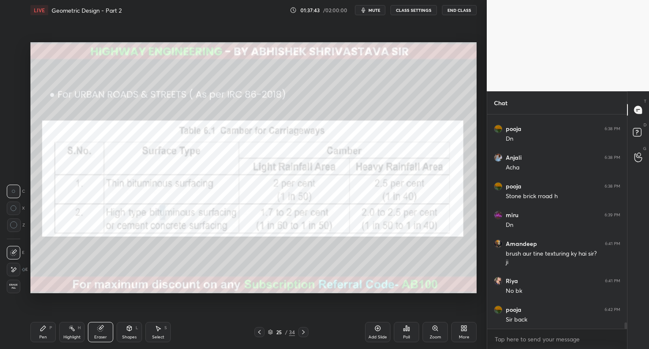
click at [127, 332] on div "Shapes L" at bounding box center [129, 332] width 25 height 20
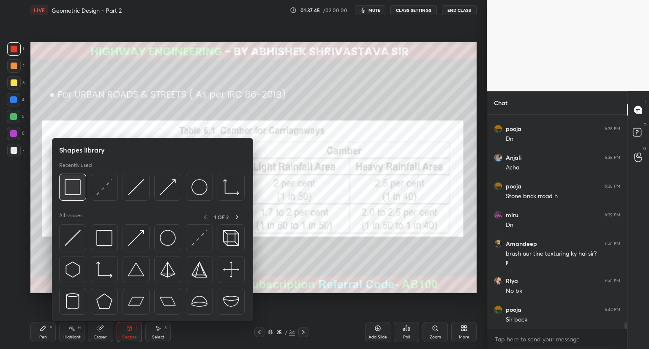
click at [77, 187] on img at bounding box center [73, 187] width 16 height 16
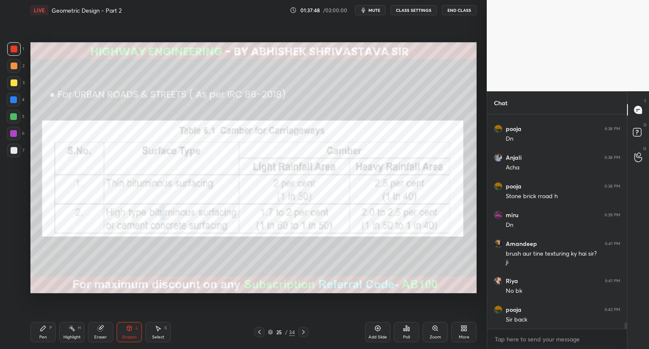
click at [260, 332] on icon at bounding box center [259, 332] width 7 height 7
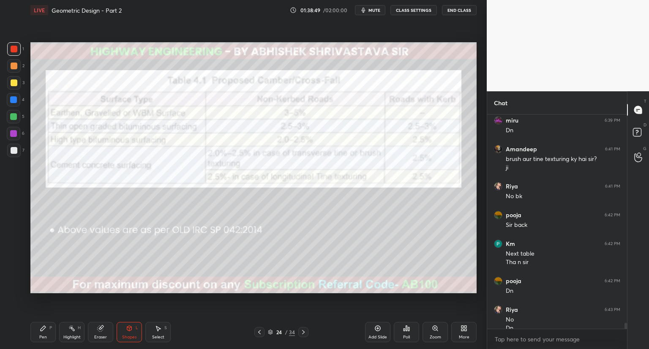
scroll to position [7347, 0]
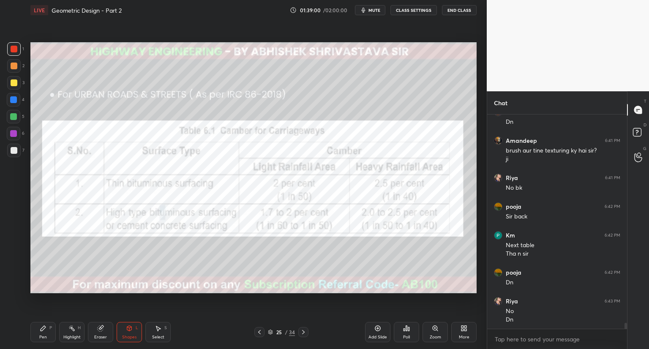
drag, startPoint x: 46, startPoint y: 333, endPoint x: 54, endPoint y: 320, distance: 15.4
click at [46, 332] on div "Pen P" at bounding box center [42, 332] width 25 height 20
click at [259, 333] on icon at bounding box center [259, 332] width 3 height 4
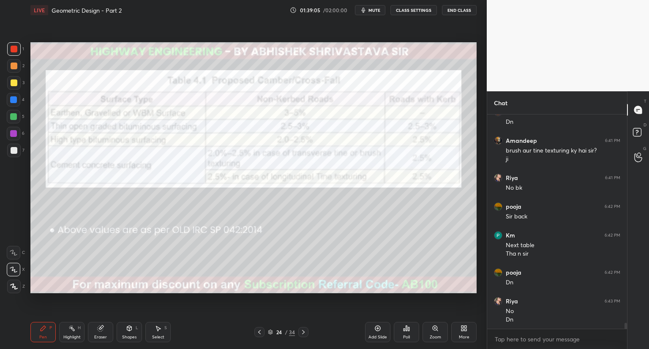
click at [259, 332] on icon at bounding box center [259, 332] width 3 height 4
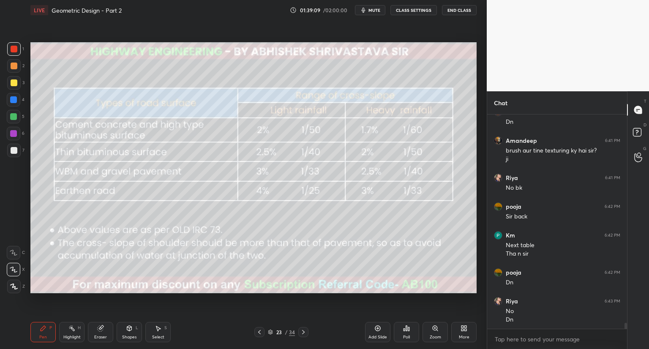
click at [303, 332] on icon at bounding box center [303, 332] width 7 height 7
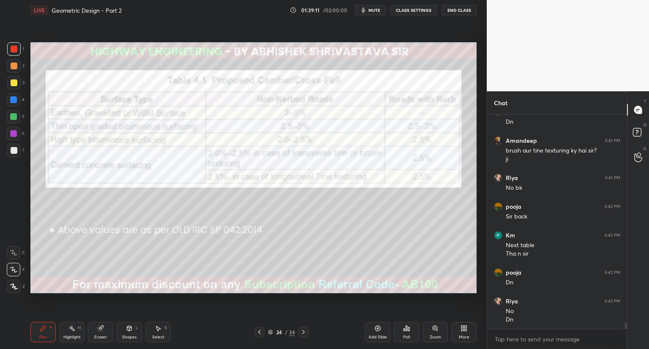
click at [305, 333] on icon at bounding box center [303, 332] width 7 height 7
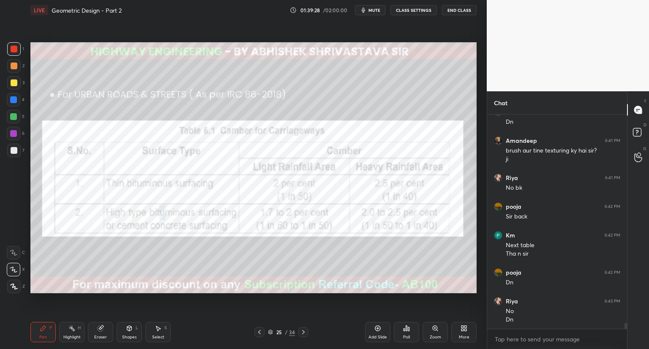
drag, startPoint x: 260, startPoint y: 341, endPoint x: 273, endPoint y: 336, distance: 14.3
click at [272, 339] on div "Pen P Highlight H Eraser Shapes L Select S 25 / 34 Add Slide Poll Zoom More" at bounding box center [253, 332] width 446 height 34
click at [270, 333] on icon at bounding box center [270, 332] width 4 height 1
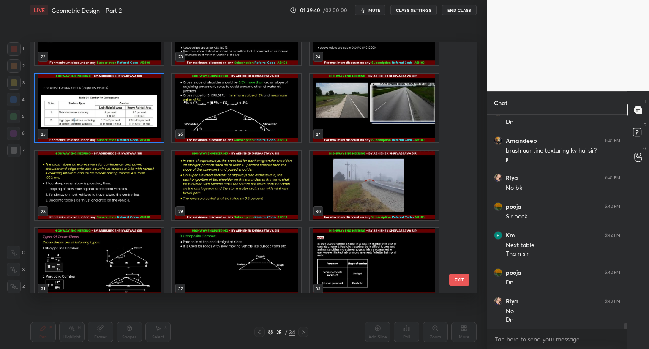
scroll to position [588, 0]
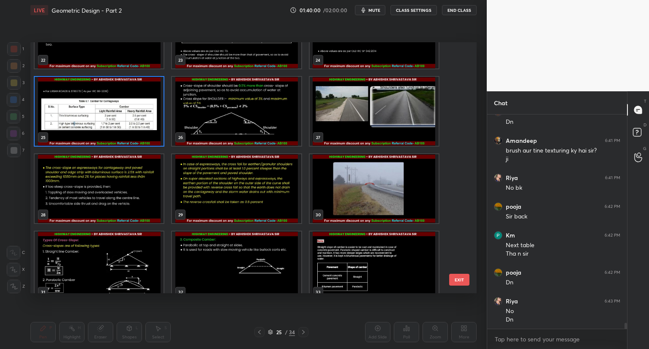
drag, startPoint x: 370, startPoint y: 11, endPoint x: 367, endPoint y: 15, distance: 4.6
click at [371, 11] on button "mute" at bounding box center [370, 10] width 30 height 10
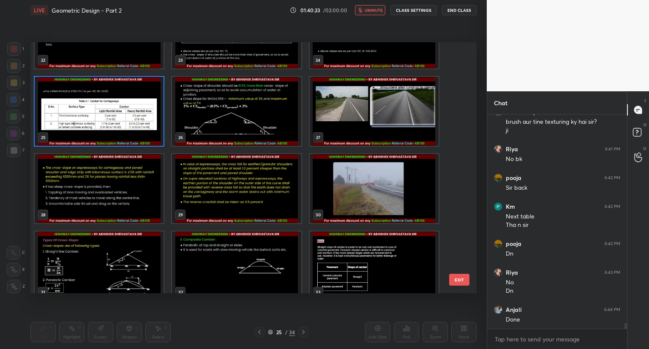
click at [459, 213] on div "19 20 21 22 23 24 25 26 27 28 29 30 31 32 33" at bounding box center [246, 167] width 432 height 251
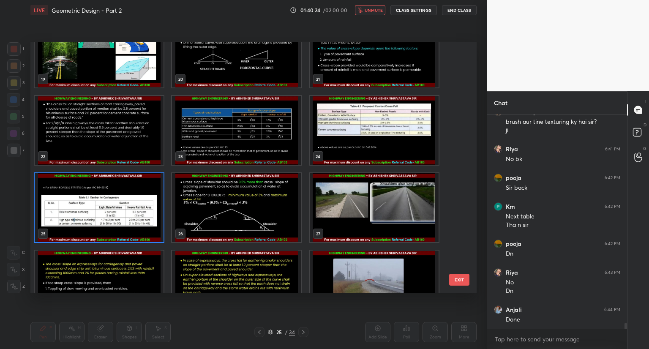
scroll to position [485, 0]
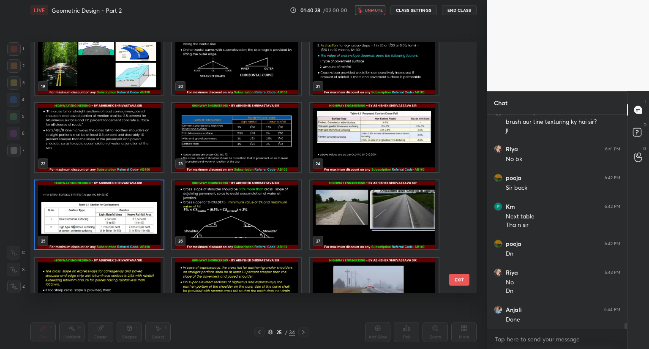
click at [367, 12] on span "unmute" at bounding box center [374, 10] width 18 height 6
click at [367, 10] on icon "button" at bounding box center [363, 10] width 7 height 7
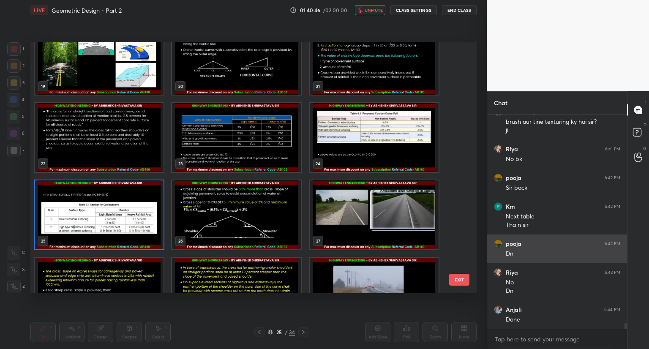
scroll to position [7404, 0]
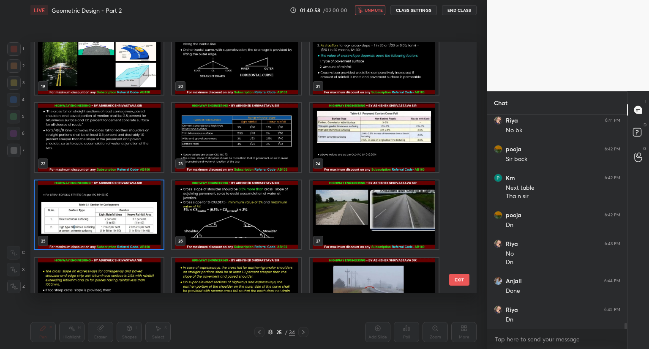
click at [372, 11] on span "unmute" at bounding box center [374, 10] width 18 height 6
click at [370, 7] on span "mute" at bounding box center [375, 10] width 12 height 6
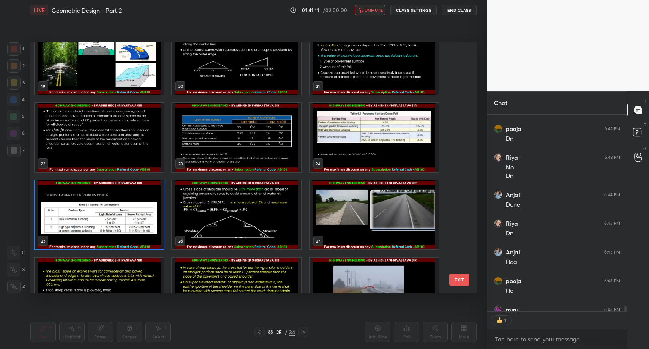
scroll to position [195, 137]
drag, startPoint x: 371, startPoint y: 7, endPoint x: 72, endPoint y: 136, distance: 325.4
click at [72, 136] on div "LIVE Geometric Design - Part 2 01:41:13 / 02:00:00 unmute CLASS SETTINGS End Cl…" at bounding box center [253, 174] width 453 height 349
click at [72, 136] on img "grid" at bounding box center [99, 137] width 129 height 69
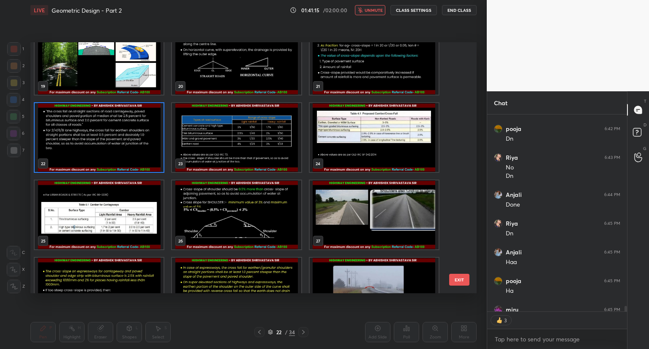
click at [358, 11] on button "unmute" at bounding box center [370, 10] width 30 height 10
click at [126, 142] on img "grid" at bounding box center [99, 137] width 129 height 69
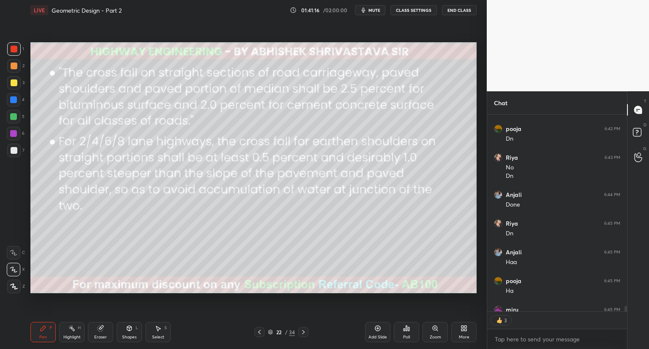
click at [126, 142] on img "grid" at bounding box center [99, 137] width 129 height 69
click at [272, 332] on icon at bounding box center [270, 332] width 4 height 1
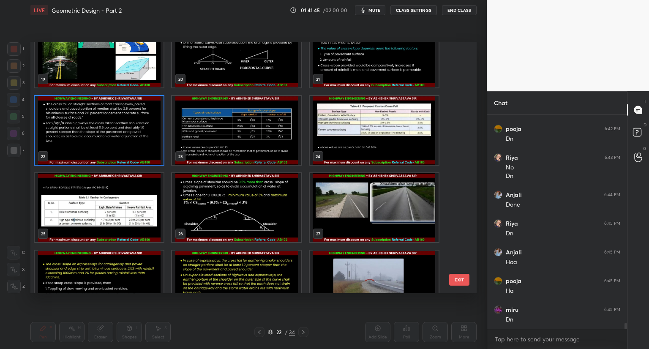
scroll to position [497, 0]
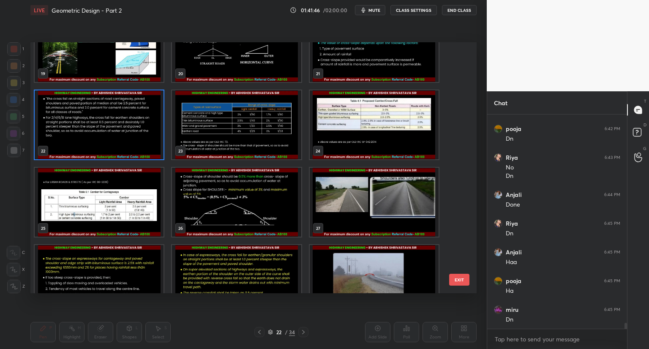
click at [182, 210] on img "grid" at bounding box center [236, 202] width 129 height 69
click at [182, 211] on img "grid" at bounding box center [236, 202] width 129 height 69
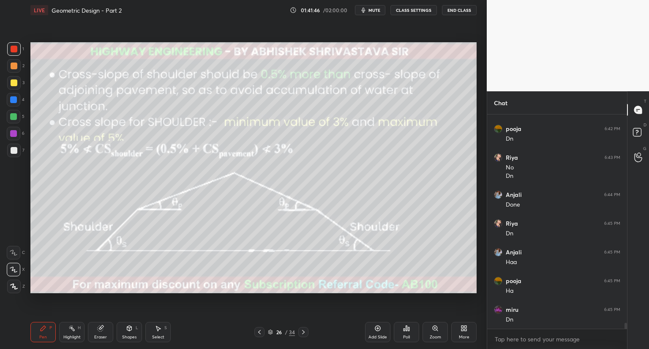
click at [183, 213] on img "grid" at bounding box center [236, 202] width 129 height 69
click at [260, 330] on icon at bounding box center [259, 332] width 7 height 7
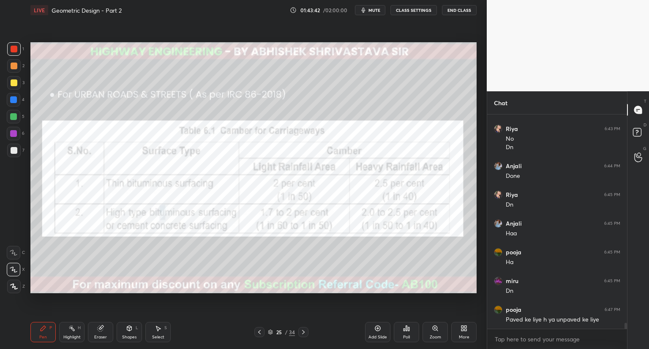
click at [260, 335] on icon at bounding box center [259, 332] width 7 height 7
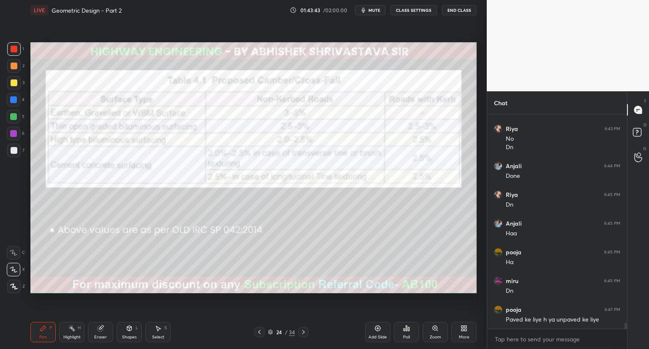
click at [259, 335] on icon at bounding box center [259, 332] width 7 height 7
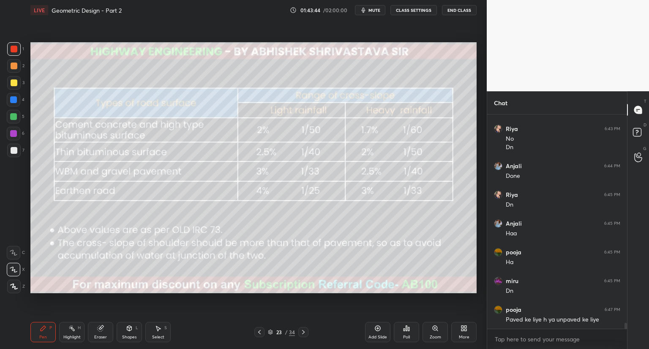
click at [262, 336] on div at bounding box center [259, 332] width 10 height 10
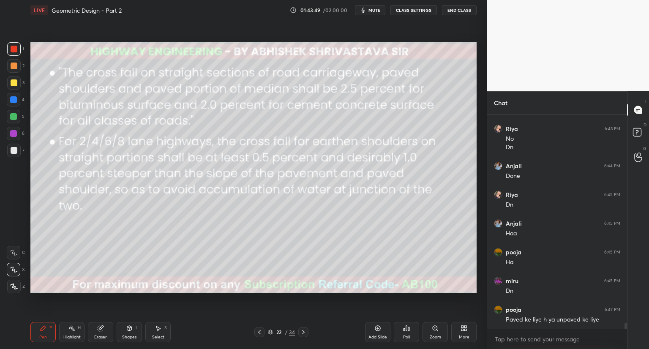
click at [14, 82] on div at bounding box center [14, 82] width 7 height 7
click at [305, 332] on icon at bounding box center [303, 332] width 7 height 7
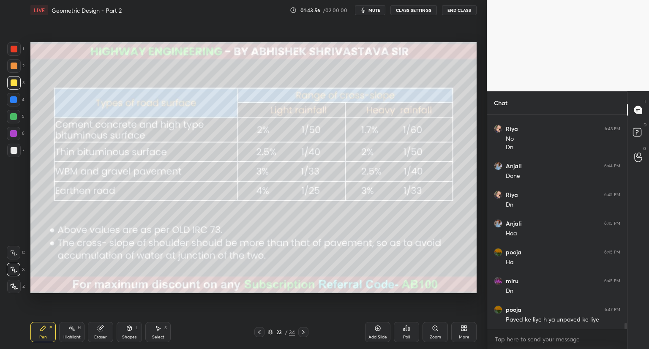
click at [304, 333] on icon at bounding box center [303, 332] width 7 height 7
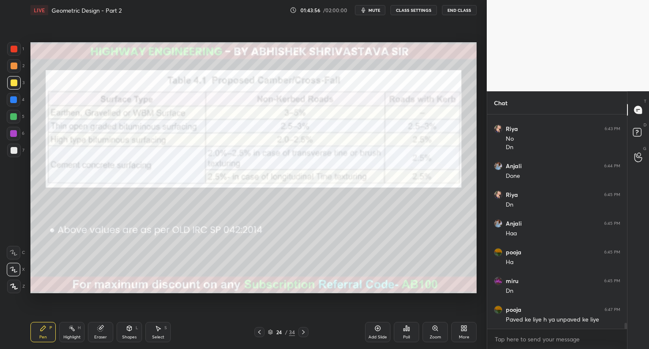
click at [304, 333] on icon at bounding box center [303, 332] width 7 height 7
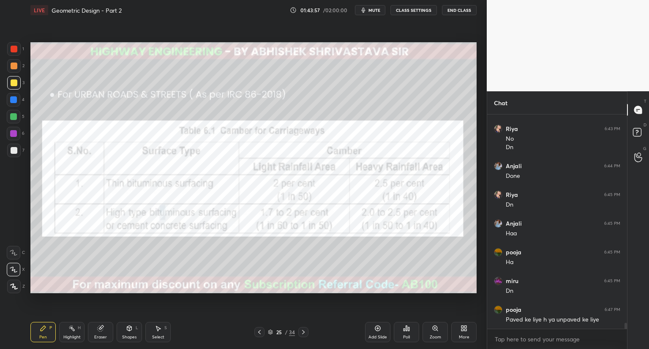
click at [304, 333] on icon at bounding box center [303, 332] width 7 height 7
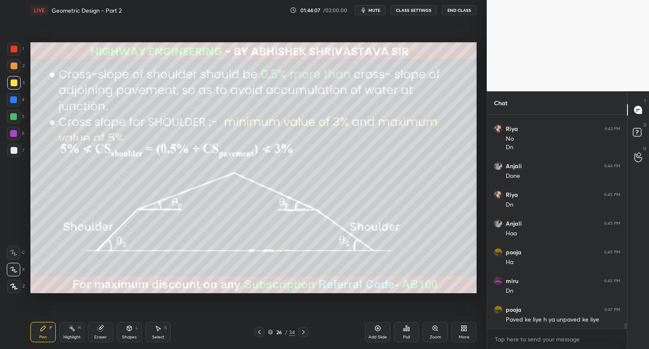
scroll to position [7548, 0]
click at [98, 327] on icon at bounding box center [100, 328] width 5 height 5
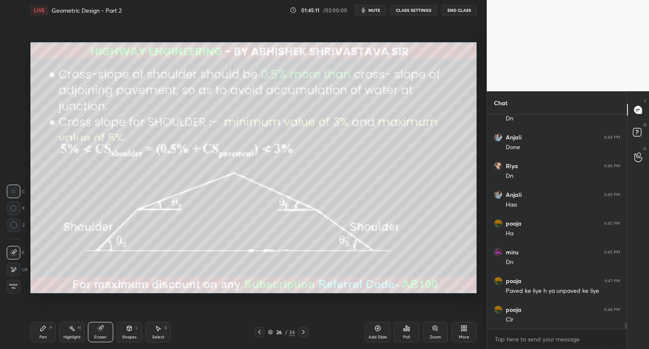
click at [45, 330] on icon at bounding box center [43, 328] width 7 height 7
click at [377, 11] on span "mute" at bounding box center [375, 10] width 12 height 6
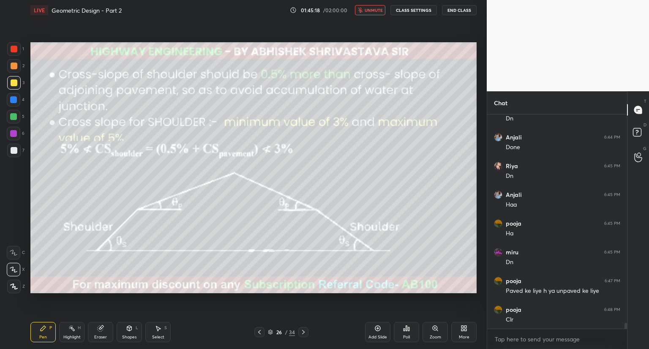
drag, startPoint x: 272, startPoint y: 334, endPoint x: 280, endPoint y: 326, distance: 11.4
click at [273, 334] on div "26 / 34" at bounding box center [281, 332] width 27 height 8
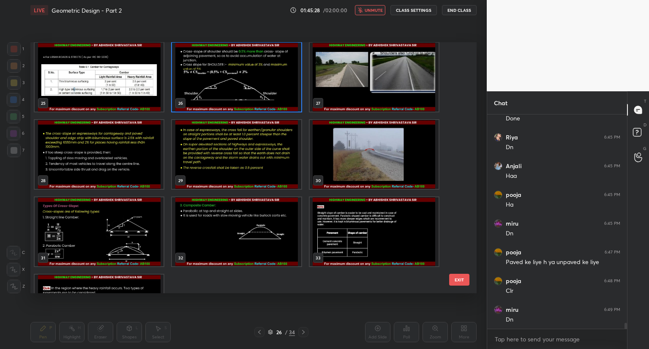
scroll to position [7605, 0]
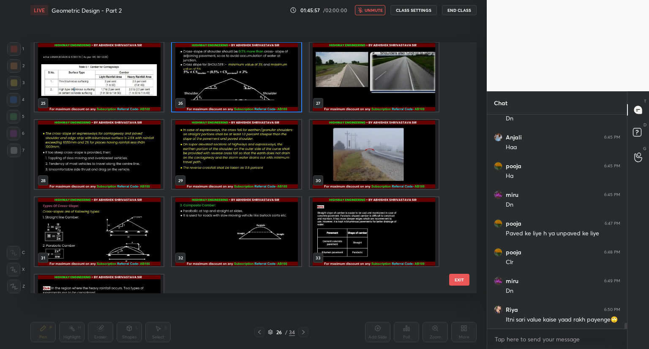
click at [378, 12] on span "unmute" at bounding box center [374, 10] width 18 height 6
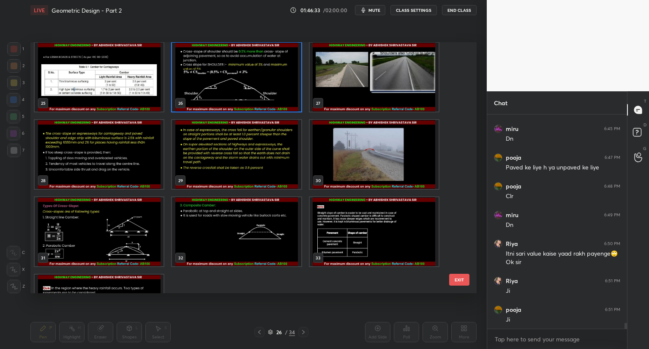
scroll to position [7700, 0]
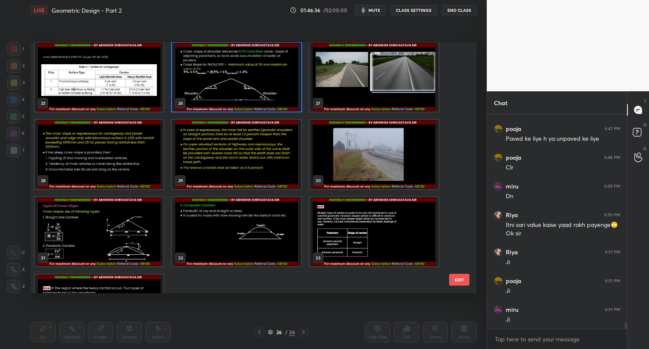
click at [101, 178] on img "grid" at bounding box center [99, 154] width 129 height 69
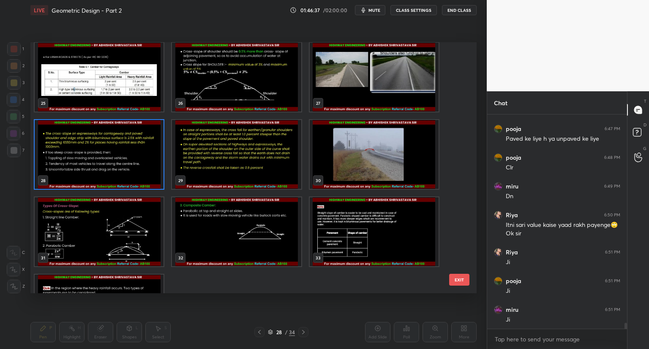
click at [102, 179] on img "grid" at bounding box center [99, 154] width 129 height 69
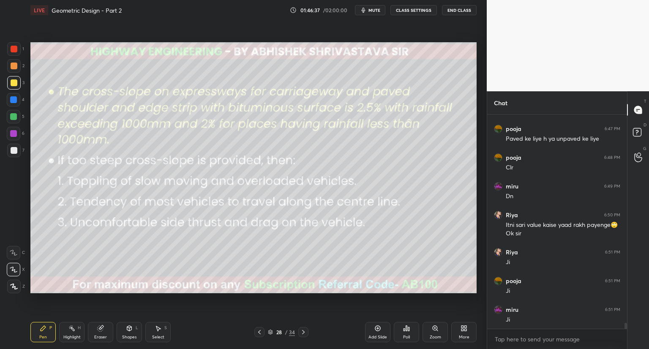
click at [103, 180] on img "grid" at bounding box center [99, 154] width 129 height 69
drag, startPoint x: 14, startPoint y: 49, endPoint x: 19, endPoint y: 54, distance: 7.5
click at [15, 49] on div at bounding box center [14, 49] width 7 height 7
click at [133, 328] on div "Shapes L" at bounding box center [129, 332] width 25 height 20
drag, startPoint x: 45, startPoint y: 331, endPoint x: 66, endPoint y: 309, distance: 29.9
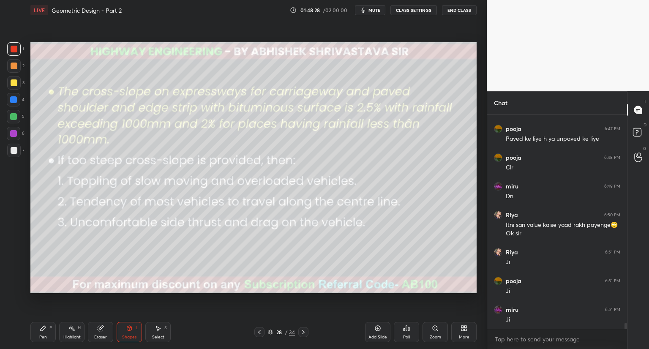
click at [46, 330] on icon at bounding box center [43, 328] width 7 height 7
drag, startPoint x: 131, startPoint y: 332, endPoint x: 131, endPoint y: 323, distance: 8.5
click at [130, 330] on div "Shapes L" at bounding box center [129, 332] width 25 height 20
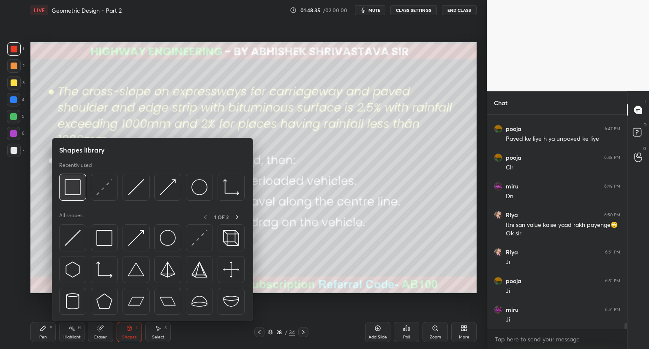
click at [76, 193] on img at bounding box center [73, 187] width 16 height 16
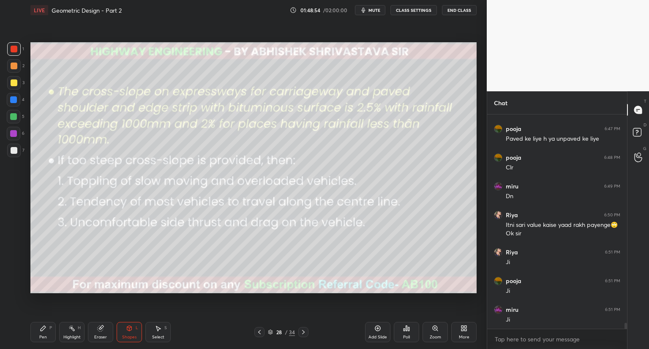
click at [45, 333] on div "Pen P" at bounding box center [42, 332] width 25 height 20
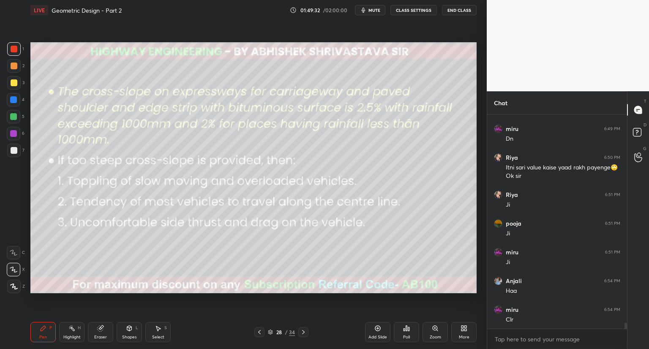
scroll to position [7786, 0]
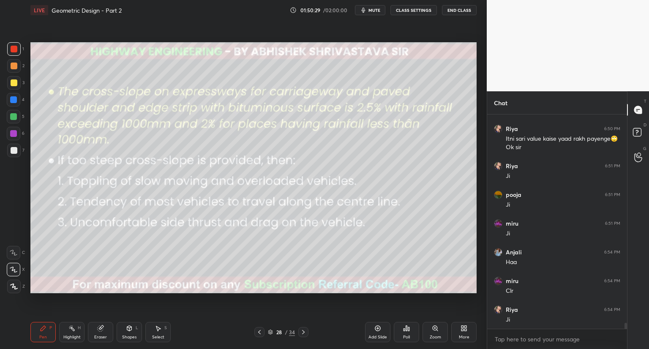
click at [98, 329] on icon at bounding box center [100, 328] width 5 height 5
drag, startPoint x: 47, startPoint y: 334, endPoint x: 86, endPoint y: 305, distance: 48.4
click at [49, 332] on div "Pen P" at bounding box center [42, 332] width 25 height 20
click at [100, 336] on div "Eraser" at bounding box center [100, 337] width 13 height 4
click at [44, 333] on div "Pen P" at bounding box center [42, 332] width 25 height 20
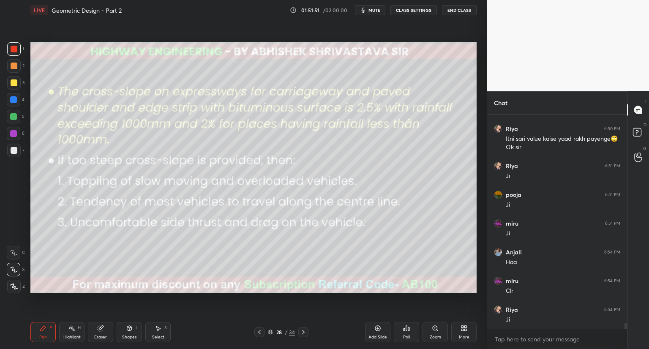
click at [273, 331] on icon at bounding box center [270, 331] width 4 height 2
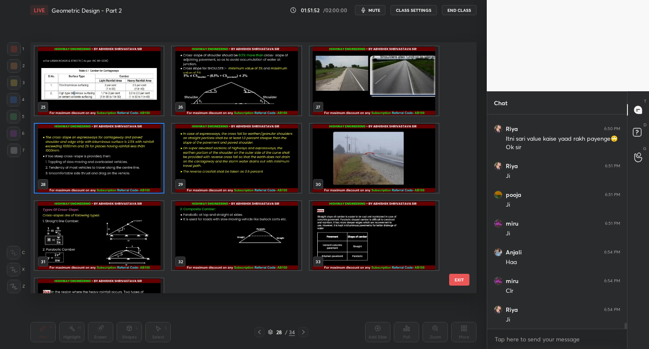
scroll to position [620, 0]
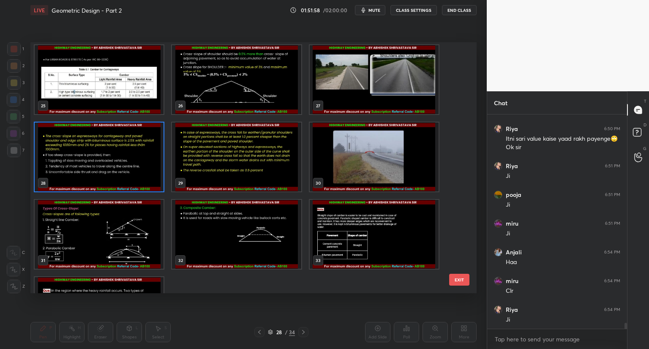
click at [363, 11] on icon "button" at bounding box center [364, 10] width 4 height 5
click at [363, 11] on icon "button" at bounding box center [360, 10] width 5 height 5
click at [363, 11] on icon "button" at bounding box center [364, 10] width 4 height 5
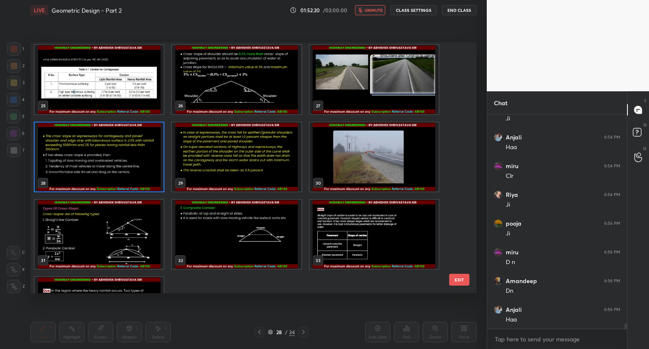
scroll to position [7930, 0]
click at [232, 156] on img "grid" at bounding box center [236, 157] width 129 height 69
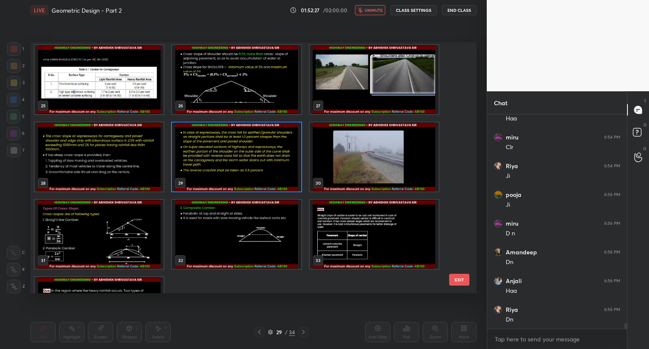
click at [232, 156] on img "grid" at bounding box center [236, 157] width 129 height 69
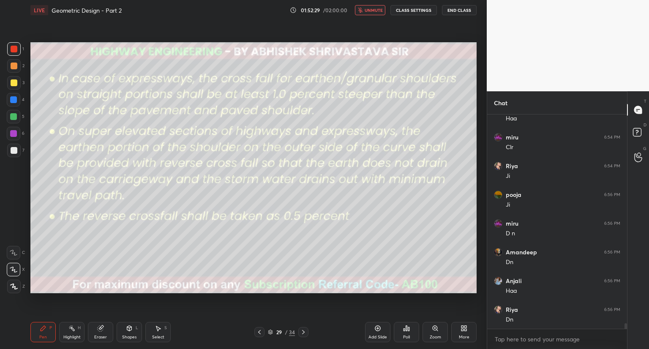
click at [365, 7] on button "unmute" at bounding box center [370, 10] width 30 height 10
drag, startPoint x: 14, startPoint y: 148, endPoint x: 24, endPoint y: 126, distance: 24.2
click at [14, 148] on div at bounding box center [14, 150] width 7 height 7
click at [130, 331] on icon at bounding box center [129, 328] width 7 height 7
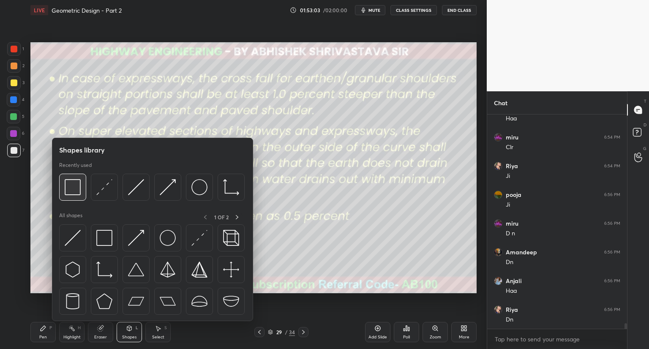
click at [73, 184] on img at bounding box center [73, 187] width 16 height 16
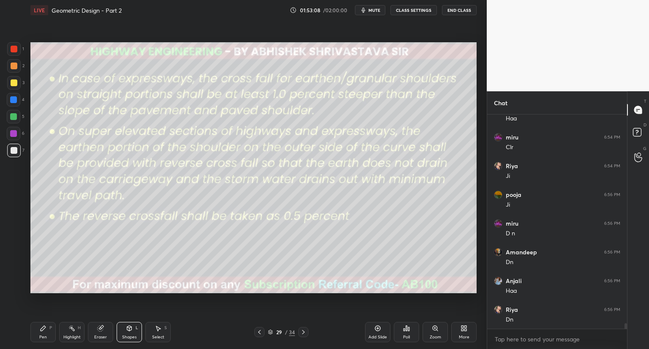
click at [45, 332] on div "Pen P" at bounding box center [42, 332] width 25 height 20
click at [259, 331] on icon at bounding box center [259, 332] width 7 height 7
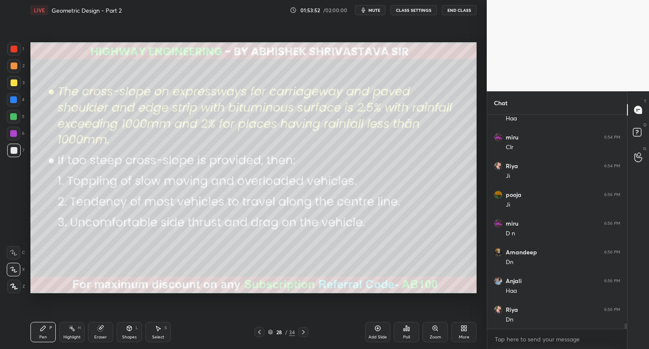
click at [260, 330] on icon at bounding box center [259, 332] width 7 height 7
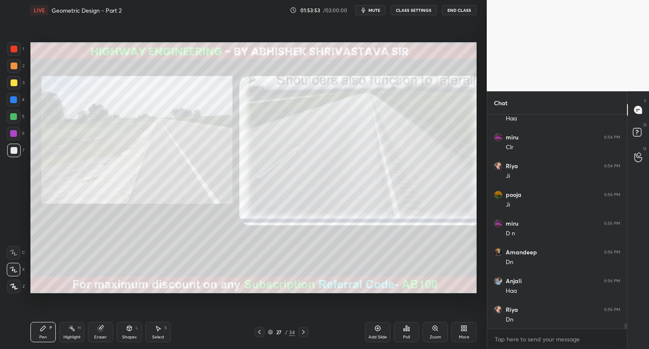
click at [260, 331] on icon at bounding box center [259, 332] width 3 height 4
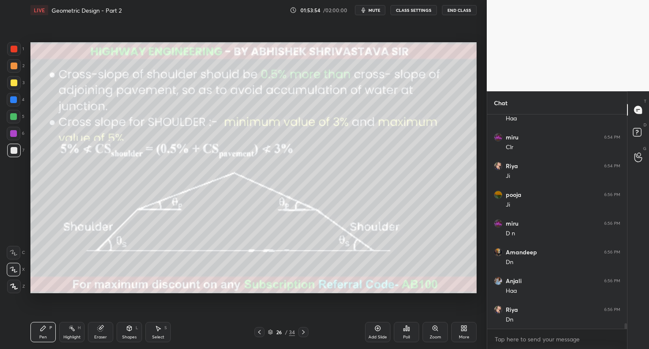
click at [260, 332] on icon at bounding box center [259, 332] width 7 height 7
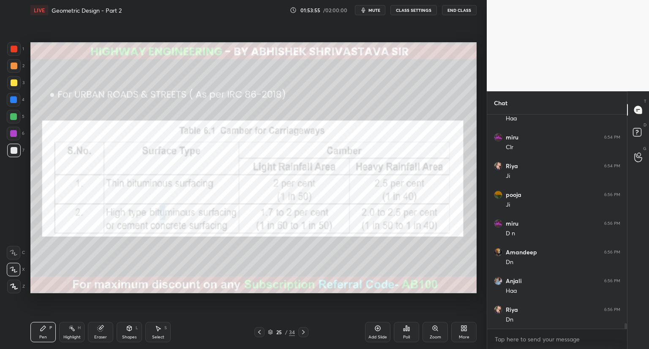
click at [260, 332] on icon at bounding box center [259, 332] width 7 height 7
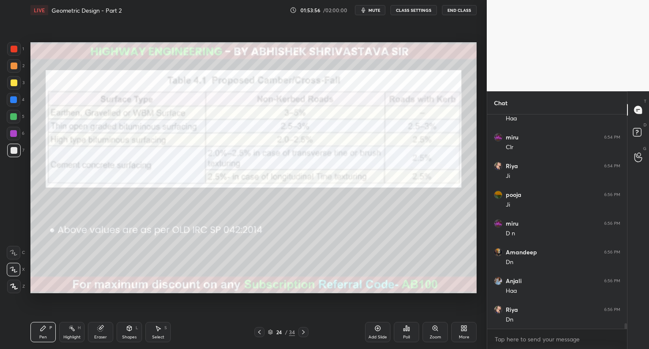
click at [259, 332] on icon at bounding box center [259, 332] width 7 height 7
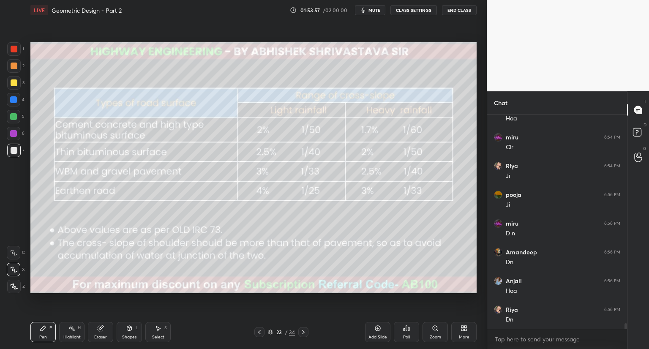
click at [262, 331] on icon at bounding box center [259, 332] width 7 height 7
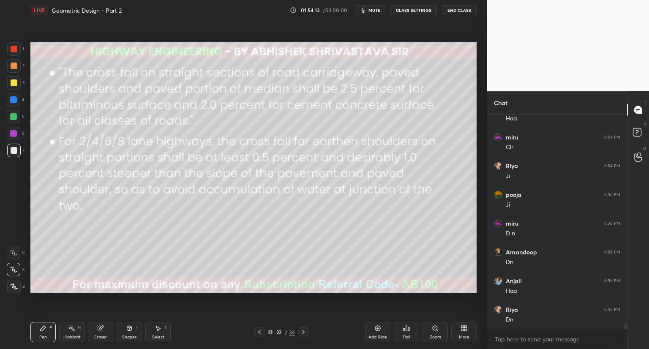
click at [303, 332] on icon at bounding box center [303, 332] width 7 height 7
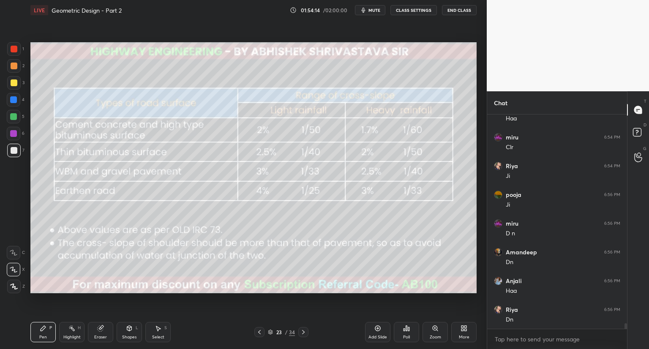
click at [304, 331] on icon at bounding box center [303, 332] width 7 height 7
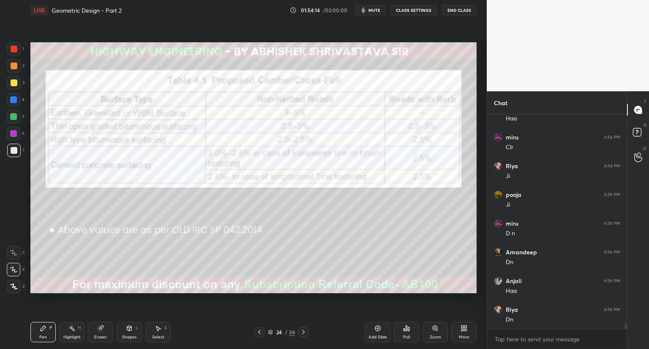
click at [304, 330] on icon at bounding box center [303, 332] width 7 height 7
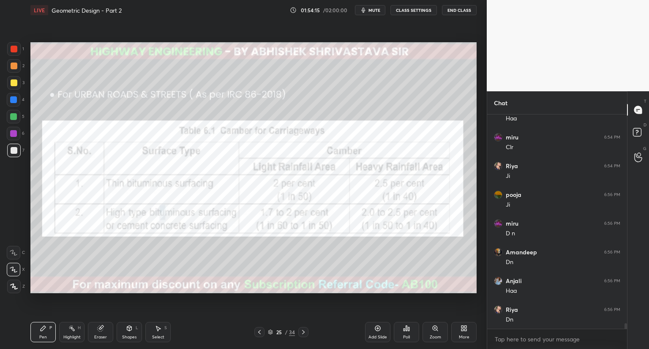
click at [306, 330] on icon at bounding box center [303, 332] width 7 height 7
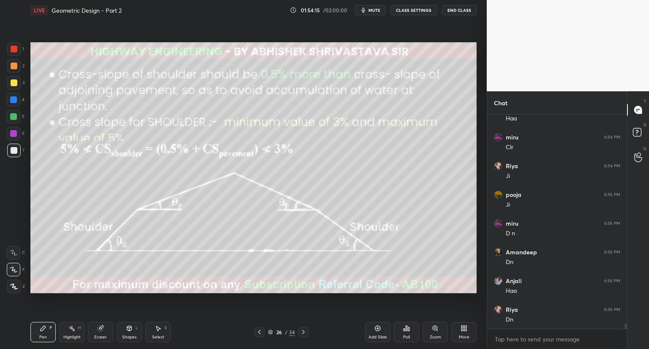
click at [325, 338] on div "Pen P Highlight H Eraser Shapes L Select S 26 / 34 Add Slide Poll Zoom More" at bounding box center [253, 332] width 446 height 34
click at [303, 332] on icon at bounding box center [303, 332] width 7 height 7
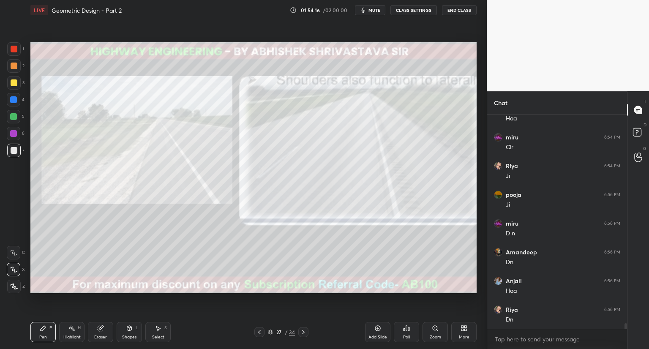
click at [304, 331] on icon at bounding box center [303, 332] width 7 height 7
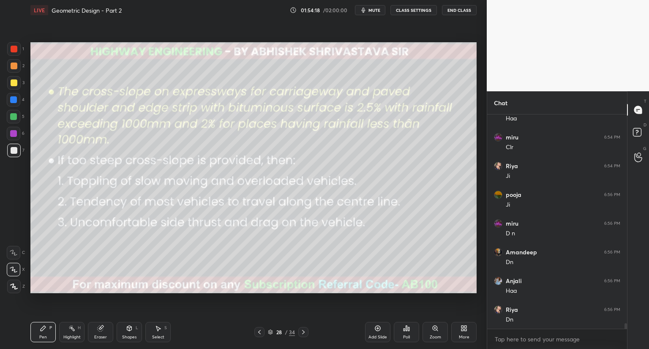
drag, startPoint x: 303, startPoint y: 332, endPoint x: 304, endPoint y: 324, distance: 8.1
click at [303, 331] on icon at bounding box center [303, 332] width 7 height 7
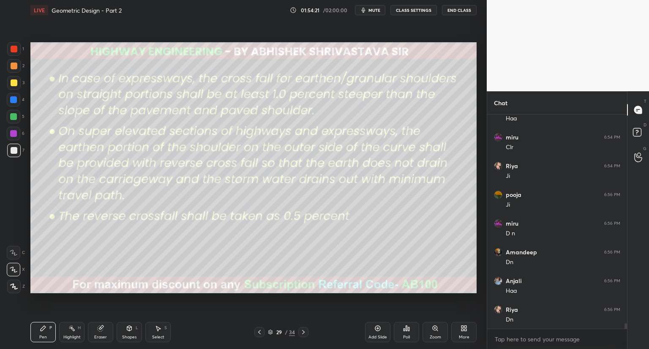
drag, startPoint x: 105, startPoint y: 329, endPoint x: 104, endPoint y: 298, distance: 31.3
click at [105, 320] on div "Pen P Highlight H Eraser Shapes L Select S 29 / 34 Add Slide Poll Zoom More" at bounding box center [253, 332] width 446 height 34
drag, startPoint x: 98, startPoint y: 327, endPoint x: 86, endPoint y: 294, distance: 35.4
click at [98, 325] on icon at bounding box center [100, 328] width 7 height 7
click at [121, 329] on div "Shapes L" at bounding box center [129, 332] width 25 height 20
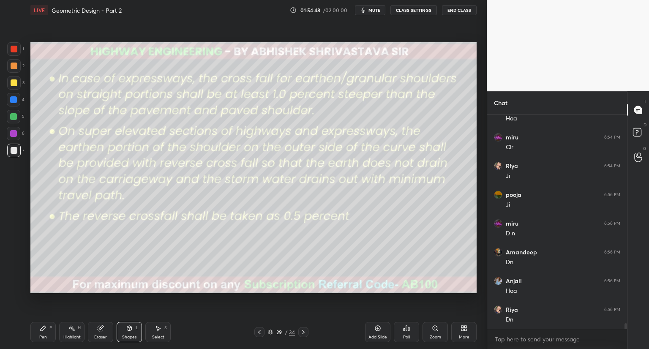
click at [14, 49] on div at bounding box center [14, 49] width 7 height 7
click at [49, 334] on div "Pen P" at bounding box center [42, 332] width 25 height 20
click at [131, 336] on div "Shapes" at bounding box center [129, 337] width 14 height 4
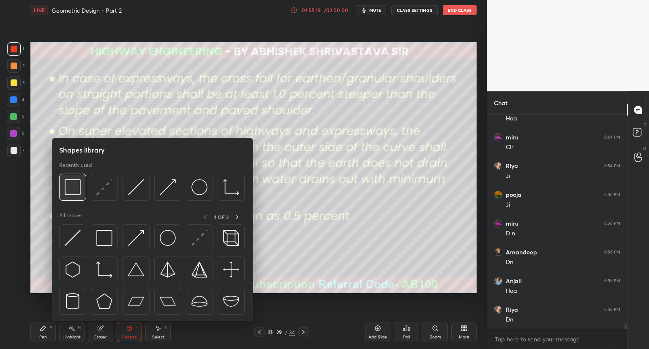
click at [75, 194] on img at bounding box center [73, 187] width 16 height 16
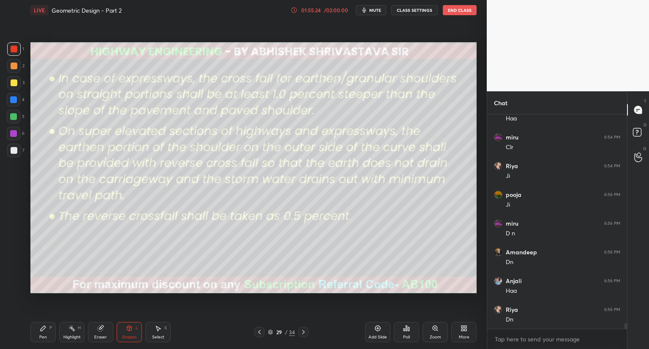
click at [14, 151] on div at bounding box center [14, 150] width 7 height 7
click at [45, 332] on div "Pen P" at bounding box center [42, 332] width 25 height 20
click at [16, 81] on div at bounding box center [14, 82] width 7 height 7
click at [15, 46] on div at bounding box center [14, 49] width 7 height 7
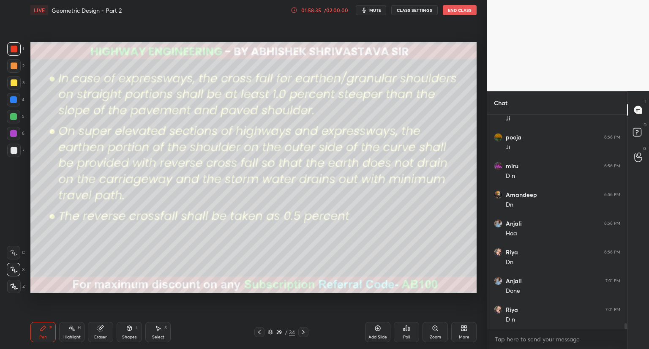
click at [14, 149] on div at bounding box center [14, 150] width 7 height 7
drag, startPoint x: 15, startPoint y: 79, endPoint x: 25, endPoint y: 82, distance: 10.5
click at [15, 80] on div at bounding box center [14, 82] width 7 height 7
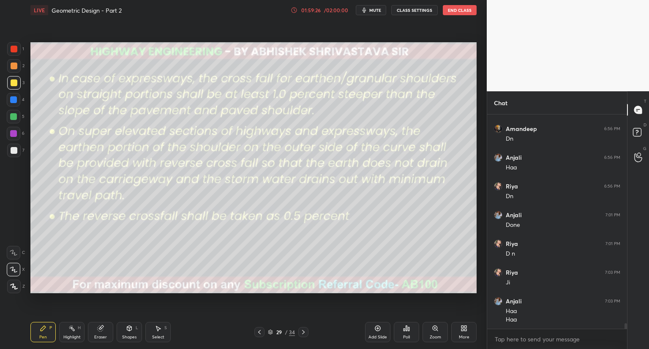
drag, startPoint x: 15, startPoint y: 85, endPoint x: 25, endPoint y: 87, distance: 10.2
click at [16, 85] on div at bounding box center [14, 83] width 14 height 14
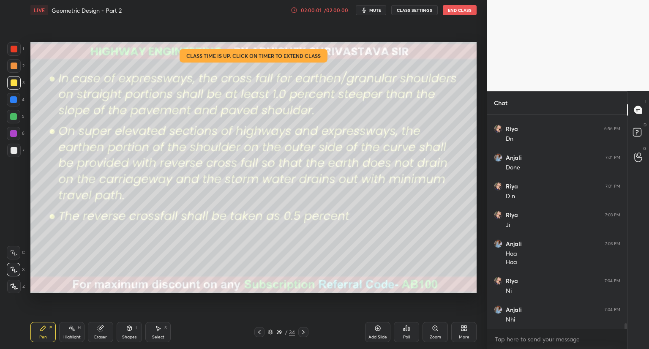
drag, startPoint x: 11, startPoint y: 149, endPoint x: 25, endPoint y: 149, distance: 14.8
click at [12, 149] on div at bounding box center [14, 150] width 7 height 7
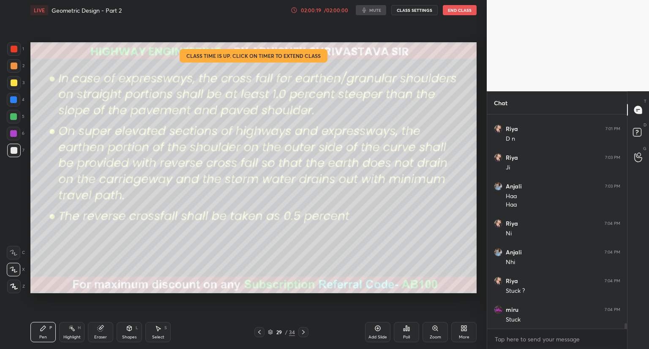
click at [12, 51] on div at bounding box center [14, 49] width 7 height 7
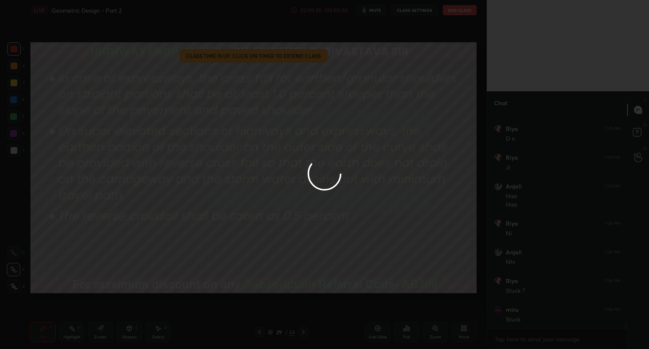
drag, startPoint x: 359, startPoint y: 244, endPoint x: 359, endPoint y: 249, distance: 5.5
click at [359, 249] on div at bounding box center [324, 174] width 649 height 349
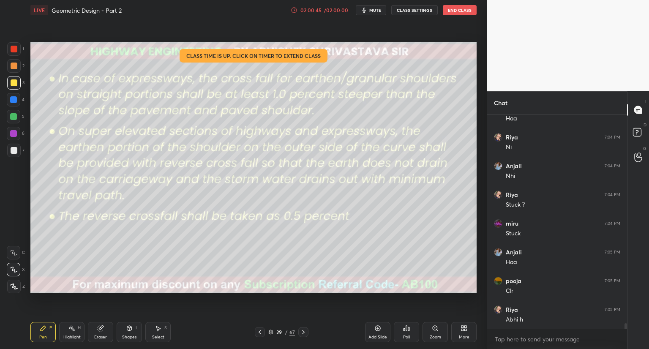
scroll to position [8283, 0]
click at [13, 47] on div at bounding box center [14, 49] width 7 height 7
click at [19, 98] on div at bounding box center [14, 100] width 14 height 14
click at [270, 332] on icon at bounding box center [270, 332] width 5 height 5
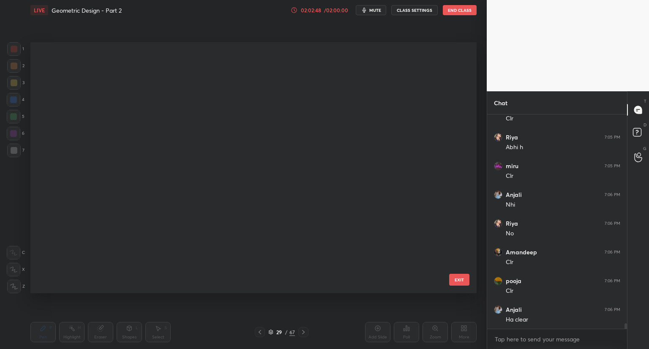
scroll to position [249, 442]
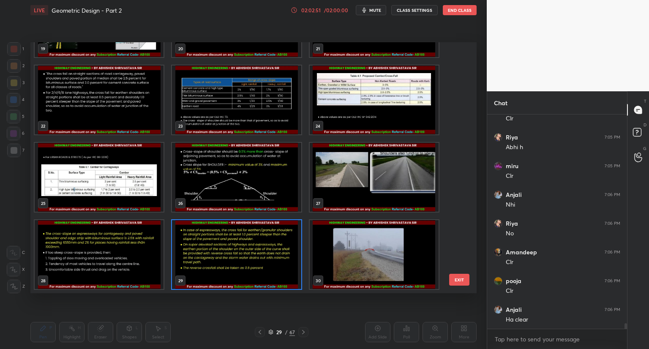
click at [374, 256] on img "grid" at bounding box center [374, 254] width 129 height 69
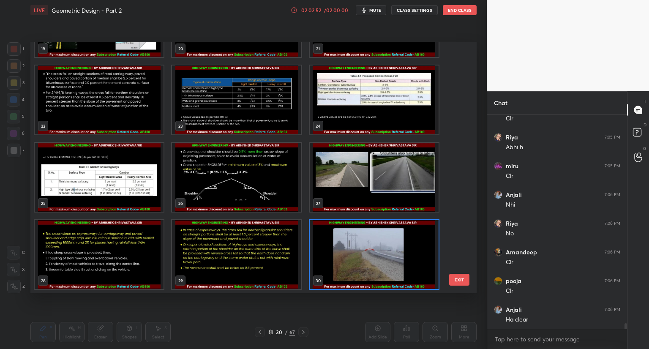
click at [376, 257] on img "grid" at bounding box center [374, 254] width 129 height 69
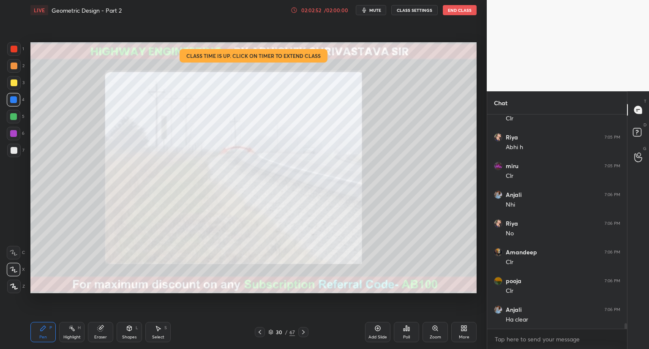
click at [377, 259] on img "grid" at bounding box center [374, 254] width 129 height 69
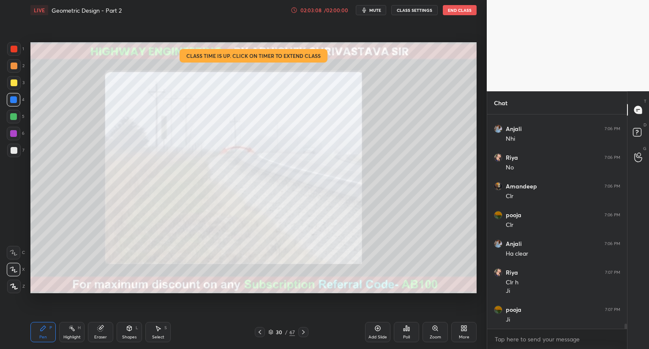
scroll to position [8522, 0]
click at [270, 332] on icon at bounding box center [270, 332] width 5 height 5
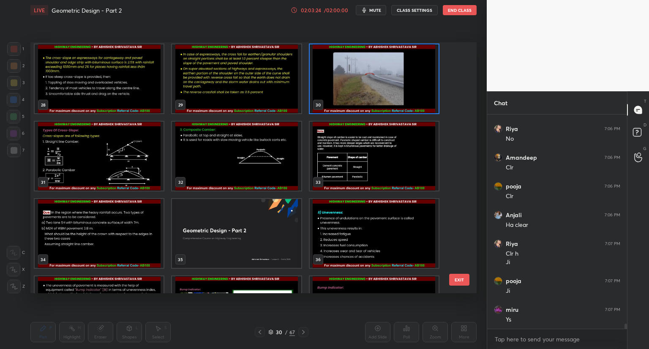
scroll to position [3, 3]
click at [308, 9] on div "02:03:25" at bounding box center [311, 10] width 24 height 5
click at [142, 170] on img "grid" at bounding box center [99, 156] width 129 height 69
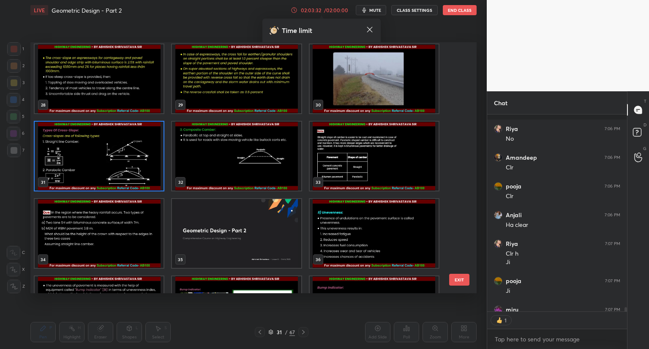
click at [143, 170] on img "grid" at bounding box center [99, 156] width 129 height 69
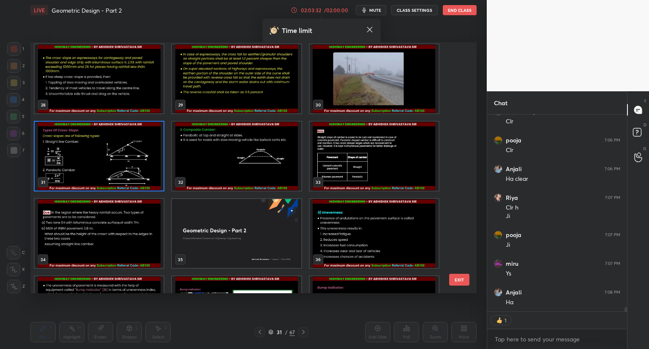
click at [144, 171] on img "grid" at bounding box center [99, 156] width 129 height 69
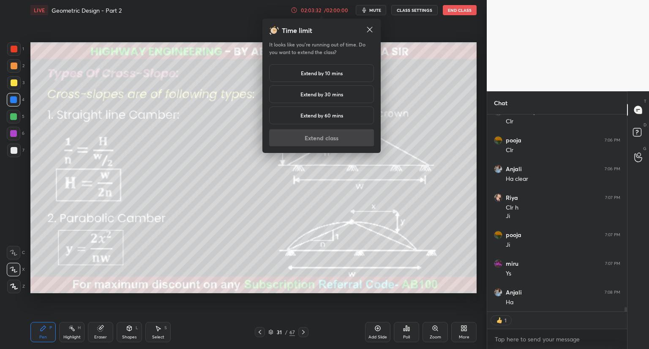
click at [144, 171] on img "grid" at bounding box center [99, 156] width 129 height 69
click at [323, 73] on h5 "Extend by 10 mins" at bounding box center [322, 73] width 42 height 8
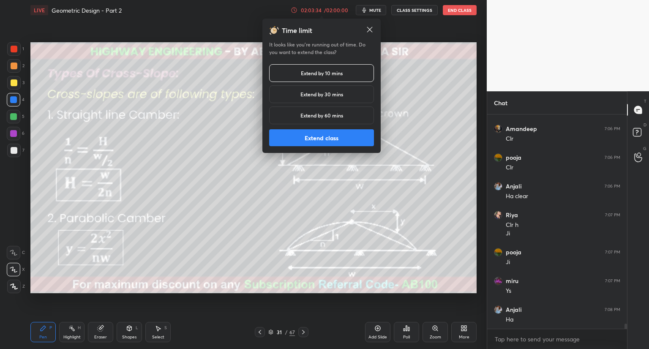
scroll to position [8550, 0]
click at [291, 137] on button "Extend class" at bounding box center [321, 137] width 105 height 17
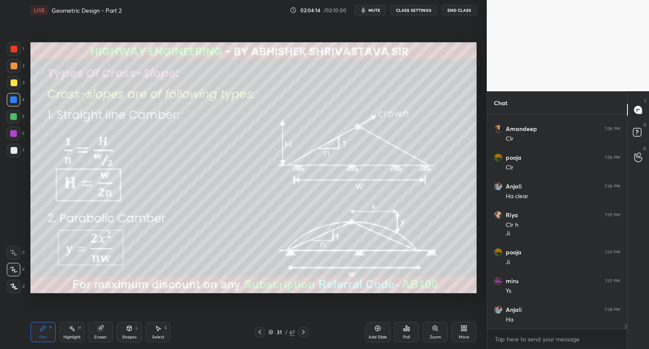
click at [270, 332] on icon at bounding box center [271, 331] width 4 height 2
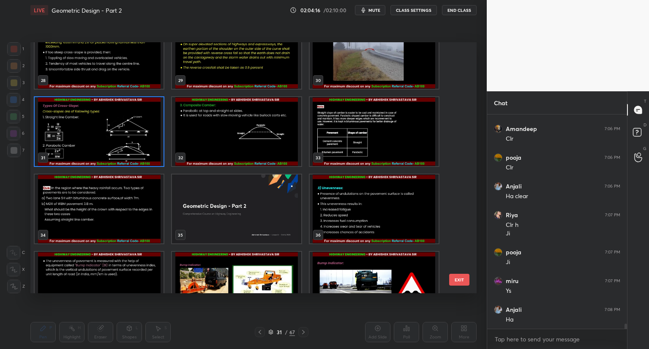
scroll to position [720, 0]
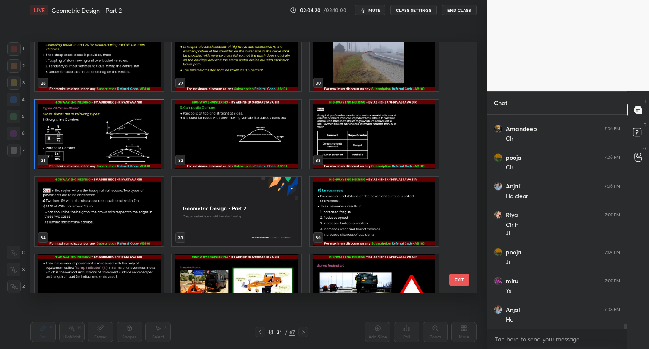
click at [96, 142] on img "grid" at bounding box center [99, 134] width 129 height 69
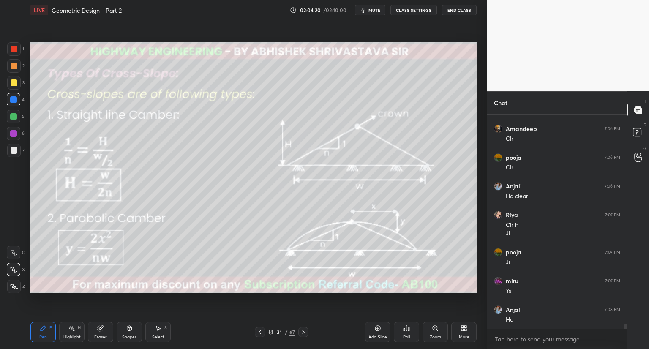
click at [96, 143] on img "grid" at bounding box center [99, 134] width 129 height 69
drag, startPoint x: 13, startPoint y: 50, endPoint x: 27, endPoint y: 87, distance: 39.5
click at [14, 51] on div at bounding box center [14, 49] width 7 height 7
click at [372, 13] on button "mute" at bounding box center [371, 10] width 30 height 10
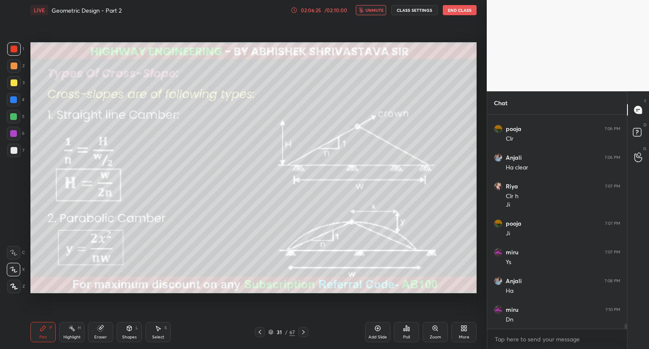
scroll to position [8608, 0]
click at [377, 11] on span "unmute" at bounding box center [375, 10] width 18 height 6
click at [303, 332] on icon at bounding box center [303, 332] width 7 height 7
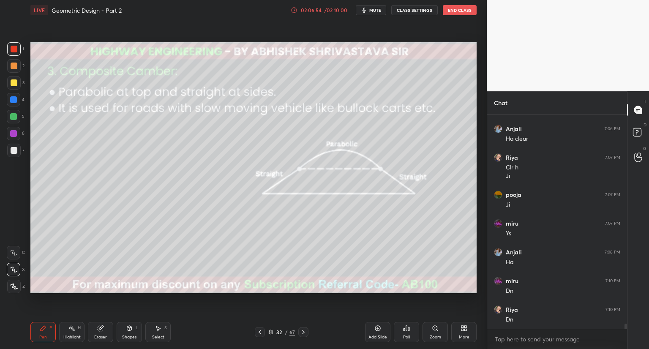
click at [273, 331] on icon at bounding box center [270, 332] width 5 height 5
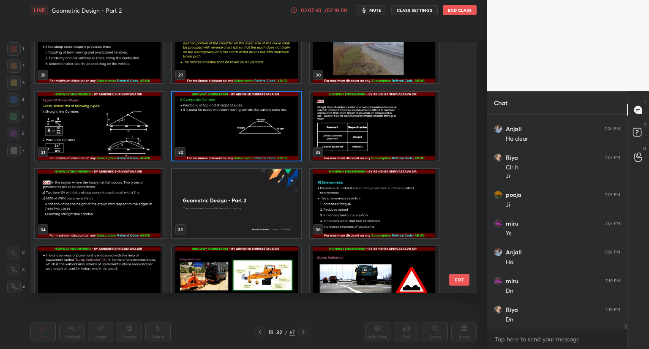
scroll to position [8637, 0]
click at [381, 149] on img "grid" at bounding box center [374, 126] width 129 height 69
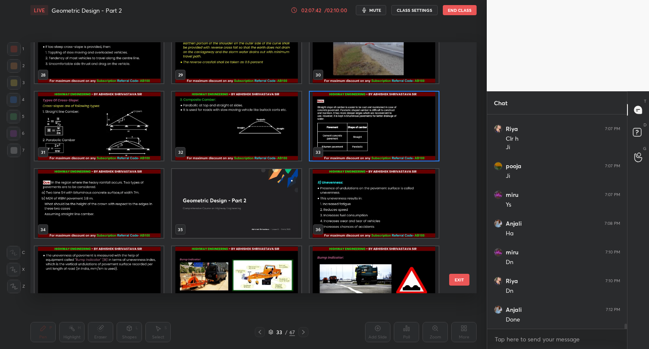
click at [383, 148] on img "grid" at bounding box center [374, 126] width 129 height 69
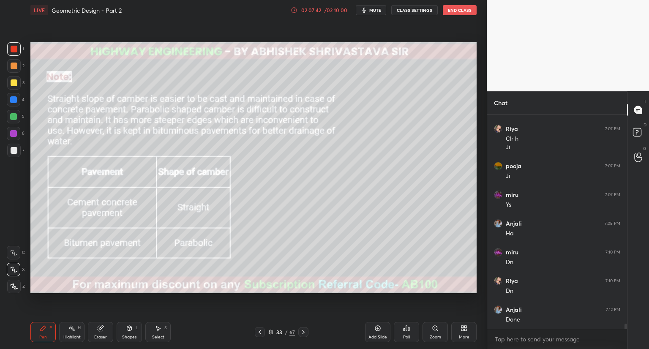
click at [383, 149] on img "grid" at bounding box center [374, 126] width 129 height 69
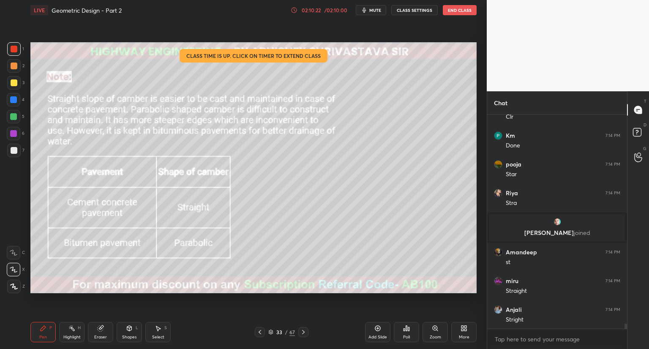
scroll to position [8933, 0]
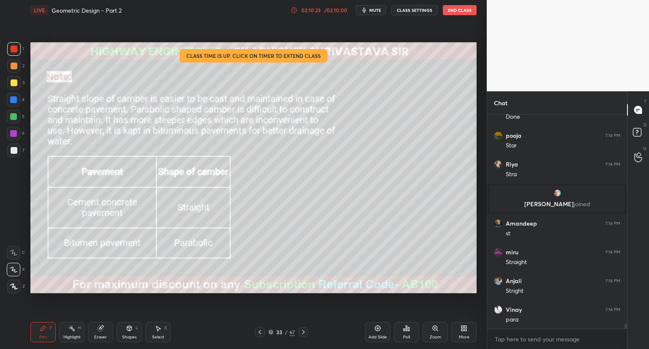
click at [260, 331] on icon at bounding box center [260, 332] width 7 height 7
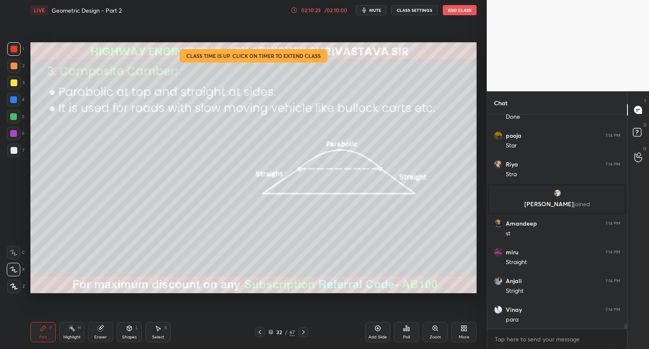
click at [261, 329] on icon at bounding box center [260, 332] width 7 height 7
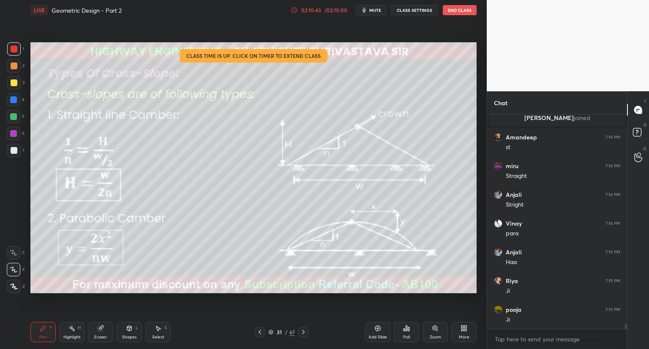
scroll to position [9048, 0]
click at [270, 333] on icon at bounding box center [271, 332] width 4 height 1
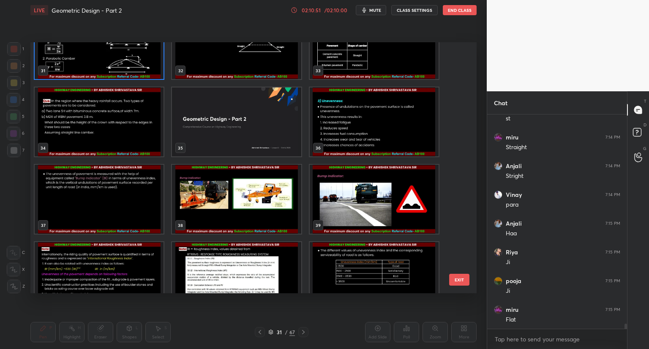
scroll to position [9077, 0]
click at [76, 132] on img "grid" at bounding box center [99, 121] width 129 height 69
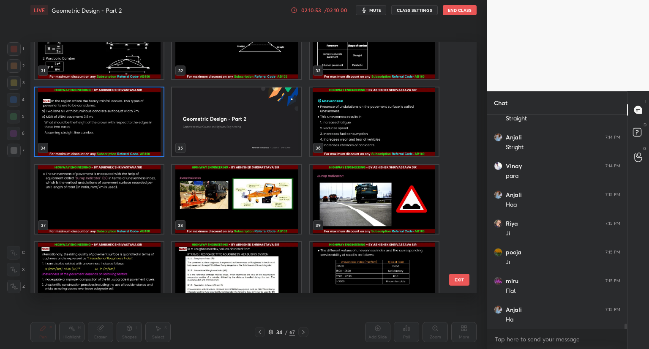
click at [77, 134] on img "grid" at bounding box center [99, 121] width 129 height 69
click at [77, 135] on img "grid" at bounding box center [99, 121] width 129 height 69
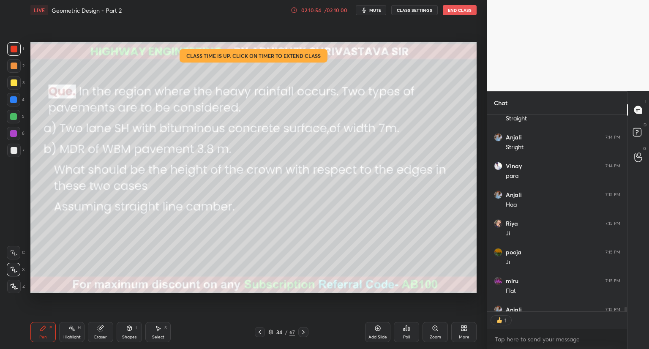
scroll to position [3, 3]
click at [310, 8] on div "02:10:59" at bounding box center [311, 10] width 24 height 5
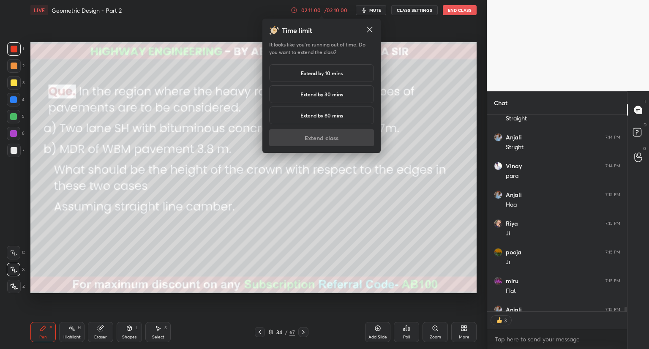
click at [310, 73] on h5 "Extend by 10 mins" at bounding box center [322, 73] width 42 height 8
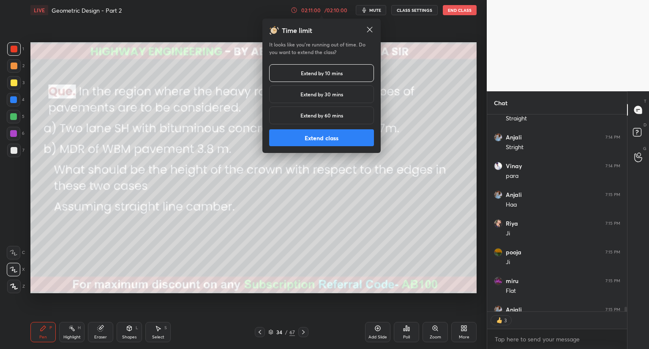
click at [283, 142] on button "Extend class" at bounding box center [321, 137] width 105 height 17
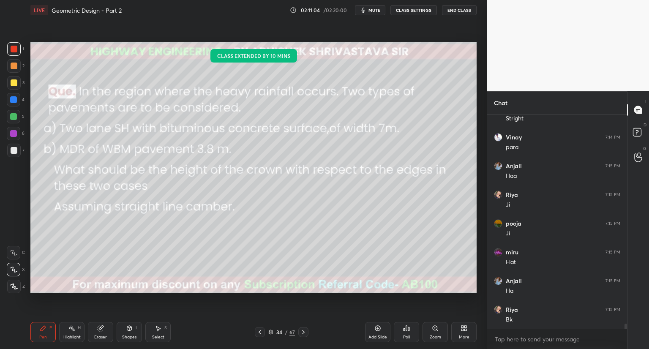
scroll to position [3, 3]
click at [127, 330] on icon at bounding box center [129, 328] width 7 height 7
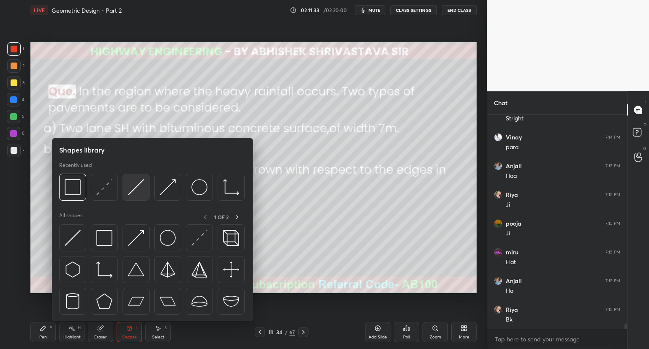
click at [136, 191] on img at bounding box center [136, 187] width 16 height 16
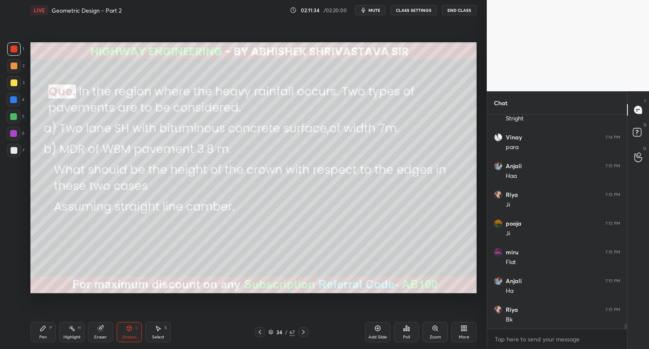
drag, startPoint x: 15, startPoint y: 49, endPoint x: 21, endPoint y: 57, distance: 9.3
click at [16, 51] on div at bounding box center [14, 49] width 7 height 7
click at [42, 335] on div "Pen" at bounding box center [43, 337] width 8 height 4
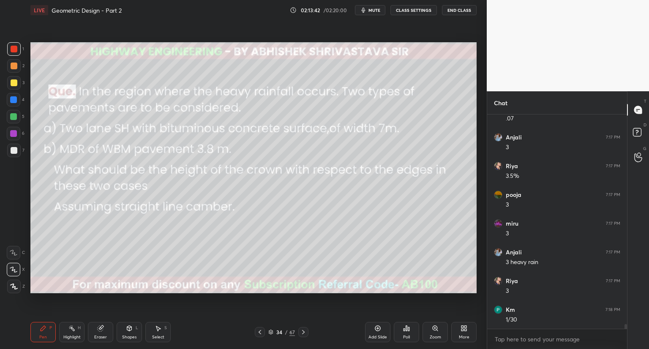
drag, startPoint x: 207, startPoint y: 336, endPoint x: 212, endPoint y: 337, distance: 5.1
click at [209, 337] on div "34 / 67" at bounding box center [281, 332] width 167 height 10
click at [273, 332] on icon at bounding box center [270, 332] width 5 height 5
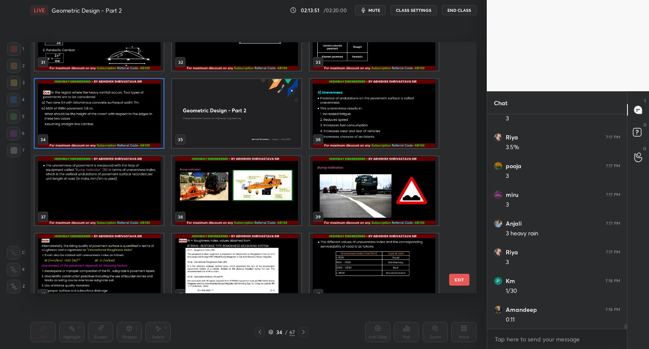
scroll to position [9537, 0]
click at [86, 134] on img "grid" at bounding box center [99, 113] width 129 height 69
click at [88, 137] on img "grid" at bounding box center [99, 113] width 129 height 69
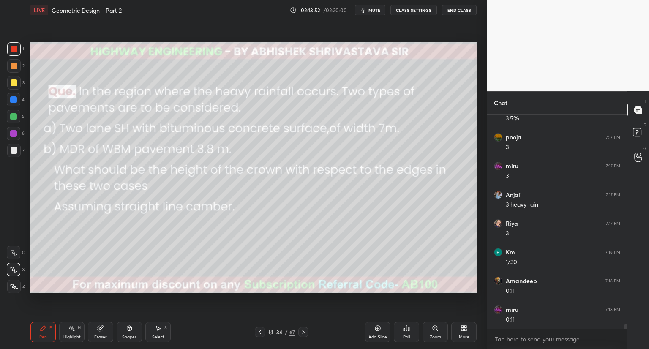
scroll to position [9566, 0]
click at [260, 333] on icon at bounding box center [260, 332] width 7 height 7
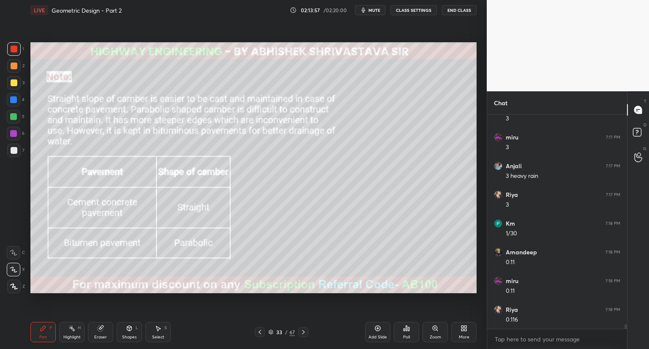
click at [258, 333] on icon at bounding box center [260, 332] width 7 height 7
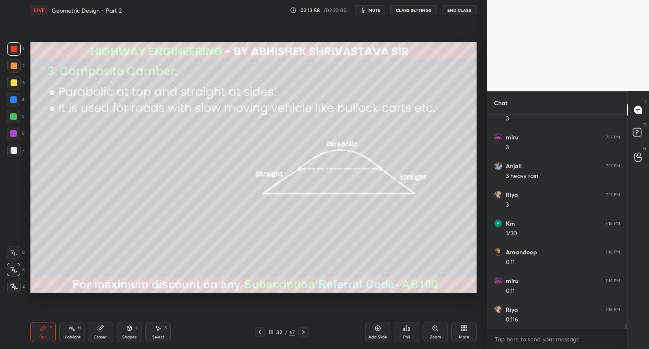
click at [260, 332] on icon at bounding box center [260, 332] width 7 height 7
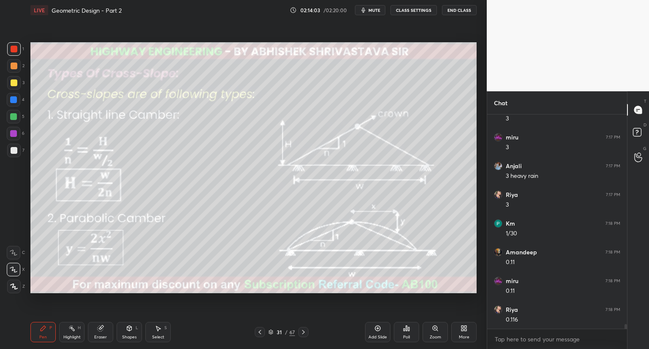
scroll to position [9594, 0]
click at [303, 332] on icon at bounding box center [303, 332] width 7 height 7
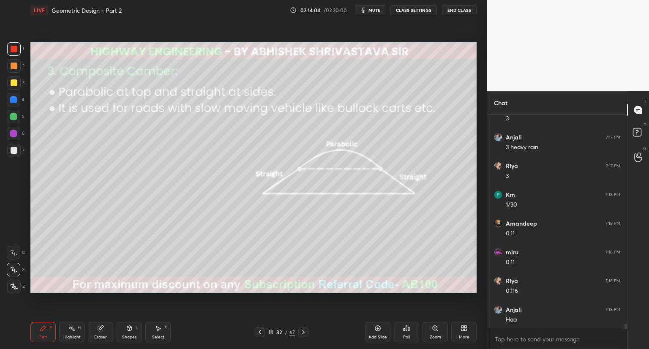
drag, startPoint x: 257, startPoint y: 333, endPoint x: 251, endPoint y: 330, distance: 6.7
click at [258, 333] on icon at bounding box center [260, 332] width 7 height 7
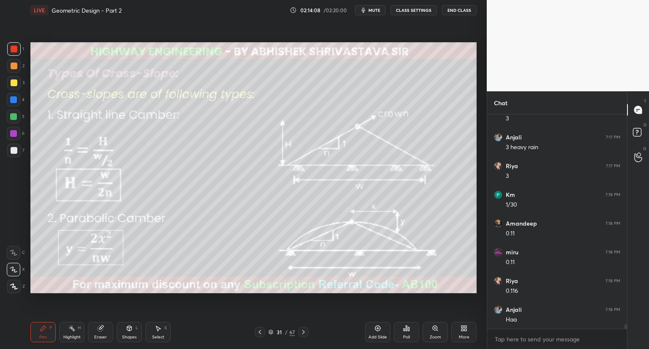
click at [271, 333] on icon at bounding box center [270, 332] width 5 height 5
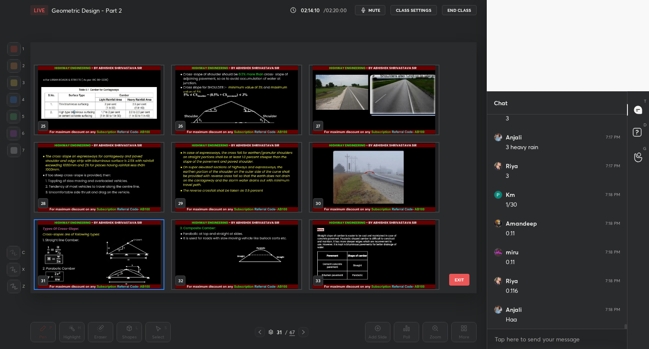
scroll to position [766, 0]
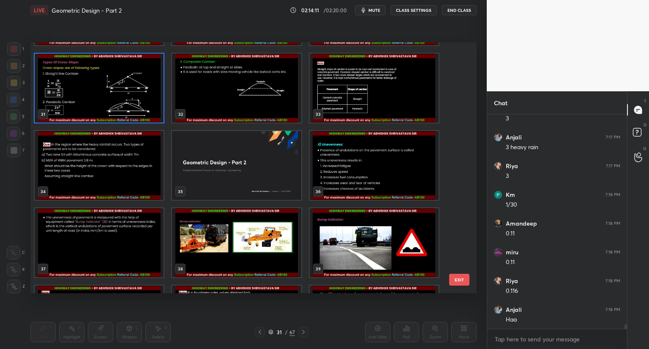
click at [128, 185] on img "grid" at bounding box center [99, 165] width 129 height 69
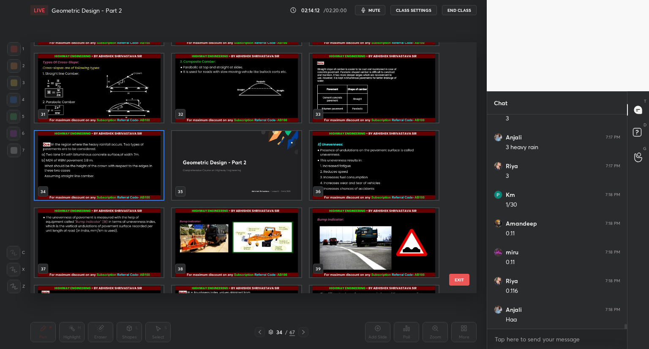
click at [129, 187] on img "grid" at bounding box center [99, 165] width 129 height 69
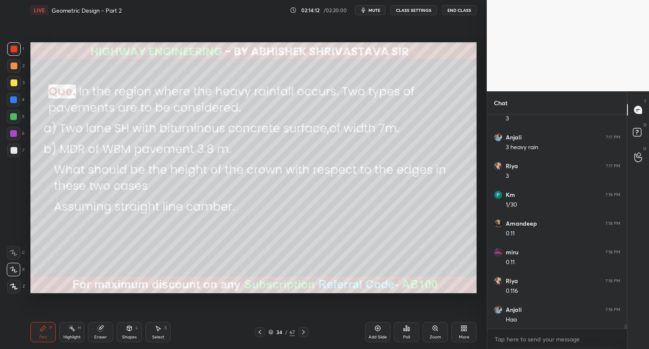
click at [130, 188] on img "grid" at bounding box center [99, 165] width 129 height 69
click at [371, 11] on span "mute" at bounding box center [375, 10] width 12 height 6
click at [367, 9] on span "unmute" at bounding box center [374, 10] width 18 height 6
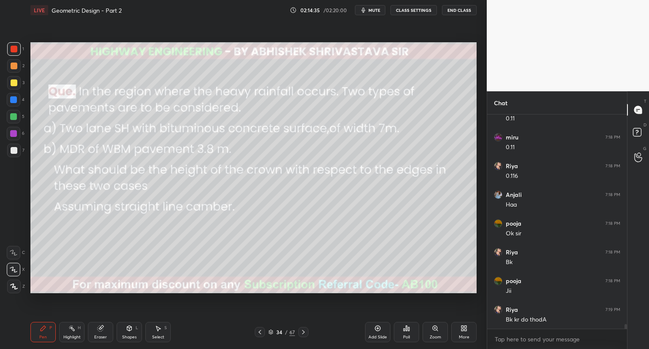
scroll to position [9738, 0]
drag, startPoint x: 105, startPoint y: 333, endPoint x: 117, endPoint y: 317, distance: 20.3
click at [106, 332] on div "Eraser" at bounding box center [100, 332] width 25 height 20
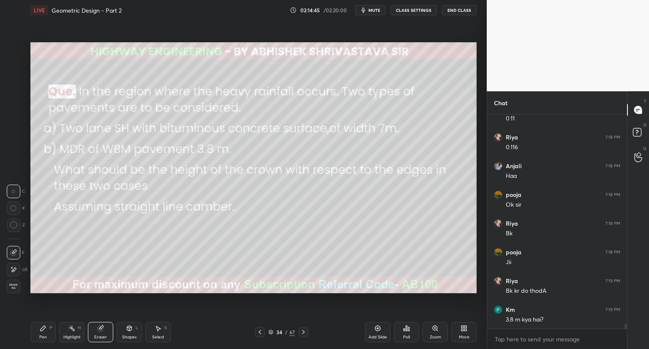
click at [52, 332] on div "Pen P" at bounding box center [42, 332] width 25 height 20
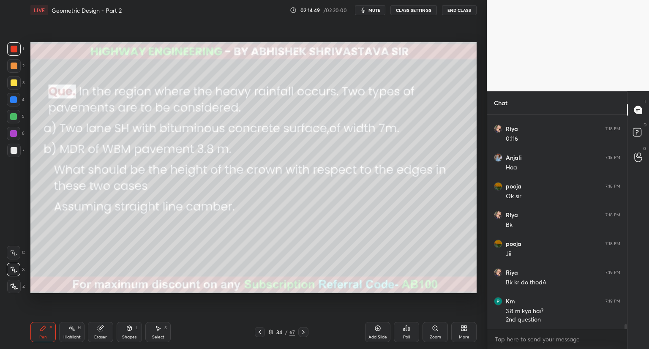
scroll to position [9775, 0]
drag, startPoint x: 98, startPoint y: 335, endPoint x: 127, endPoint y: 318, distance: 33.9
click at [100, 335] on div "Eraser" at bounding box center [100, 337] width 13 height 4
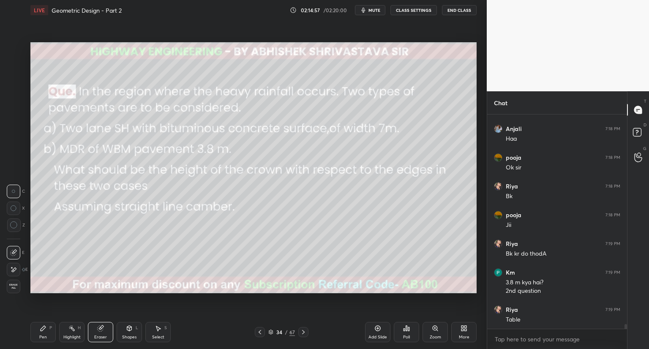
drag, startPoint x: 44, startPoint y: 330, endPoint x: 76, endPoint y: 312, distance: 36.9
click at [44, 330] on icon at bounding box center [43, 328] width 7 height 7
click at [260, 334] on icon at bounding box center [260, 332] width 3 height 4
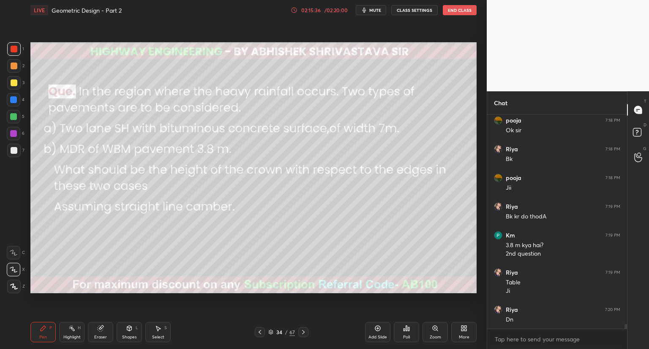
scroll to position [9841, 0]
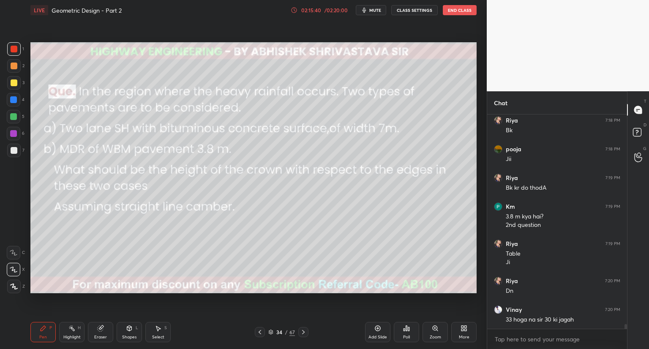
drag, startPoint x: 102, startPoint y: 333, endPoint x: 171, endPoint y: 306, distance: 74.3
click at [106, 334] on div "Eraser" at bounding box center [100, 332] width 25 height 20
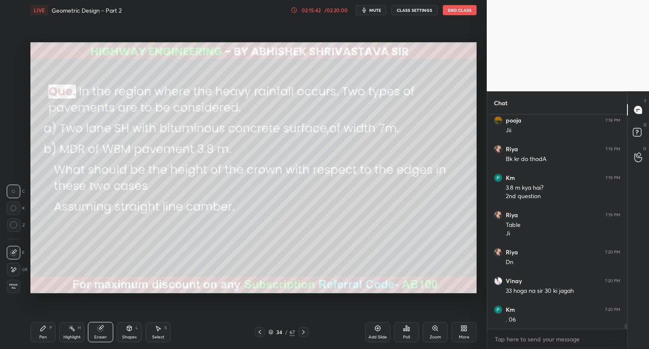
scroll to position [9899, 0]
click at [44, 333] on div "Pen P" at bounding box center [42, 332] width 25 height 20
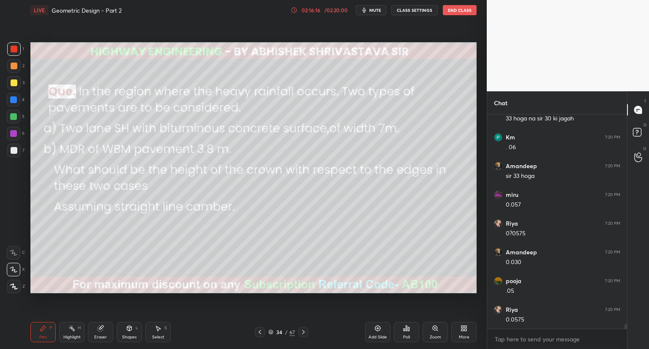
scroll to position [10071, 0]
click at [378, 12] on span "mute" at bounding box center [375, 10] width 12 height 6
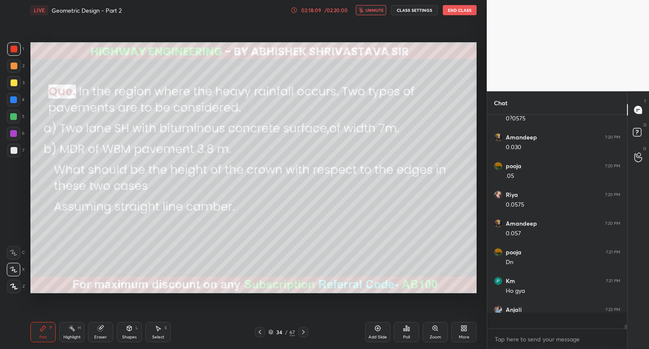
scroll to position [212, 137]
click at [540, 299] on div "[PERSON_NAME] 7:18 PM Bk pooja 7:18 PM [PERSON_NAME] 7:19 PM Bk [GEOGRAPHIC_DAT…" at bounding box center [557, 222] width 140 height 215
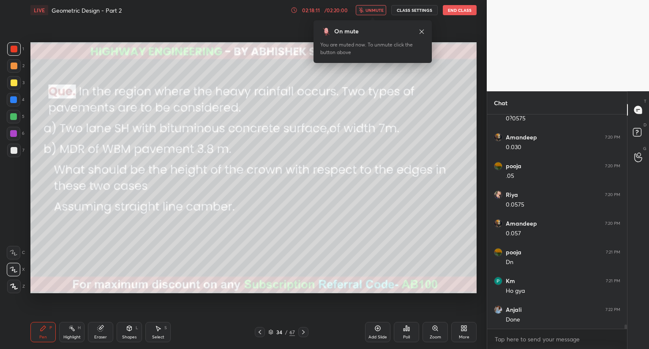
scroll to position [10186, 0]
click at [380, 16] on div "On mute You are muted now. To unmute click the button above" at bounding box center [373, 39] width 118 height 48
click at [381, 11] on span "unmute" at bounding box center [375, 10] width 18 height 6
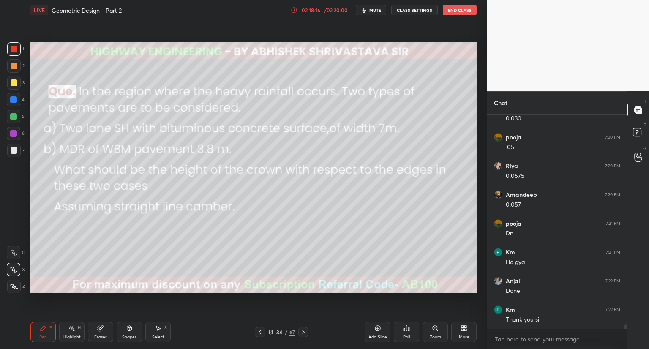
click at [381, 11] on span "mute" at bounding box center [375, 10] width 12 height 6
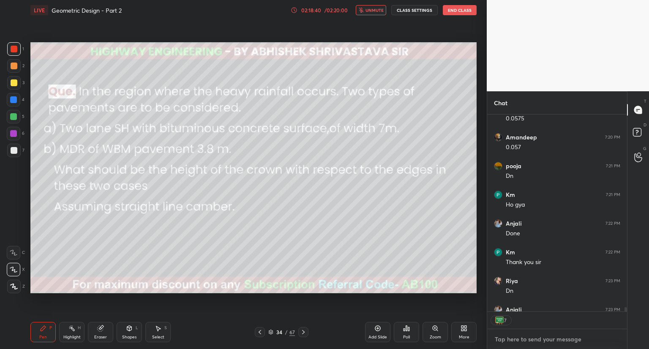
type textarea "x"
click at [511, 339] on textarea at bounding box center [557, 340] width 126 height 14
paste textarea "[URL][DOMAIN_NAME]"
type textarea "[URL][DOMAIN_NAME]"
type textarea "x"
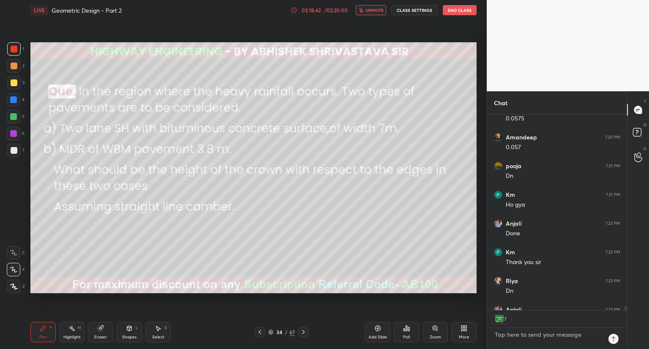
scroll to position [195, 137]
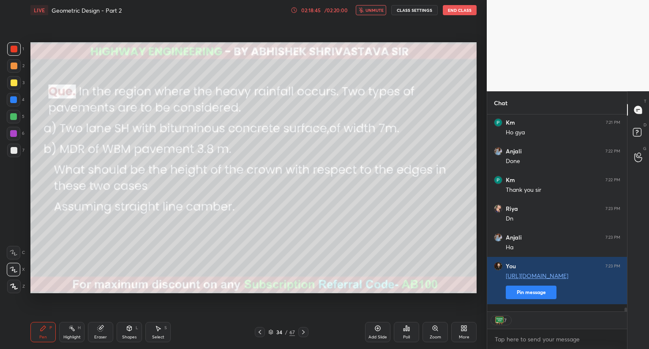
click at [377, 12] on span "unmute" at bounding box center [375, 10] width 18 height 6
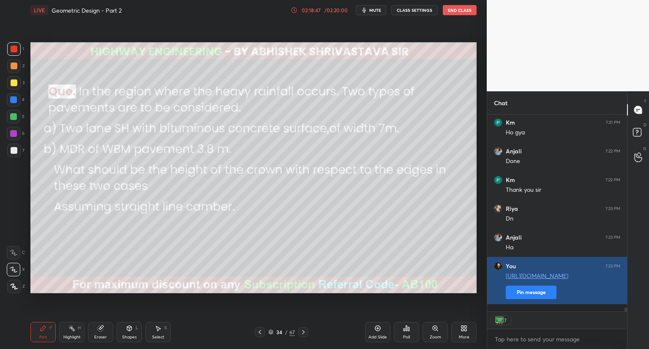
click at [514, 299] on div "pooja 7:21 PM Dn Km 7:21 PM Ho gya Anjali 7:22 PM Done Km 7:22 PM Thank you sir…" at bounding box center [557, 213] width 140 height 197
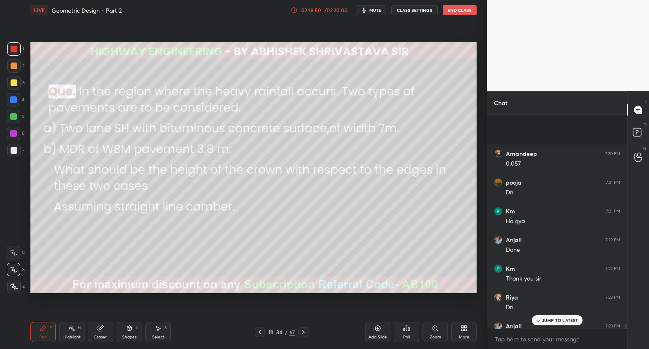
scroll to position [10327, 0]
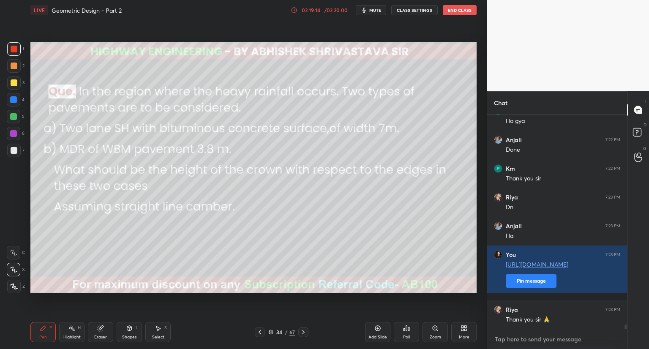
type textarea "x"
click at [512, 338] on textarea at bounding box center [557, 340] width 126 height 14
paste textarea "[URL][DOMAIN_NAME]"
type textarea "[URL][DOMAIN_NAME]"
type textarea "x"
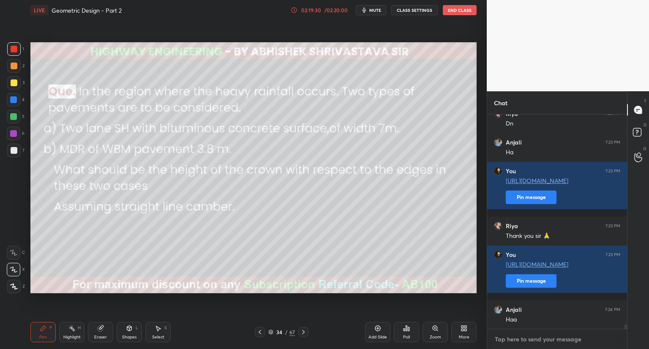
scroll to position [10440, 0]
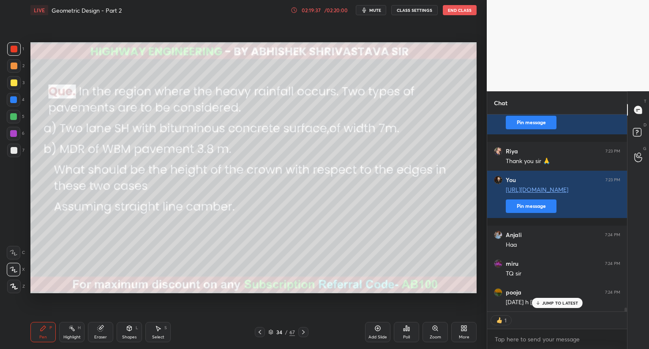
click at [558, 303] on p "JUMP TO LATEST" at bounding box center [560, 303] width 36 height 5
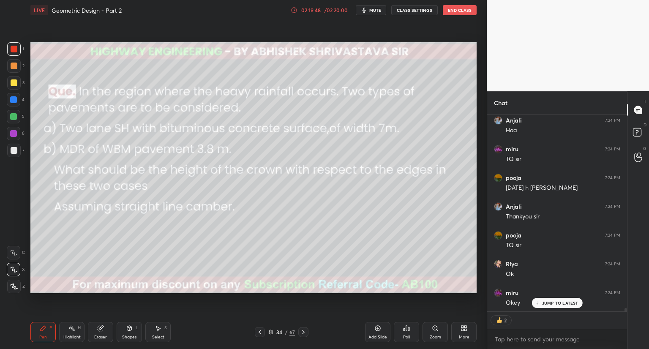
scroll to position [10629, 0]
click at [450, 12] on button "End Class" at bounding box center [460, 10] width 34 height 10
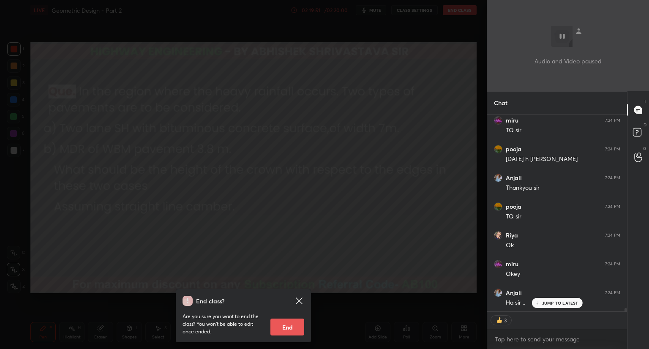
click at [289, 325] on button "End" at bounding box center [287, 327] width 34 height 17
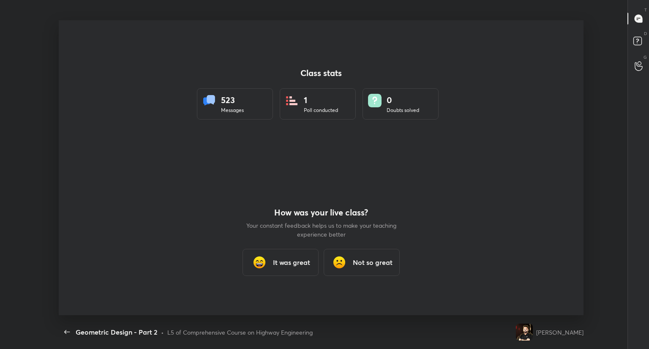
scroll to position [295, 642]
click at [296, 269] on div "It was great" at bounding box center [281, 262] width 76 height 27
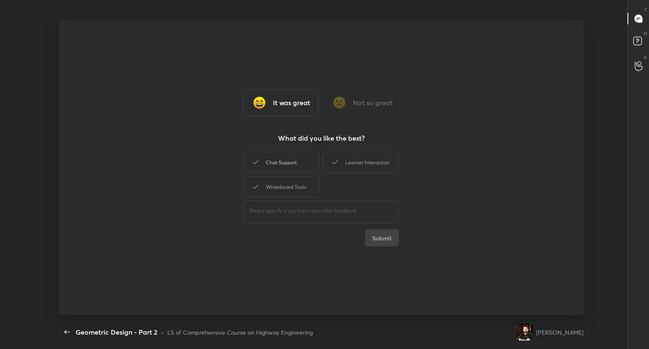
click at [295, 163] on div "Chat Support" at bounding box center [281, 162] width 76 height 21
click at [329, 167] on div "Learner Interaction" at bounding box center [361, 162] width 76 height 21
click at [298, 178] on div "Whiteboard Tools" at bounding box center [281, 186] width 76 height 21
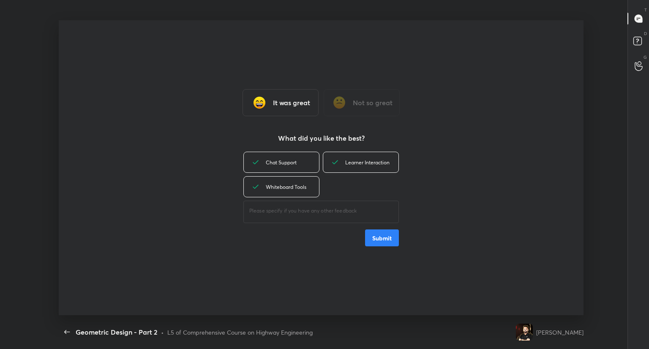
type textarea "x"
click at [372, 242] on button "Submit" at bounding box center [382, 238] width 34 height 17
